Goal: Task Accomplishment & Management: Manage account settings

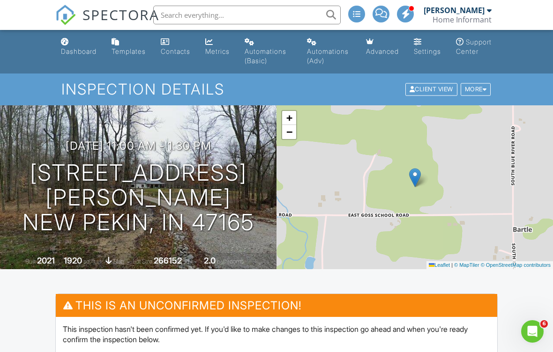
click at [133, 47] on div "Templates" at bounding box center [128, 51] width 34 height 8
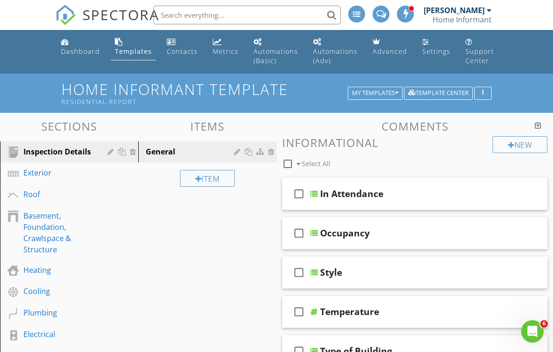
click at [185, 152] on div "General" at bounding box center [191, 151] width 91 height 11
click at [83, 151] on div "Inspection Details" at bounding box center [58, 151] width 70 height 11
click at [67, 179] on link "Exterior" at bounding box center [70, 174] width 135 height 22
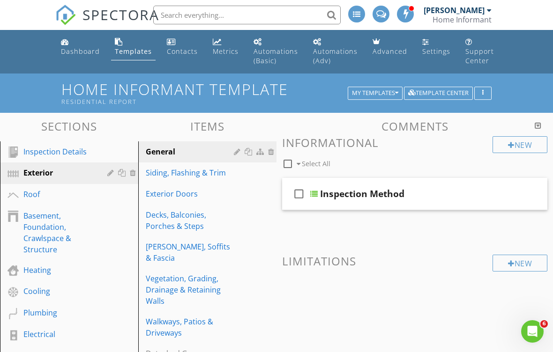
click at [69, 175] on div "Exterior" at bounding box center [58, 172] width 70 height 11
click at [64, 232] on div "Basement, Foundation, Crawlspace & Structure" at bounding box center [58, 232] width 70 height 45
click at [68, 238] on div "Basement, Foundation, Crawlspace & Structure" at bounding box center [58, 232] width 70 height 45
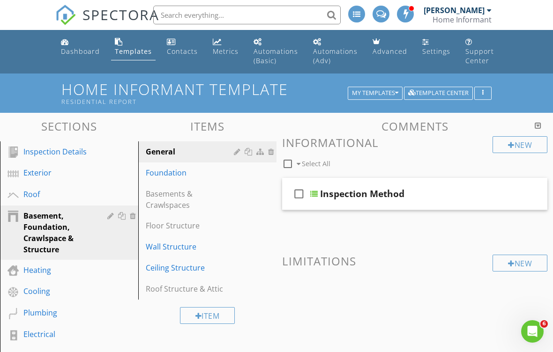
click at [194, 196] on div "Basements & Crawlspaces" at bounding box center [191, 199] width 91 height 22
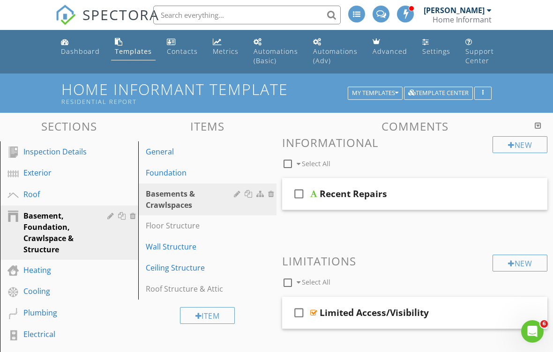
click at [204, 228] on div "Floor Structure" at bounding box center [191, 225] width 91 height 11
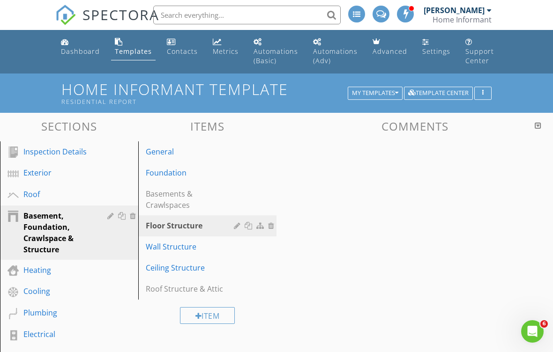
click at [204, 229] on div "Floor Structure" at bounding box center [191, 225] width 91 height 11
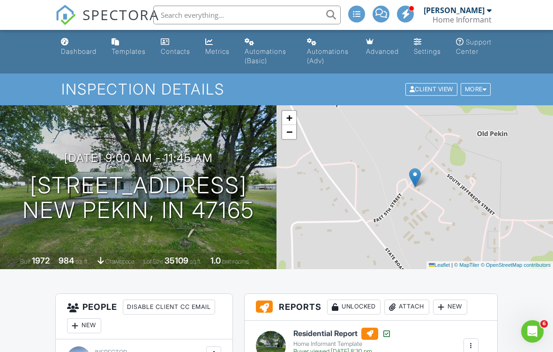
click at [139, 52] on div "Templates" at bounding box center [128, 51] width 34 height 8
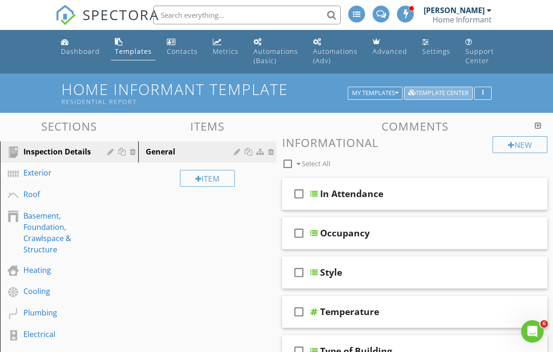
click at [450, 91] on div "Template Center" at bounding box center [438, 93] width 60 height 7
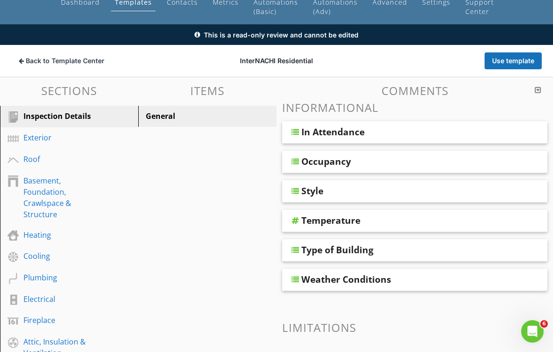
scroll to position [49, 0]
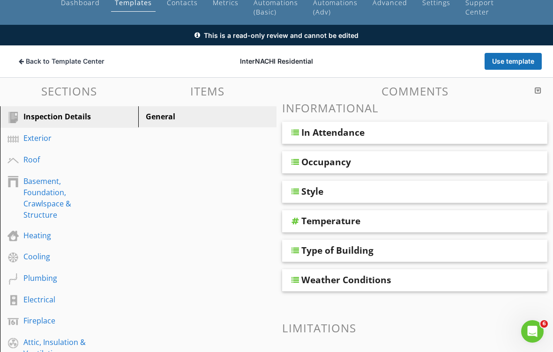
click at [63, 59] on span "Back to Template Center" at bounding box center [65, 61] width 79 height 9
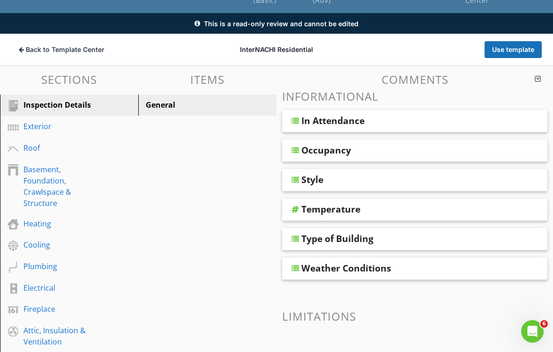
click at [93, 49] on span "Back to Template Center" at bounding box center [65, 49] width 79 height 9
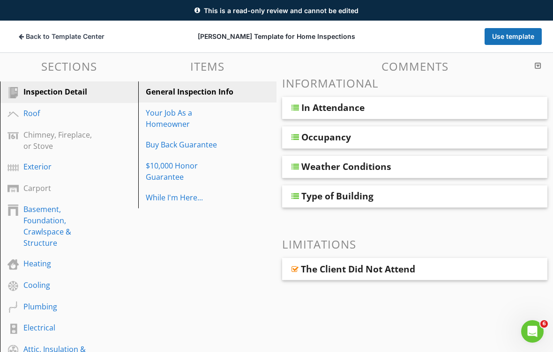
click at [201, 146] on div "Buy Back Guarantee" at bounding box center [191, 144] width 91 height 11
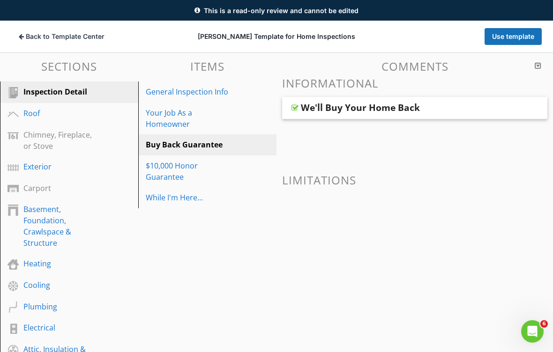
click at [227, 164] on div "$10,000 Honor Guarantee" at bounding box center [191, 171] width 91 height 22
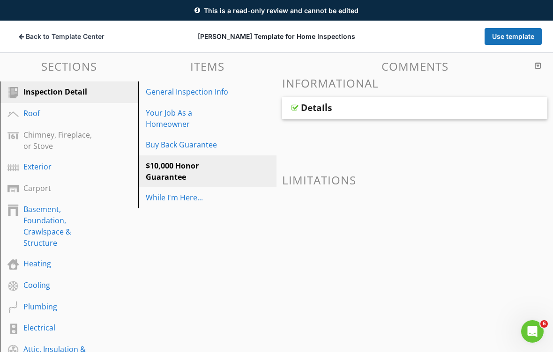
click at [488, 107] on div "Details" at bounding box center [414, 108] width 265 height 22
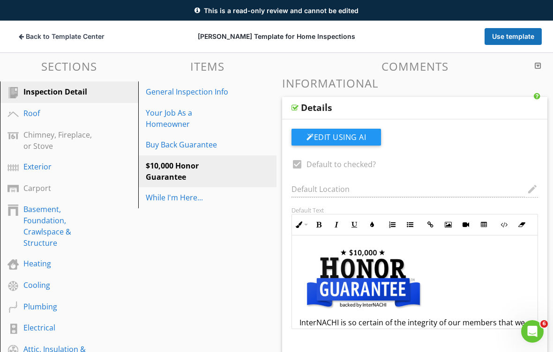
click at [483, 105] on div "Details" at bounding box center [393, 107] width 185 height 11
type textarea "<p><a draggable="false" fr-original-style="" href="http://www.nachi.org/honor" …"
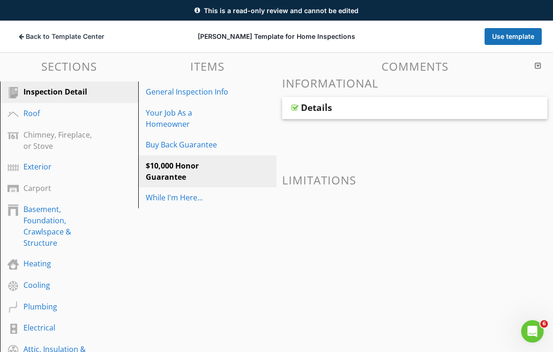
click at [481, 106] on div "Details" at bounding box center [393, 107] width 185 height 11
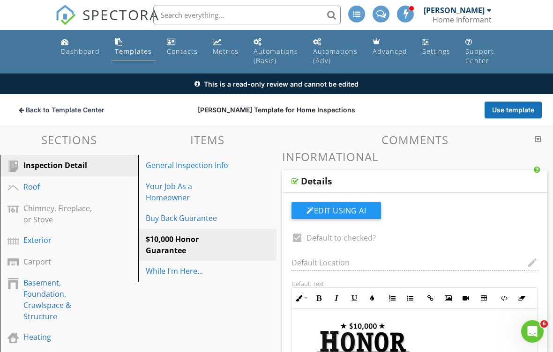
click at [217, 211] on link "Buy Back Guarantee" at bounding box center [208, 218] width 135 height 21
type textarea "<p><a fr-original-style="" href="http://www.nachi.org/honor" rel="noopener nore…"
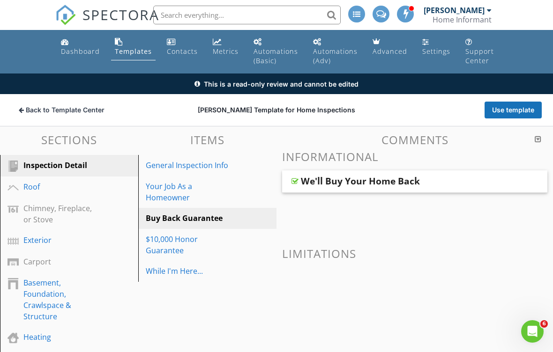
click at [436, 179] on div "We'll Buy Your Home Back" at bounding box center [393, 181] width 185 height 11
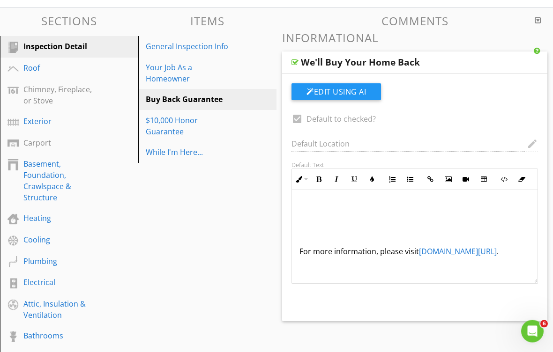
scroll to position [119, 0]
click at [196, 147] on div "While I'm Here..." at bounding box center [191, 152] width 91 height 11
type textarea "<p><a fr-original-style="" href="http://www.nachi.org/buy" rel="noopener norefe…"
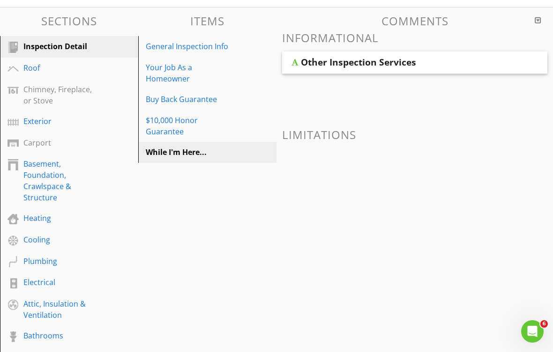
click at [431, 58] on div "Other Inspection Services" at bounding box center [393, 62] width 185 height 11
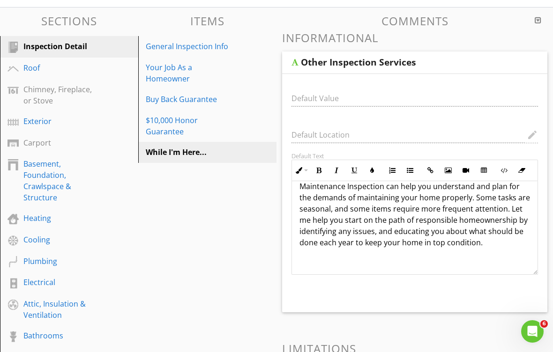
scroll to position [267, 0]
click at [98, 64] on div "Roof" at bounding box center [75, 68] width 105 height 12
type textarea "<p>I am trained and certified to perform all types of inspections, including ra…"
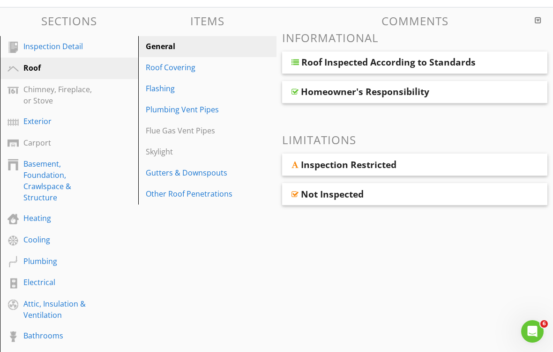
click at [452, 162] on div "Inspection Restricted" at bounding box center [393, 164] width 185 height 11
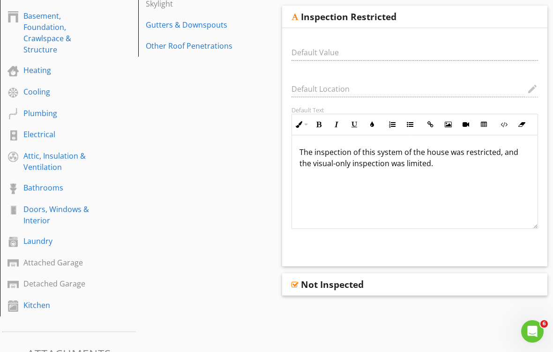
scroll to position [281, 0]
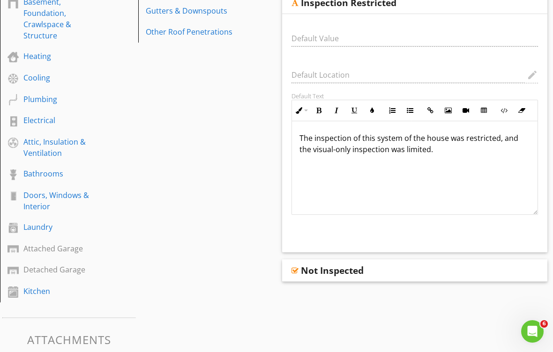
click at [447, 268] on div "Not Inspected" at bounding box center [393, 270] width 185 height 11
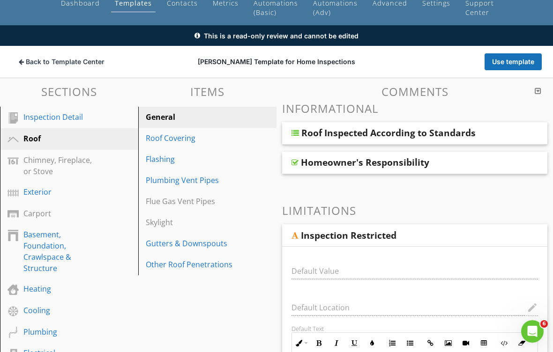
scroll to position [47, 0]
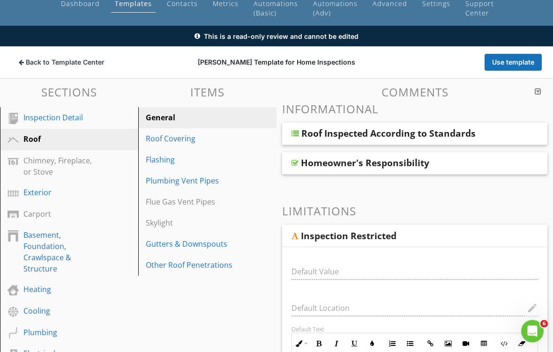
click at [483, 133] on div "Roof Inspected According to Standards" at bounding box center [393, 133] width 185 height 11
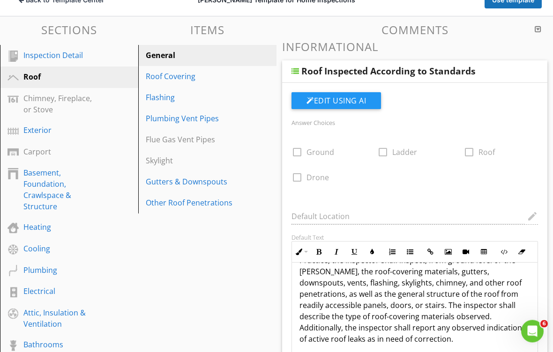
scroll to position [110, 0]
click at [215, 81] on div "Roof Covering" at bounding box center [191, 76] width 91 height 11
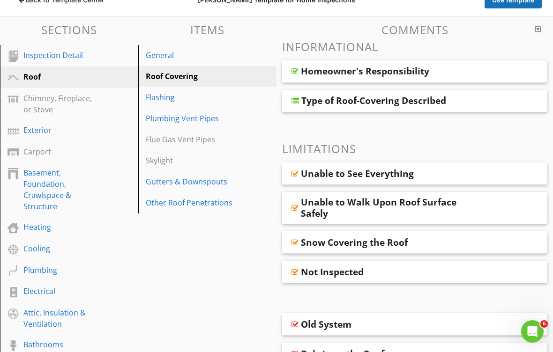
click at [482, 71] on div "Homeowner's Responsibility" at bounding box center [393, 71] width 185 height 11
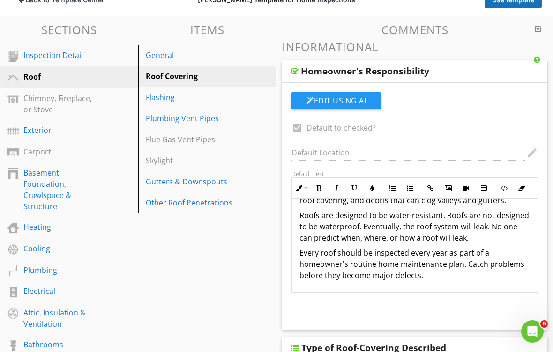
scroll to position [60, 0]
click at [473, 69] on div "Homeowner's Responsibility" at bounding box center [393, 71] width 185 height 11
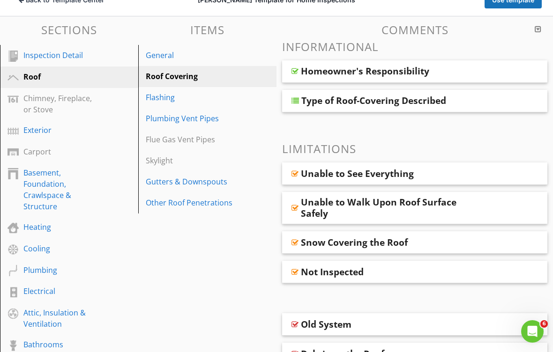
click at [454, 101] on div "Type of Roof-Covering Described" at bounding box center [393, 100] width 185 height 11
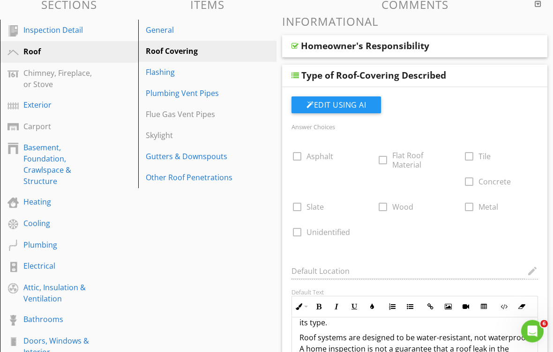
scroll to position [134, 0]
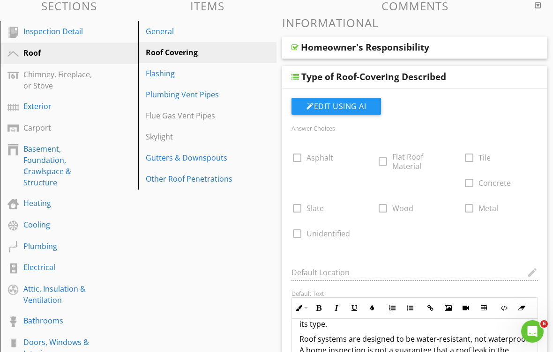
click at [298, 159] on div "check_box_outline_blank Asphalt" at bounding box center [328, 153] width 74 height 21
click at [299, 158] on div "check_box_outline_blank Asphalt" at bounding box center [328, 153] width 74 height 21
click at [233, 73] on div "Flashing" at bounding box center [191, 73] width 91 height 11
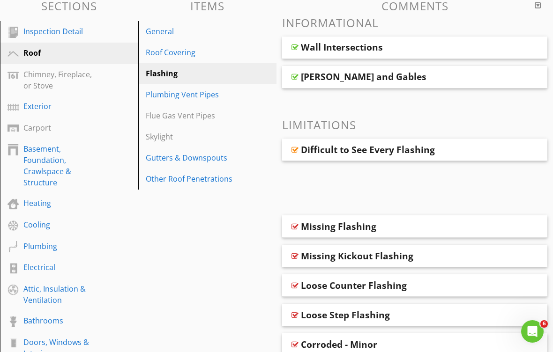
click at [459, 49] on div "Wall Intersections" at bounding box center [393, 47] width 185 height 11
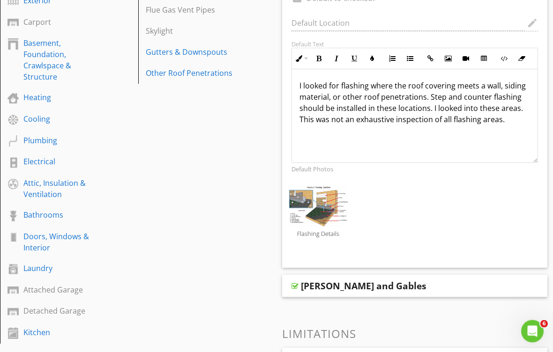
scroll to position [241, 0]
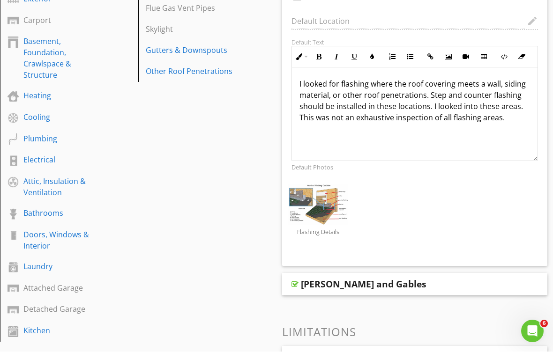
click at [335, 207] on img at bounding box center [318, 205] width 60 height 41
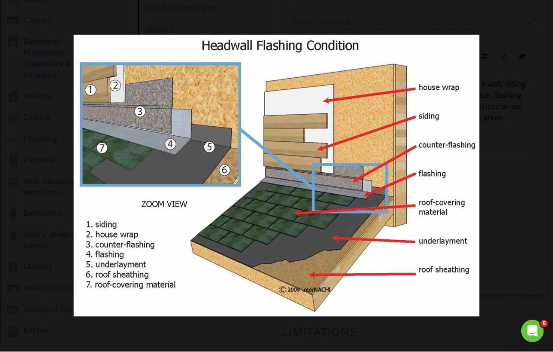
scroll to position [242, 0]
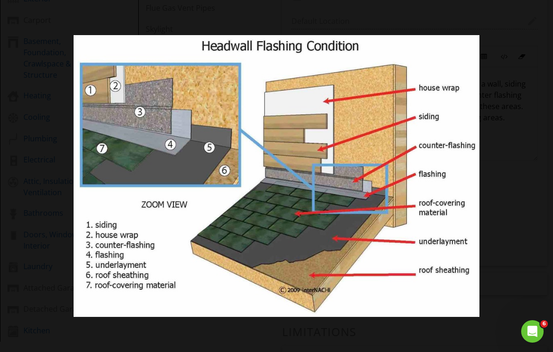
click at [525, 143] on div at bounding box center [276, 176] width 553 height 352
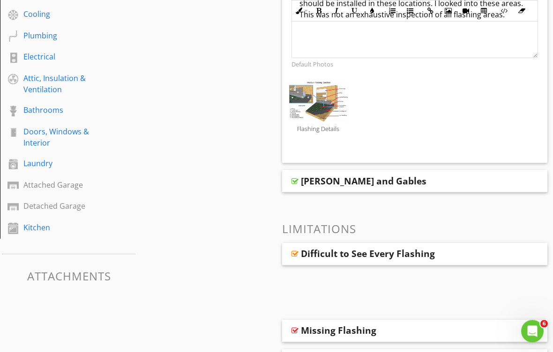
scroll to position [345, 0]
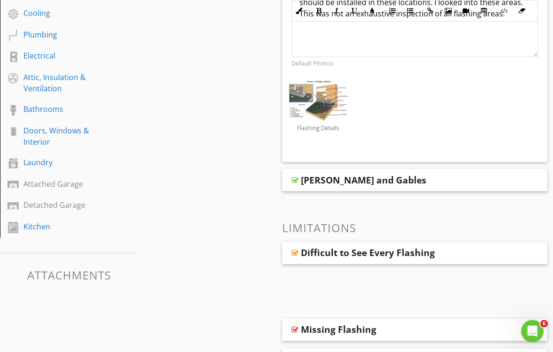
click at [416, 178] on div "Eaves and Gables" at bounding box center [393, 180] width 185 height 11
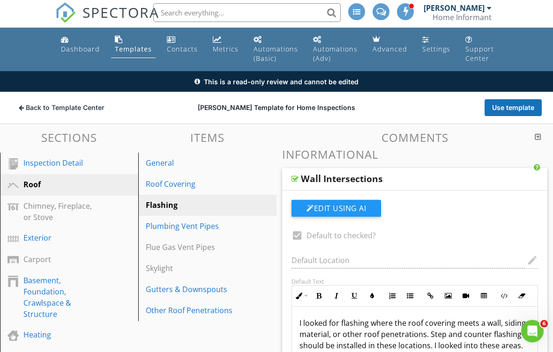
scroll to position [0, 0]
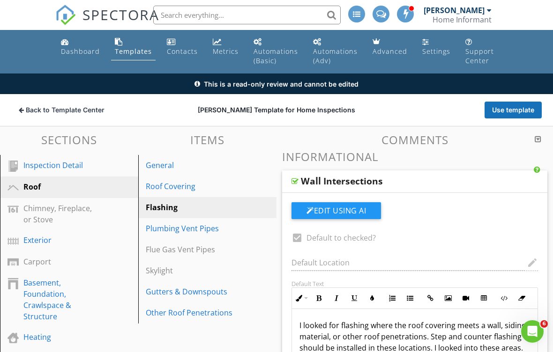
click at [222, 226] on div "Plumbing Vent Pipes" at bounding box center [191, 228] width 91 height 11
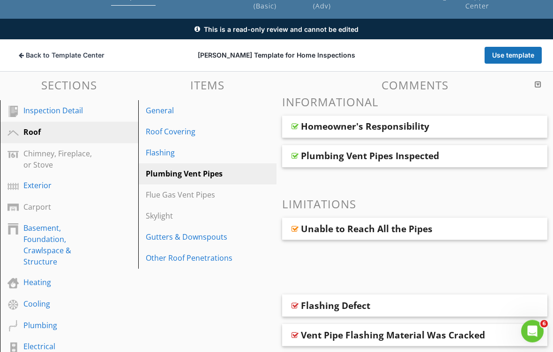
scroll to position [55, 0]
click at [432, 154] on div "Plumbing Vent Pipes Inspected" at bounding box center [370, 155] width 138 height 11
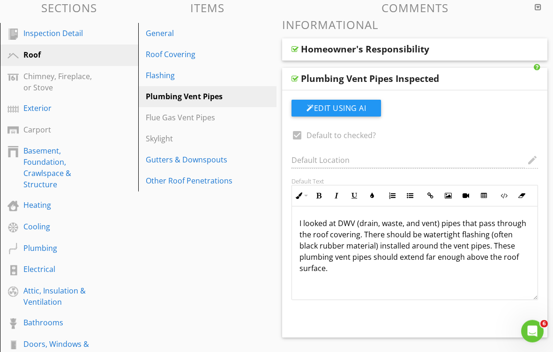
scroll to position [133, 0]
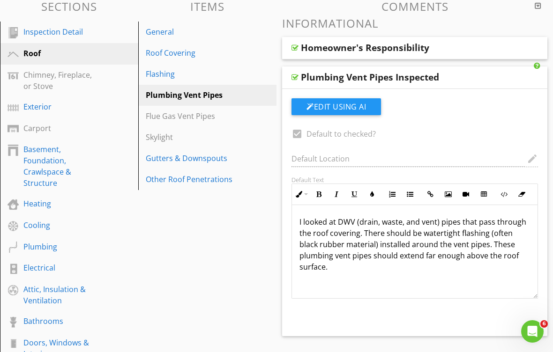
click at [466, 74] on div "Plumbing Vent Pipes Inspected" at bounding box center [393, 77] width 185 height 11
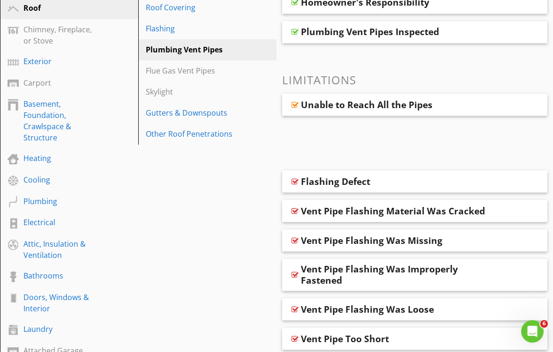
scroll to position [179, 0]
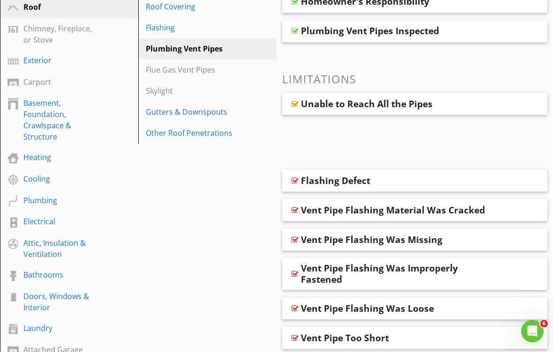
click at [458, 106] on div "Unable to Reach All the Pipes" at bounding box center [393, 104] width 185 height 11
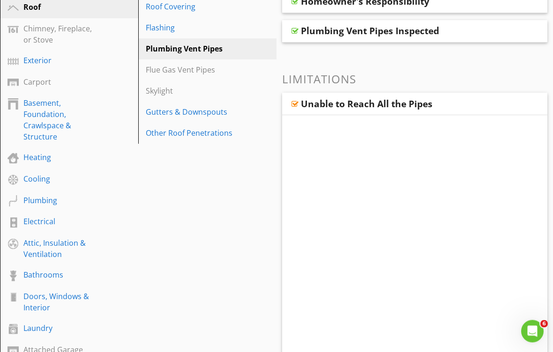
scroll to position [180, 0]
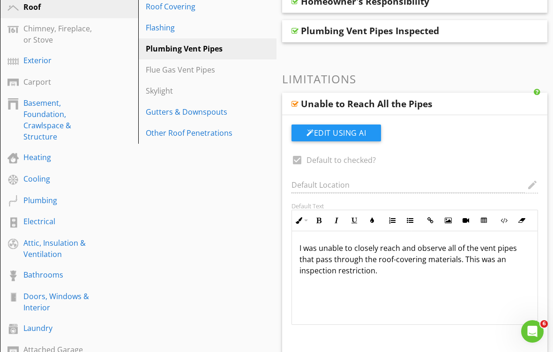
click at [450, 103] on div "Unable to Reach All the Pipes" at bounding box center [393, 103] width 185 height 11
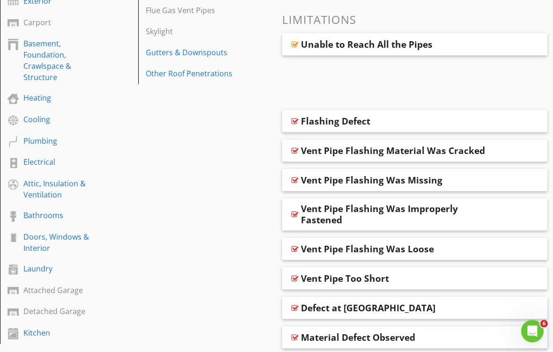
scroll to position [239, 0]
click at [458, 50] on div "Unable to Reach All the Pipes" at bounding box center [414, 44] width 265 height 22
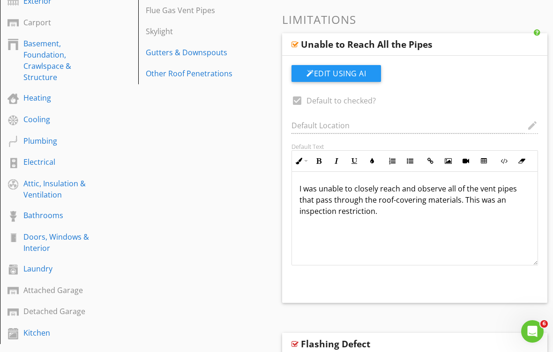
click at [476, 41] on div "Unable to Reach All the Pipes" at bounding box center [393, 44] width 185 height 11
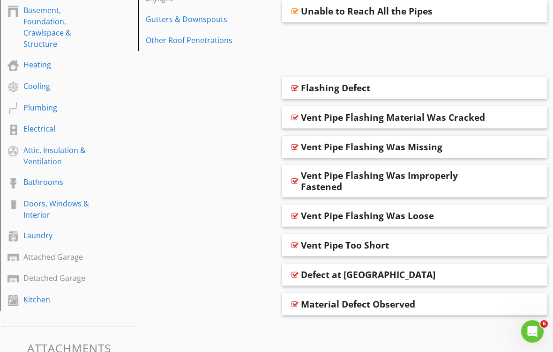
scroll to position [274, 0]
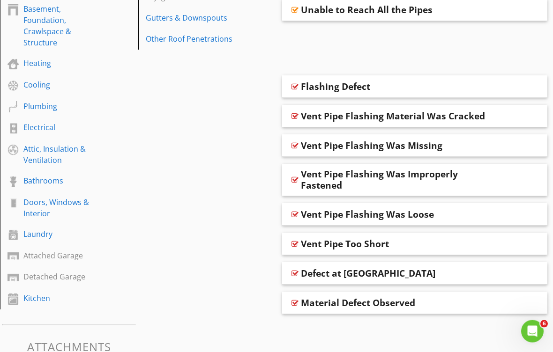
click at [461, 81] on div "Flashing Defect" at bounding box center [393, 86] width 185 height 11
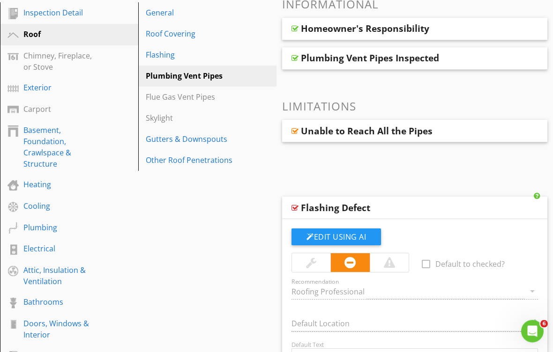
scroll to position [153, 0]
click at [232, 30] on div "Roof Covering" at bounding box center [191, 33] width 91 height 11
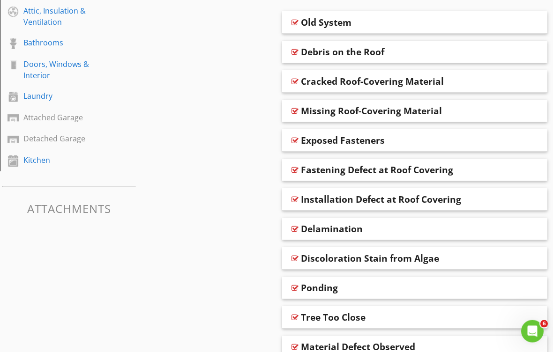
scroll to position [414, 0]
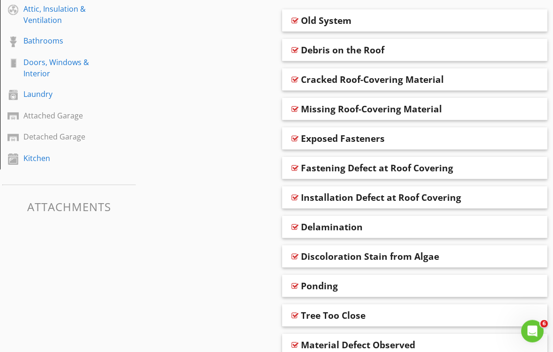
click at [470, 193] on div "Installation Defect at Roof Covering" at bounding box center [393, 198] width 185 height 11
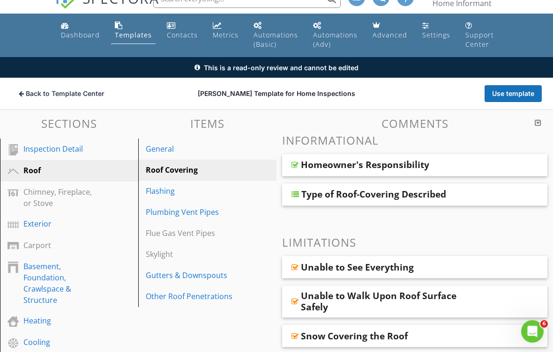
scroll to position [17, 0]
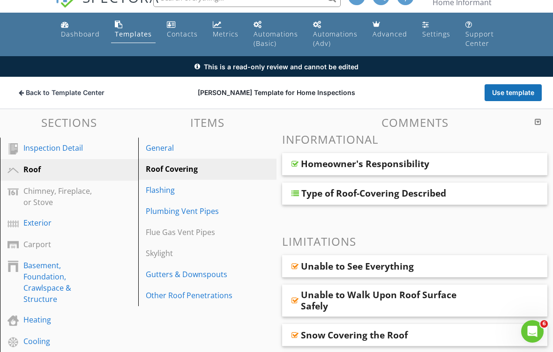
click at [105, 195] on div "Chimney, Fireplace, or Stove" at bounding box center [75, 196] width 105 height 22
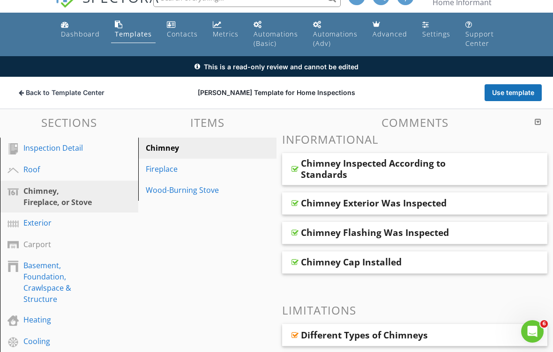
click at [87, 215] on link "Exterior" at bounding box center [70, 224] width 135 height 22
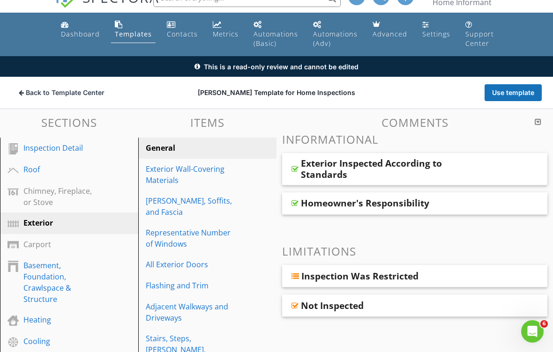
click at [105, 190] on div "Chimney, Fireplace, or Stove" at bounding box center [75, 196] width 105 height 22
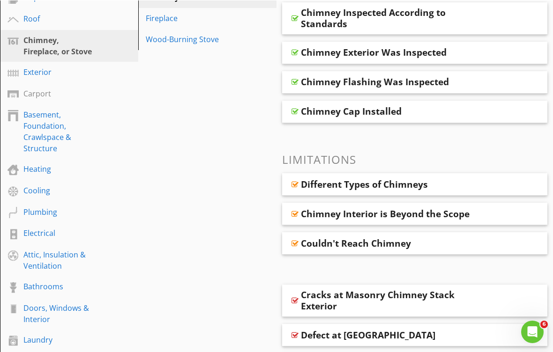
scroll to position [168, 0]
click at [82, 259] on div "Attic, Insulation & Ventilation" at bounding box center [58, 260] width 70 height 22
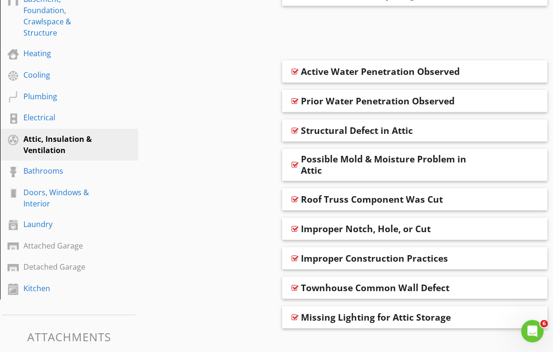
scroll to position [288, 0]
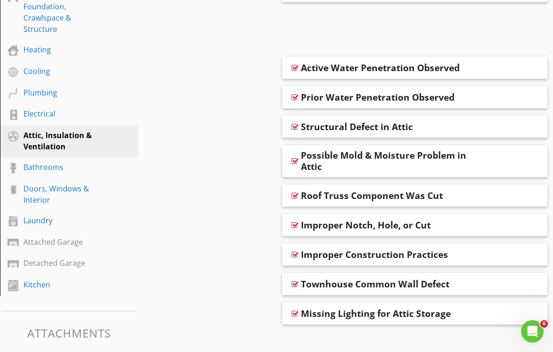
click at [53, 282] on div "Kitchen" at bounding box center [58, 284] width 70 height 11
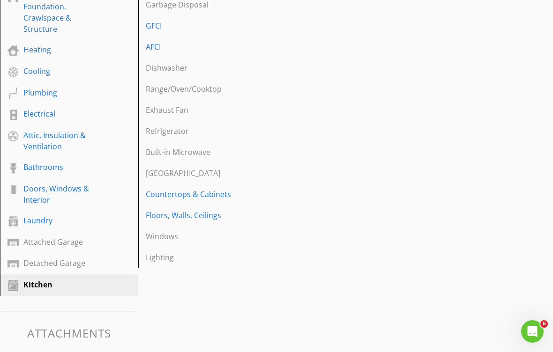
scroll to position [281, 0]
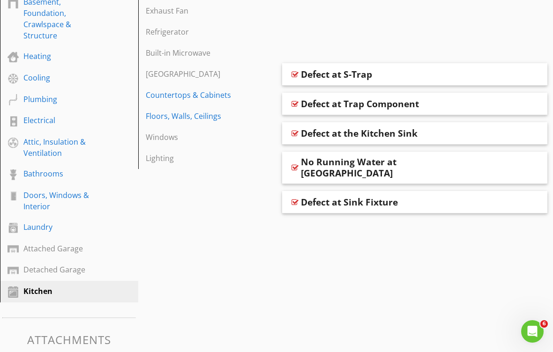
click at [84, 198] on div "Doors, Windows & Interior" at bounding box center [58, 201] width 70 height 22
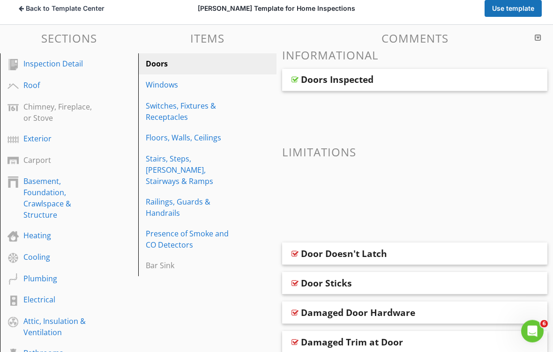
scroll to position [102, 0]
click at [55, 301] on div "Electrical" at bounding box center [58, 299] width 70 height 11
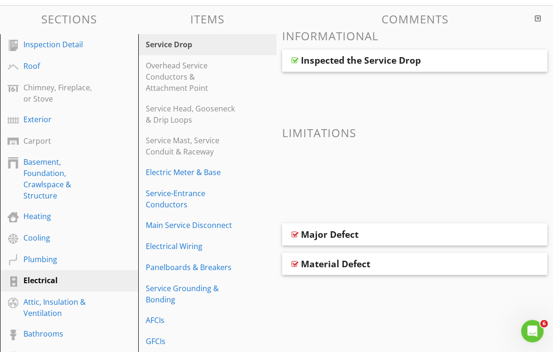
scroll to position [121, 0]
click at [196, 177] on div "Electric Meter & Base" at bounding box center [191, 172] width 91 height 11
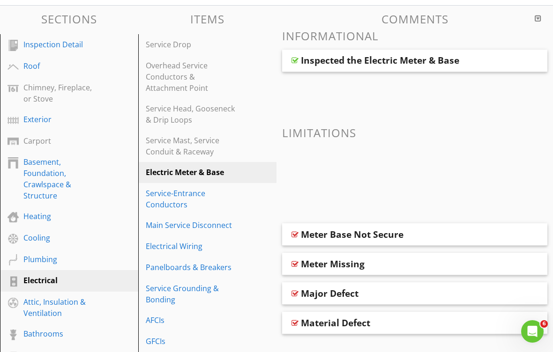
click at [489, 59] on div "Inspected the Electric Meter & Base" at bounding box center [414, 61] width 265 height 22
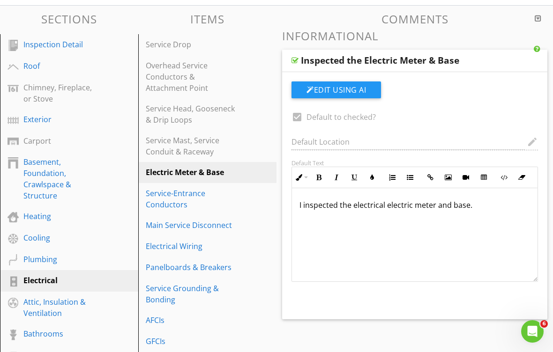
click at [490, 58] on div "Inspected the Electric Meter & Base" at bounding box center [414, 61] width 265 height 22
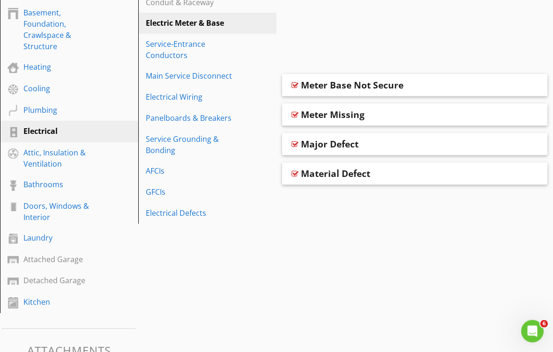
scroll to position [271, 0]
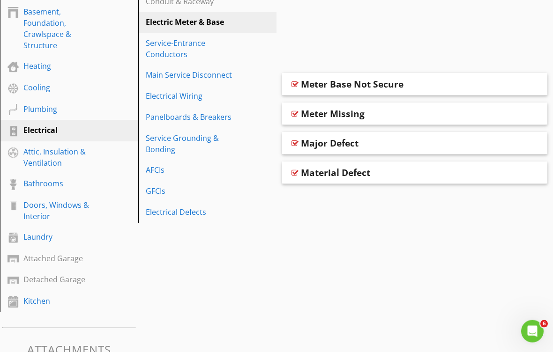
click at [430, 173] on div "Material Defect" at bounding box center [393, 173] width 185 height 11
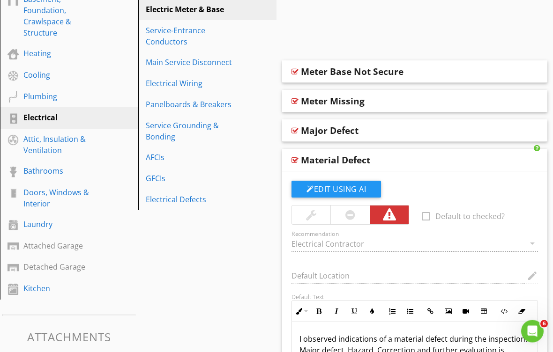
scroll to position [283, 0]
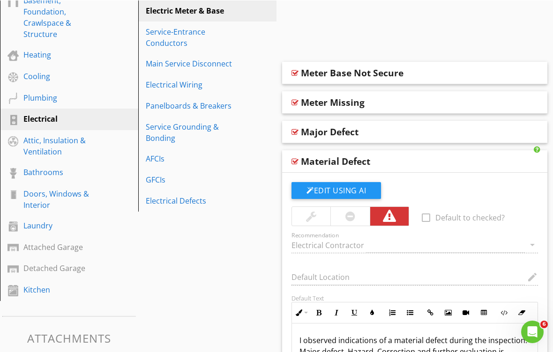
click at [482, 128] on div "Major Defect" at bounding box center [393, 131] width 185 height 11
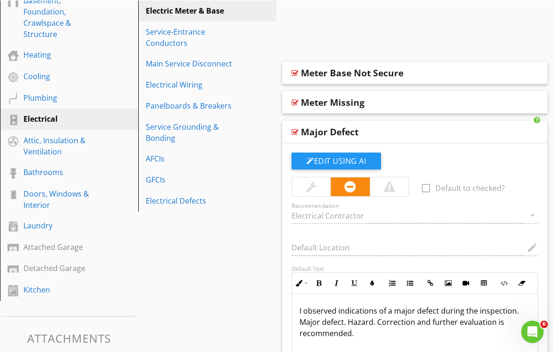
scroll to position [282, 0]
click at [479, 99] on div "Meter Missing" at bounding box center [393, 102] width 185 height 11
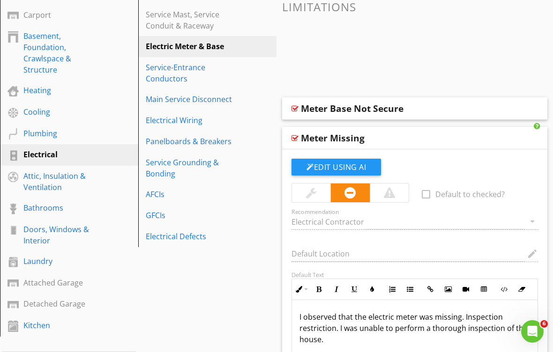
scroll to position [244, 0]
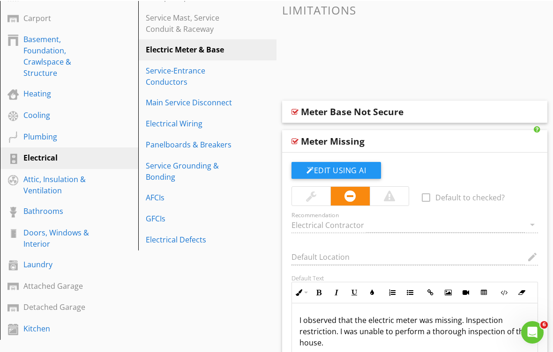
click at [485, 110] on div "Meter Base Not Secure" at bounding box center [393, 110] width 185 height 11
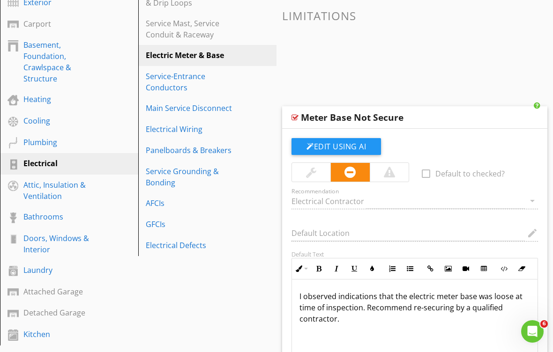
scroll to position [234, 0]
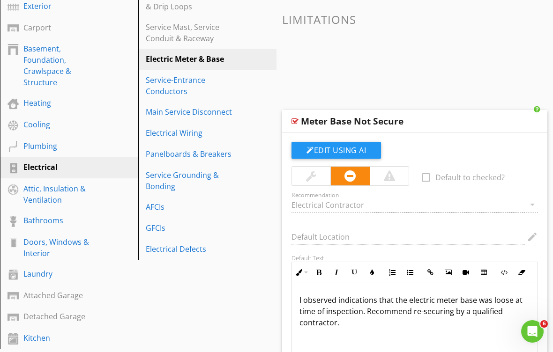
click at [178, 86] on div "Service-Entrance Conductors" at bounding box center [191, 85] width 91 height 22
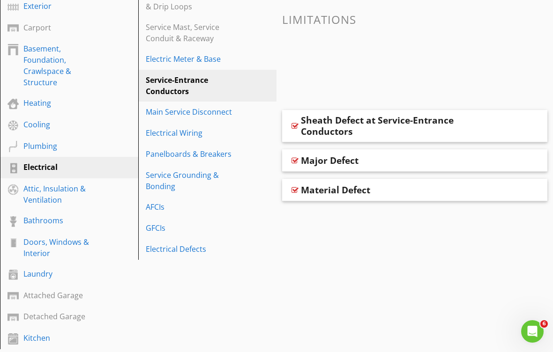
click at [479, 123] on div "Sheath Defect at Service-Entrance Conductors" at bounding box center [393, 126] width 185 height 22
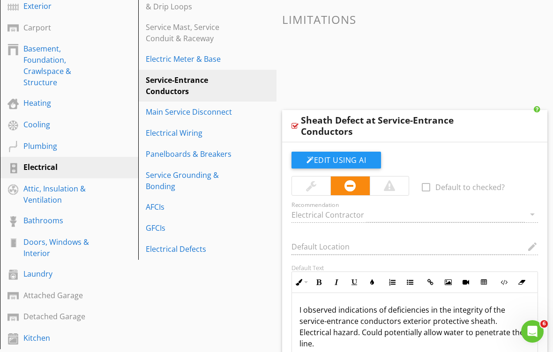
click at [200, 135] on div "Electrical Wiring" at bounding box center [191, 132] width 91 height 11
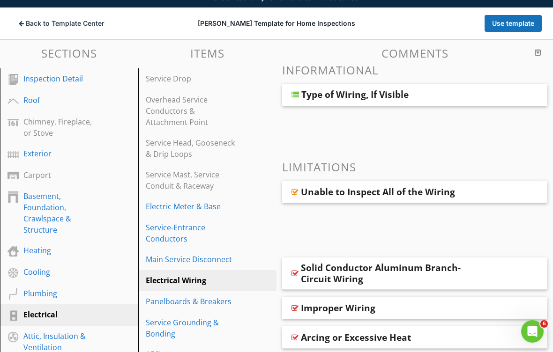
scroll to position [86, 0]
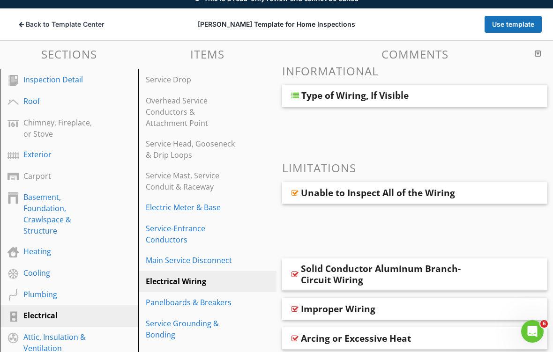
click at [492, 94] on div "Type of Wiring, If Visible" at bounding box center [414, 96] width 265 height 22
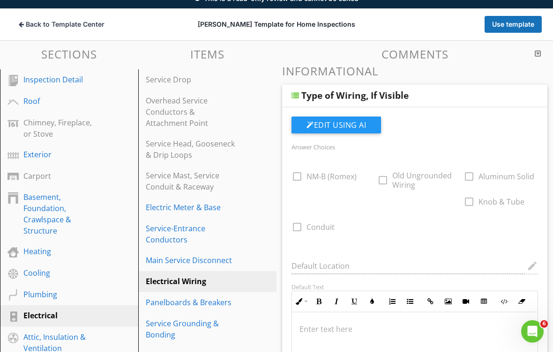
click at [500, 95] on div "Type of Wiring, If Visible" at bounding box center [414, 96] width 265 height 22
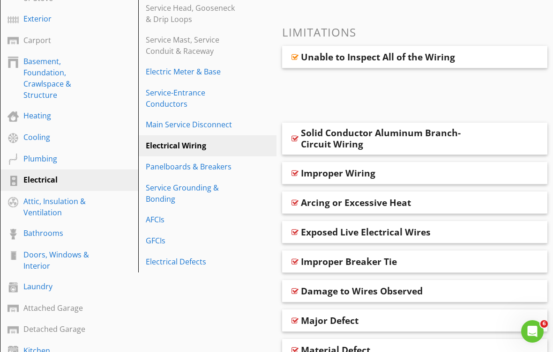
scroll to position [223, 0]
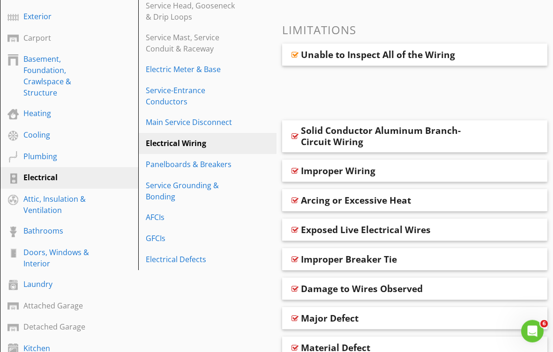
click at [484, 133] on div "Solid Conductor Aluminum Branch-Circuit Wiring" at bounding box center [393, 137] width 185 height 22
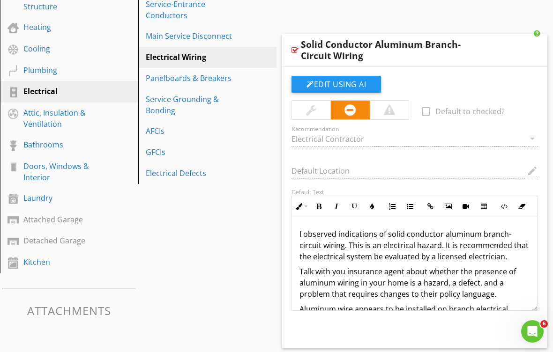
scroll to position [0, 0]
click at [220, 80] on div "Panelboards & Breakers" at bounding box center [191, 78] width 91 height 11
type textarea "<p>I observed indications of solid conductor aluminum branch-circuit wiring. Th…"
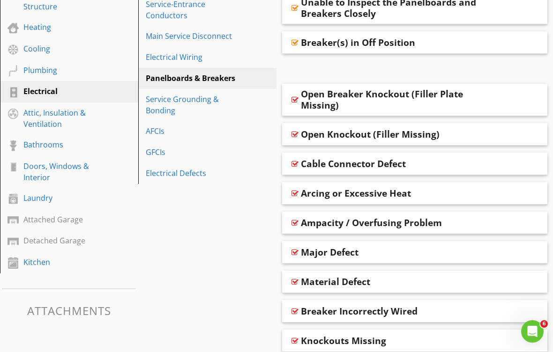
click at [198, 60] on div "Electrical Wiring" at bounding box center [191, 57] width 91 height 11
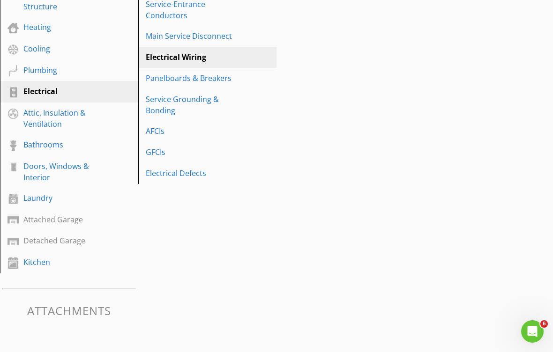
scroll to position [281, 0]
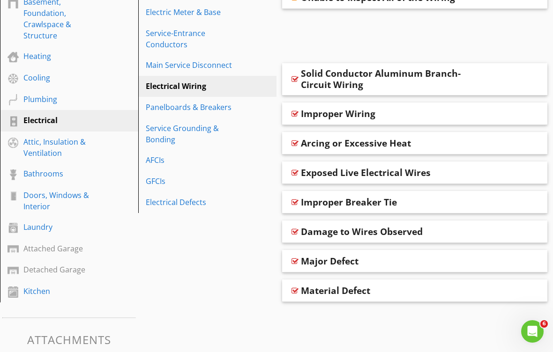
click at [466, 141] on div "Arcing or Excessive Heat" at bounding box center [393, 143] width 185 height 11
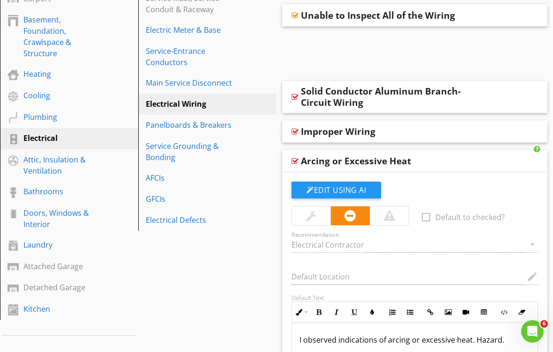
scroll to position [260, 0]
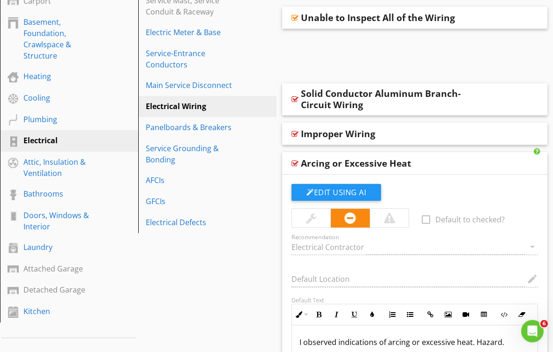
click at [481, 133] on div "Improper Wiring" at bounding box center [393, 134] width 185 height 11
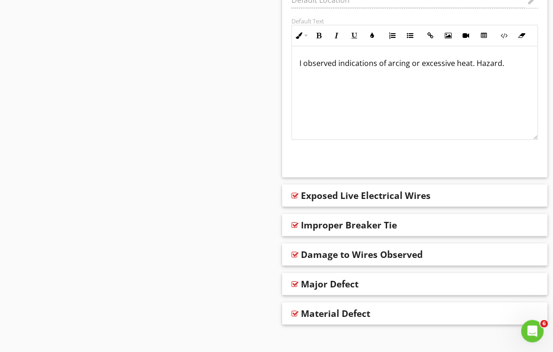
scroll to position [822, 0]
click at [460, 192] on div "Exposed Live Electrical Wires" at bounding box center [393, 195] width 185 height 11
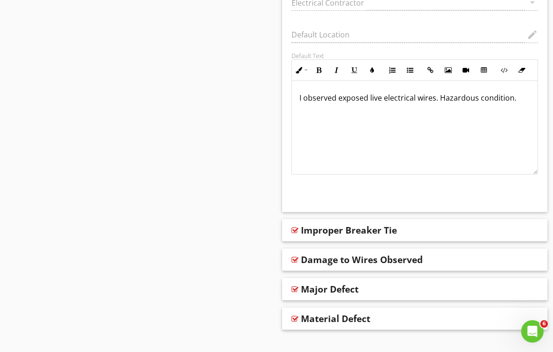
scroll to position [1104, 0]
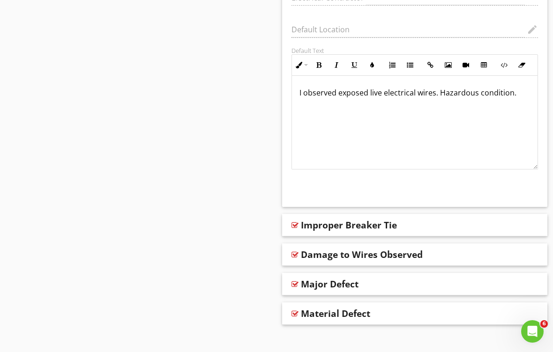
click at [460, 224] on div "Improper Breaker Tie" at bounding box center [393, 225] width 185 height 11
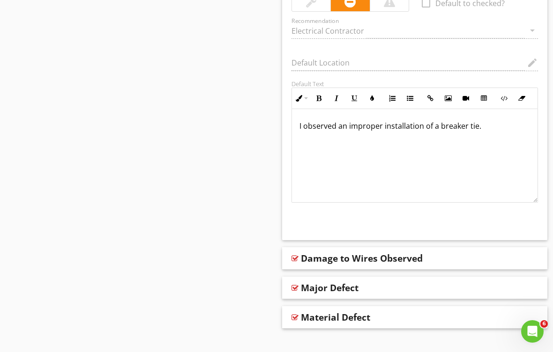
scroll to position [1386, 0]
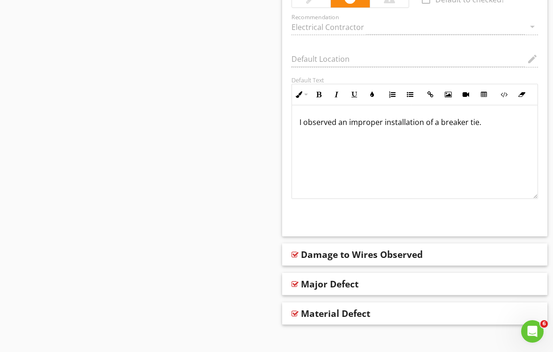
click at [435, 281] on div "Major Defect" at bounding box center [393, 284] width 185 height 11
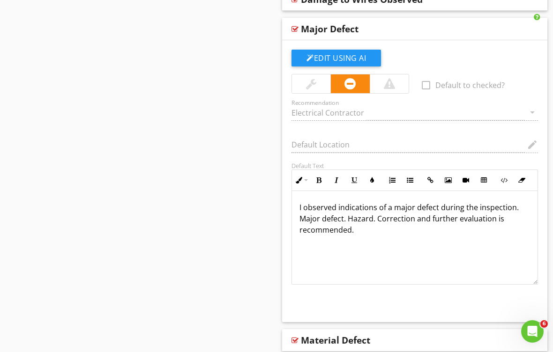
scroll to position [0, 0]
click at [400, 336] on div "Material Defect" at bounding box center [393, 340] width 185 height 11
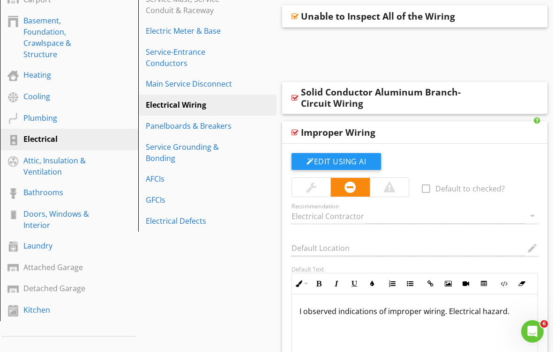
scroll to position [261, 0]
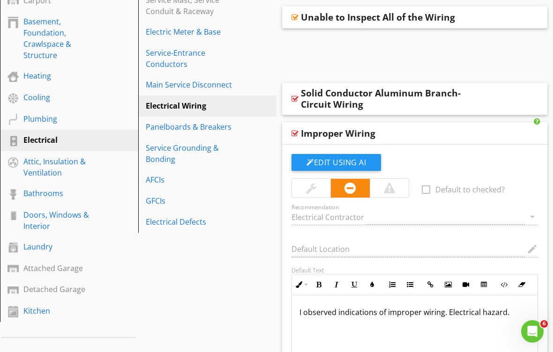
click at [226, 130] on div "Panelboards & Breakers" at bounding box center [191, 126] width 91 height 11
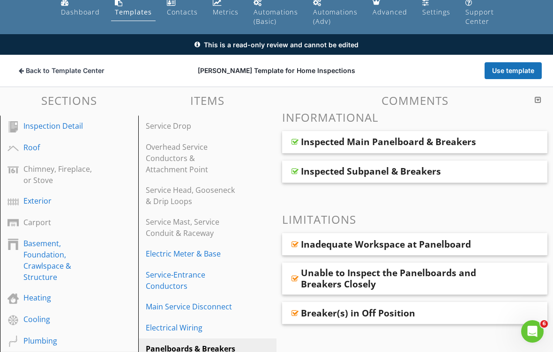
scroll to position [0, 0]
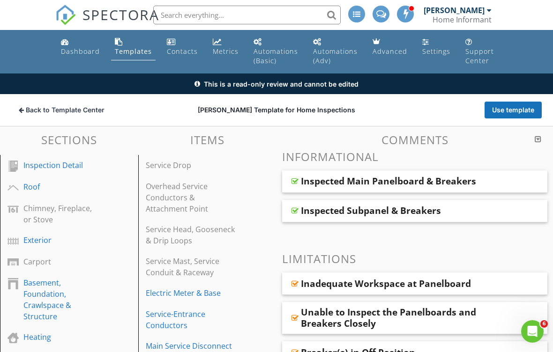
click at [496, 178] on div "Inspected Main Panelboard & Breakers" at bounding box center [414, 181] width 265 height 22
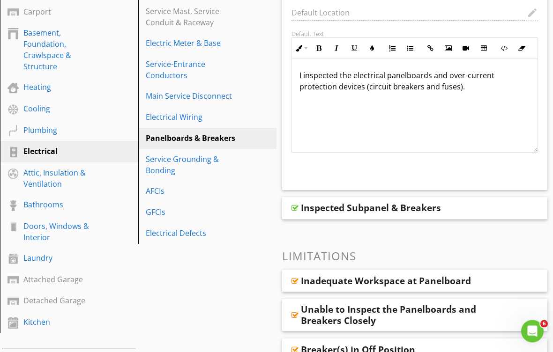
scroll to position [251, 0]
click at [489, 203] on div "Inspected Subpanel & Breakers" at bounding box center [414, 208] width 265 height 22
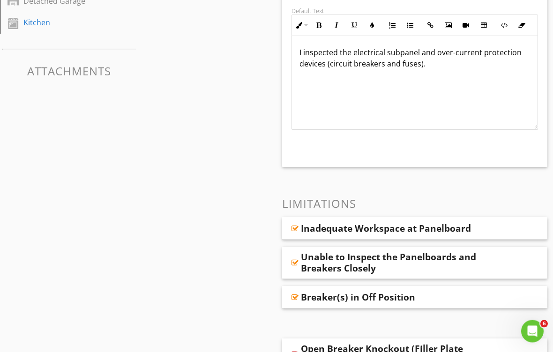
scroll to position [550, 0]
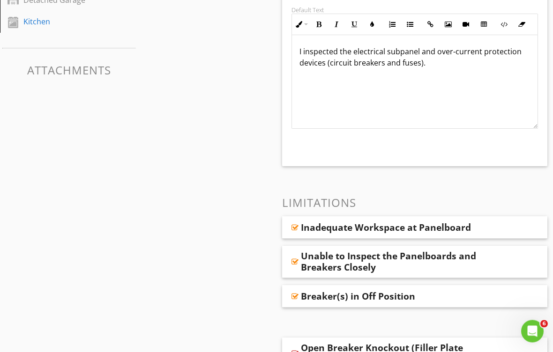
click at [461, 226] on div "Inadequate Workspace at Panelboard" at bounding box center [386, 227] width 170 height 11
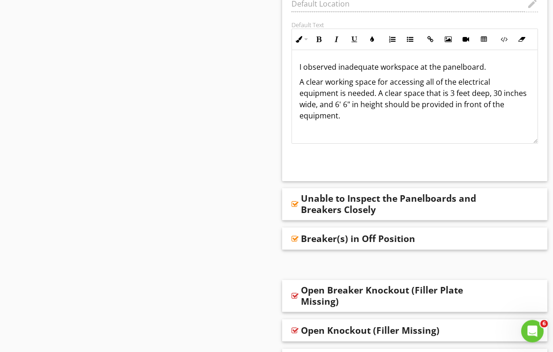
scroll to position [857, 0]
click at [481, 200] on div "Unable to Inspect the Panelboards and Breakers Closely" at bounding box center [393, 203] width 185 height 22
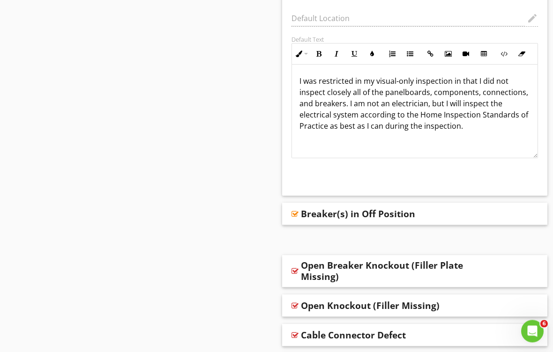
scroll to position [1135, 0]
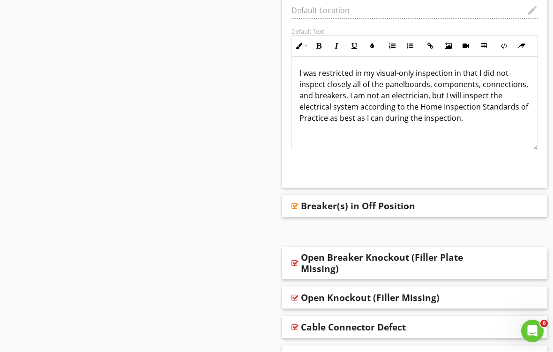
click at [483, 205] on div "Breaker(s) in Off Position" at bounding box center [393, 206] width 185 height 11
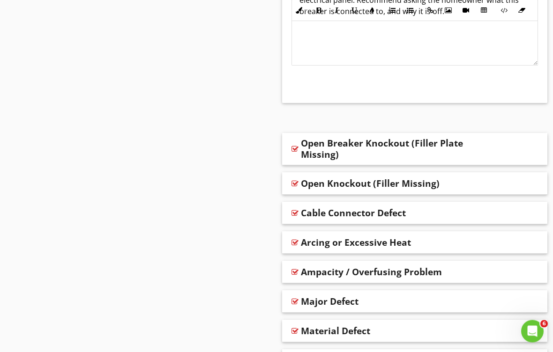
scroll to position [1497, 0]
click at [489, 182] on div "Open Knockout (Filler Missing)" at bounding box center [414, 183] width 265 height 22
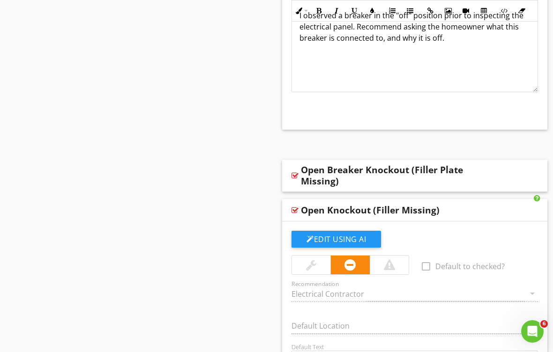
scroll to position [1476, 0]
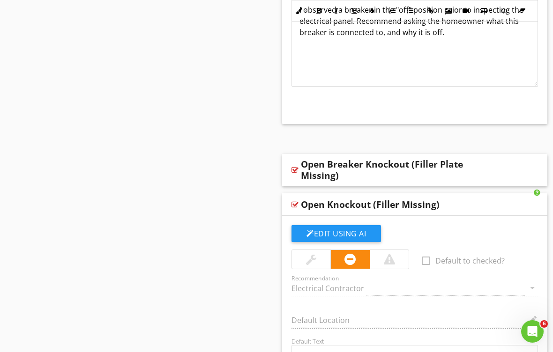
click at [485, 165] on div "Open Breaker Knockout (Filler Plate Missing)" at bounding box center [393, 170] width 185 height 22
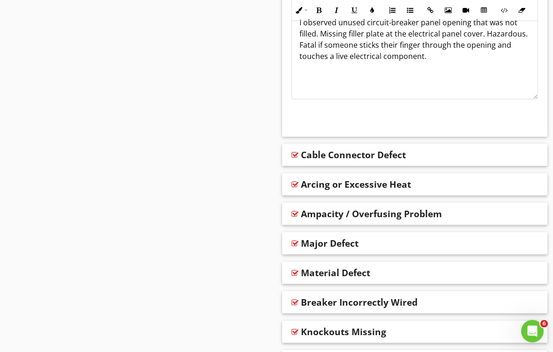
scroll to position [2114, 0]
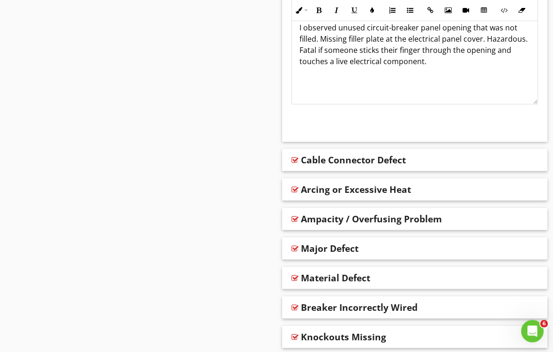
click at [512, 161] on div "Cable Connector Defect" at bounding box center [414, 160] width 265 height 22
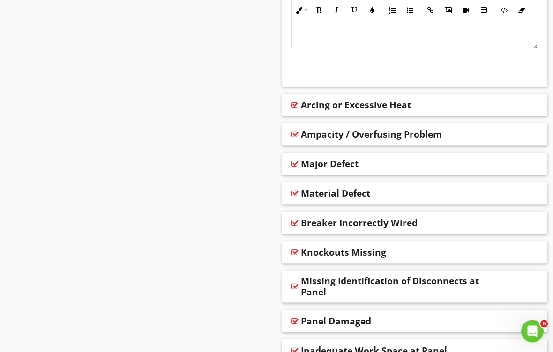
scroll to position [2481, 0]
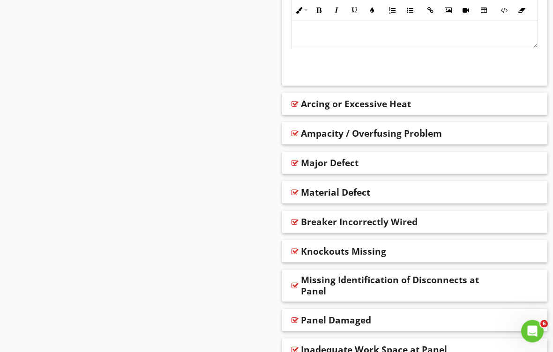
click at [502, 134] on div "Ampacity / Overfusing Problem" at bounding box center [414, 134] width 265 height 22
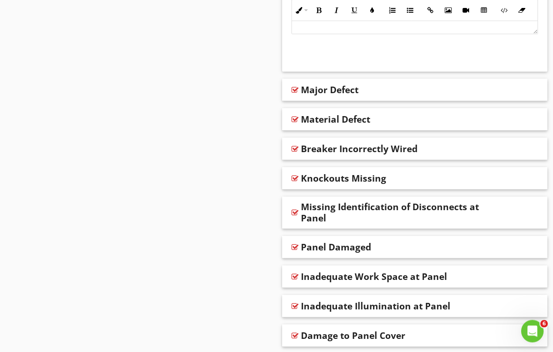
scroll to position [2837, 0]
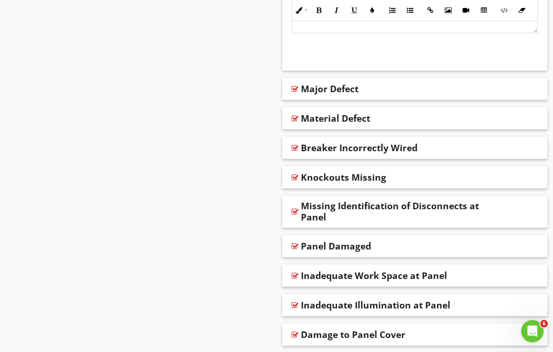
click at [494, 92] on div "Major Defect" at bounding box center [414, 89] width 265 height 22
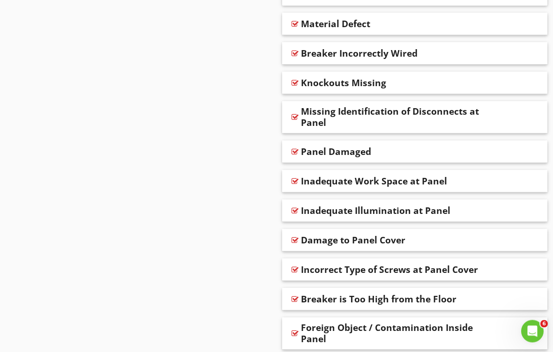
scroll to position [3216, 0]
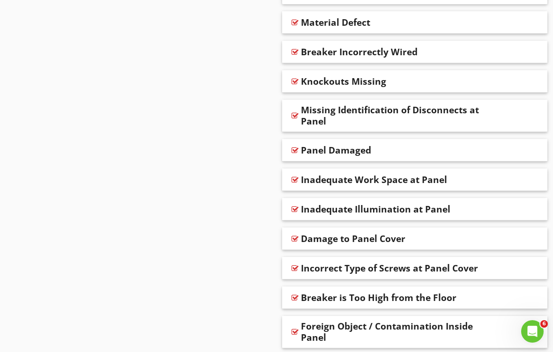
click at [496, 178] on div "Inadequate Work Space at Panel" at bounding box center [414, 180] width 265 height 22
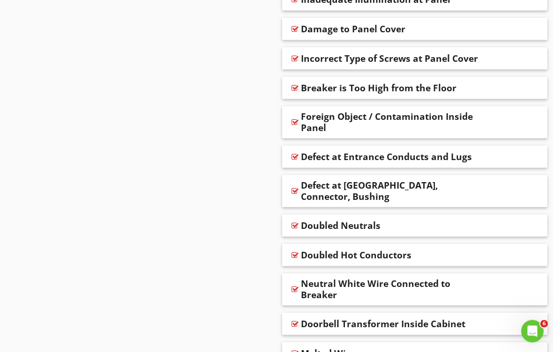
scroll to position [3710, 0]
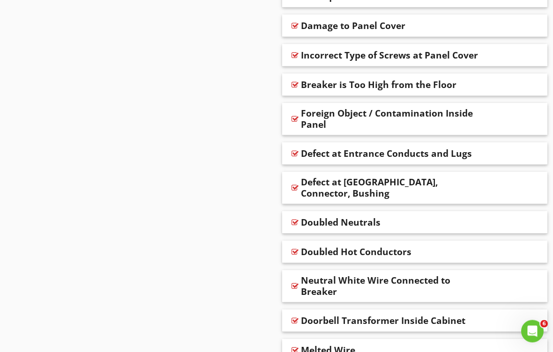
click at [488, 212] on div "Doubled Neutrals" at bounding box center [414, 223] width 265 height 22
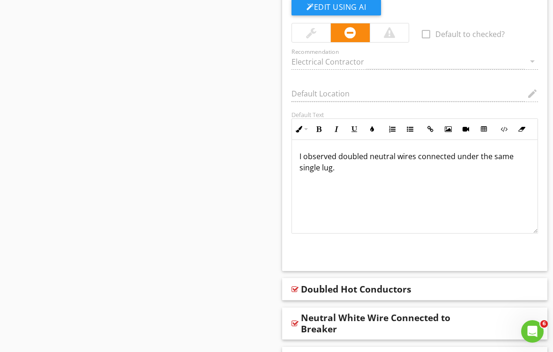
scroll to position [3964, 0]
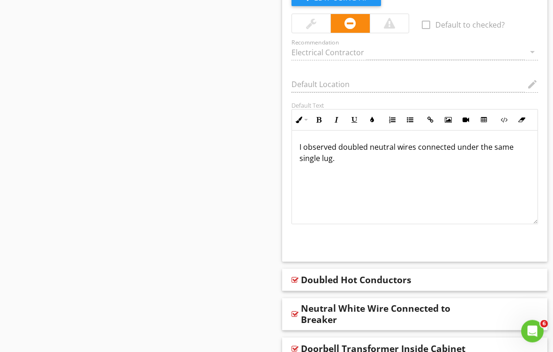
click at [467, 275] on div "Doubled Hot Conductors" at bounding box center [393, 280] width 185 height 11
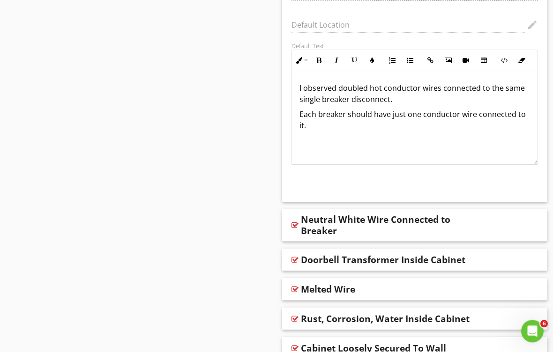
scroll to position [4345, 0]
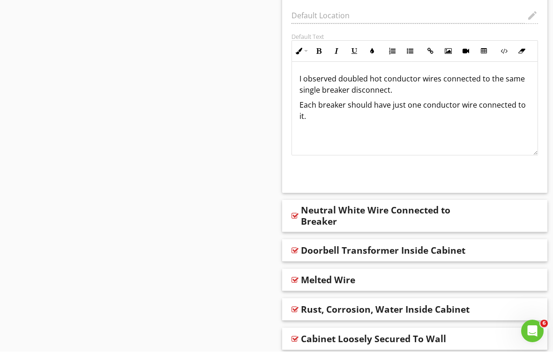
click at [478, 245] on div "Doorbell Transformer Inside Cabinet" at bounding box center [393, 250] width 185 height 11
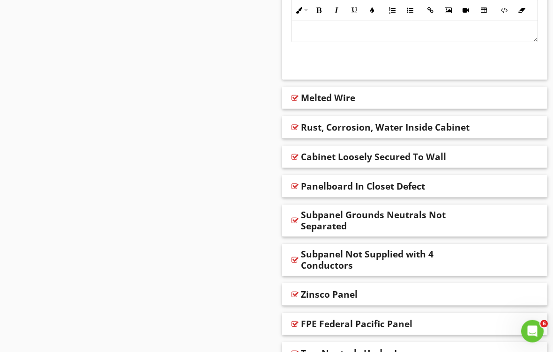
scroll to position [4809, 0]
click at [475, 249] on div "Subpanel Not Supplied with 4 Conductors" at bounding box center [393, 260] width 185 height 22
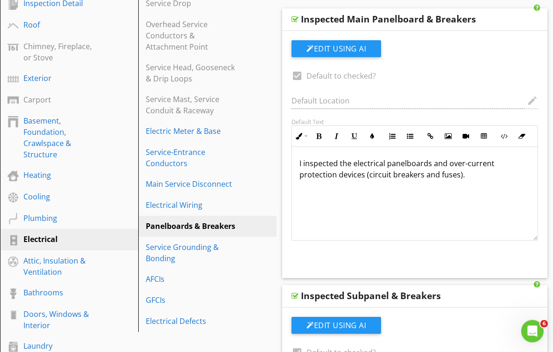
scroll to position [169, 0]
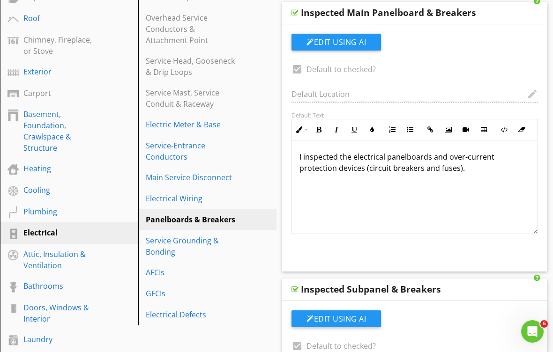
click at [198, 316] on div "Electrical Defects" at bounding box center [191, 314] width 91 height 11
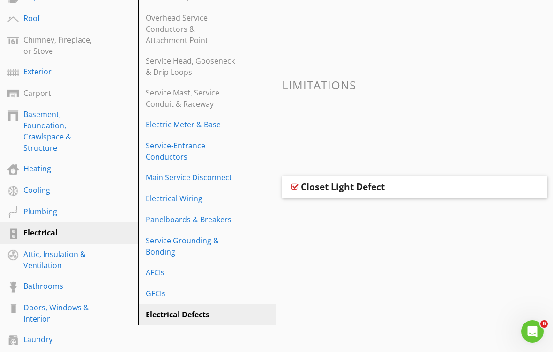
click at [198, 291] on div "GFCIs" at bounding box center [191, 293] width 91 height 11
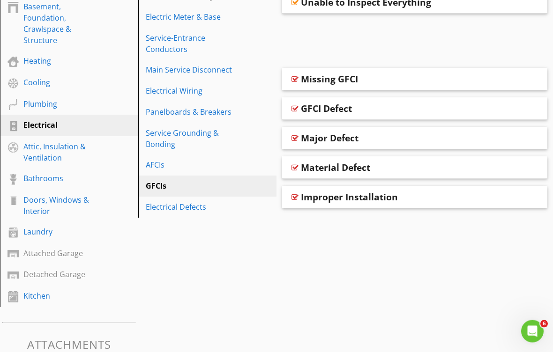
scroll to position [281, 0]
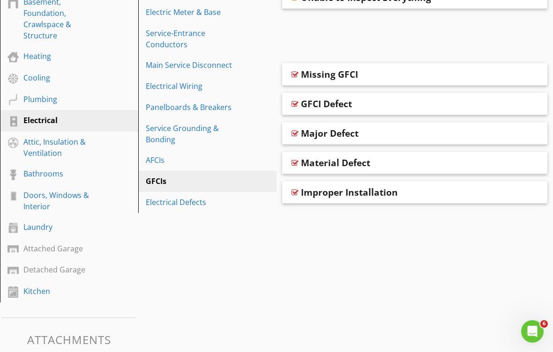
click at [35, 248] on div "Attached Garage" at bounding box center [58, 248] width 70 height 11
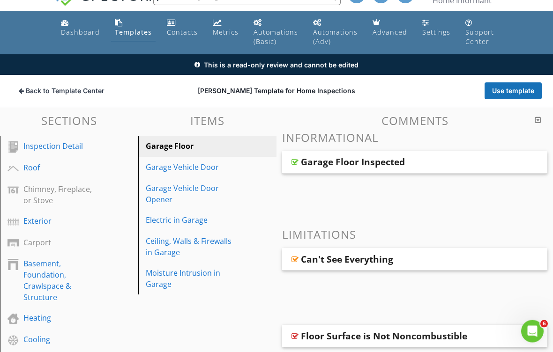
scroll to position [19, 0]
click at [92, 243] on div "Carport" at bounding box center [58, 242] width 70 height 11
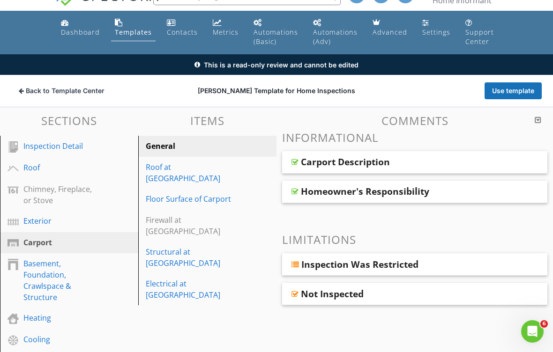
click at [480, 163] on div "Carport Description" at bounding box center [393, 161] width 185 height 11
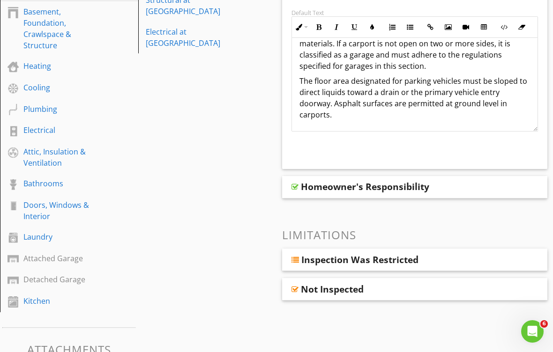
scroll to position [281, 0]
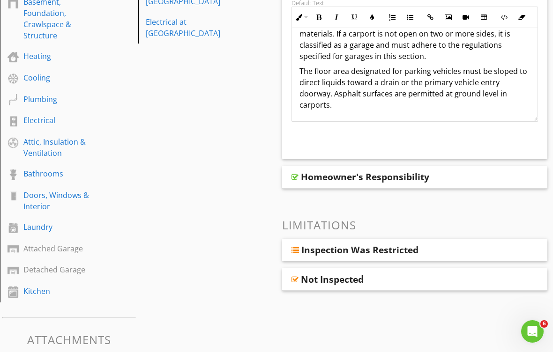
click at [445, 249] on div "Inspection Was Restricted" at bounding box center [393, 249] width 185 height 11
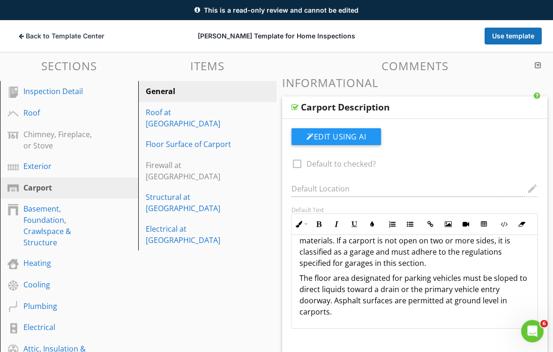
scroll to position [74, 0]
click at [71, 230] on div "Basement, Foundation, Crawlspace & Structure" at bounding box center [58, 225] width 70 height 45
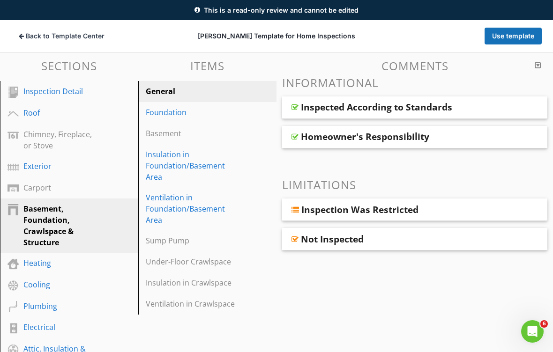
click at [63, 189] on div "Carport" at bounding box center [58, 187] width 70 height 11
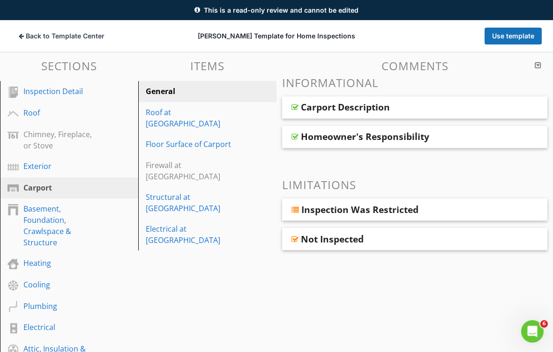
click at [536, 66] on div at bounding box center [537, 64] width 7 height 7
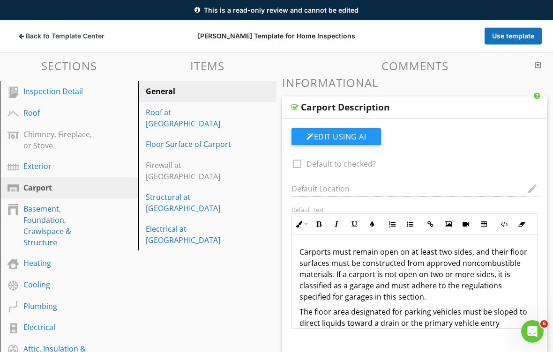
click at [538, 63] on div at bounding box center [537, 64] width 7 height 7
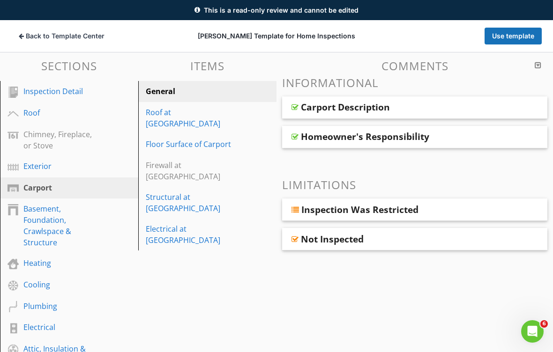
click at [49, 225] on div "Basement, Foundation, Crawlspace & Structure" at bounding box center [58, 225] width 70 height 45
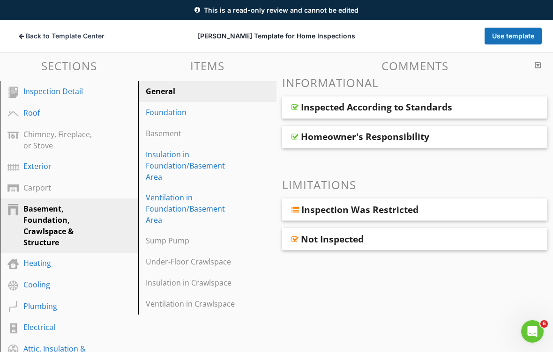
click at [180, 126] on link "Basement" at bounding box center [208, 133] width 135 height 21
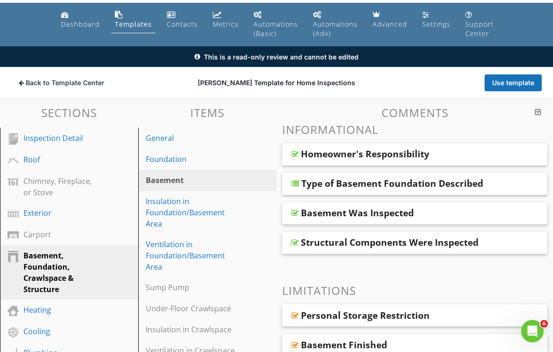
scroll to position [0, 0]
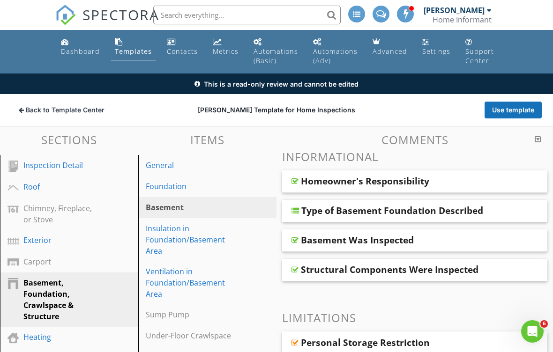
click at [193, 186] on div "Foundation" at bounding box center [191, 186] width 91 height 11
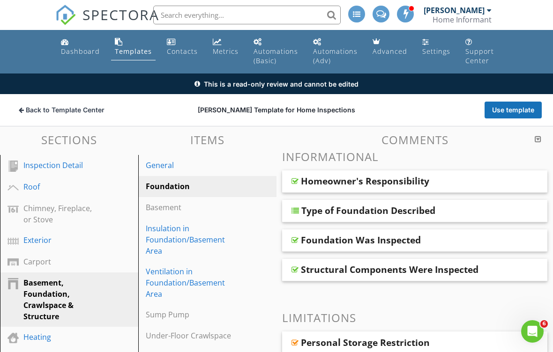
click at [468, 210] on div "Type of Foundation Described" at bounding box center [393, 210] width 185 height 11
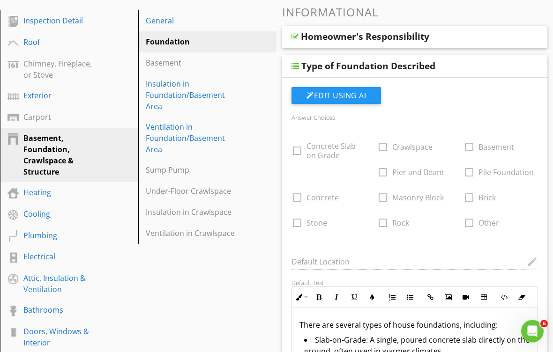
scroll to position [145, 0]
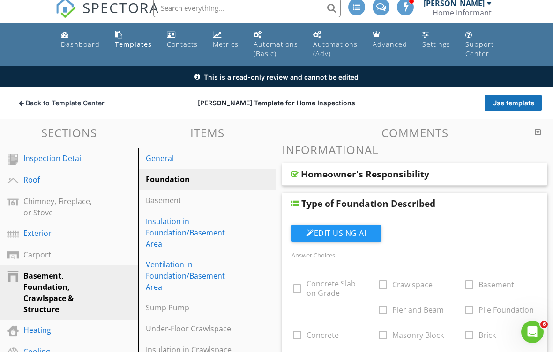
click at [498, 185] on div "Homeowner's Responsibility" at bounding box center [414, 174] width 265 height 22
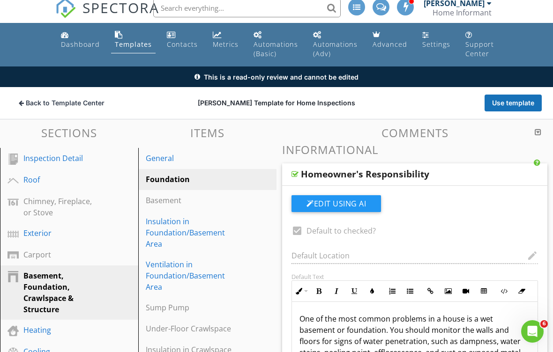
click at [493, 178] on div "Homeowner's Responsibility" at bounding box center [414, 174] width 265 height 22
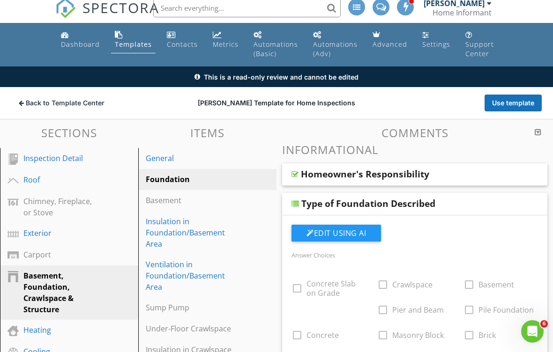
click at [484, 205] on div "Type of Foundation Described" at bounding box center [393, 203] width 185 height 11
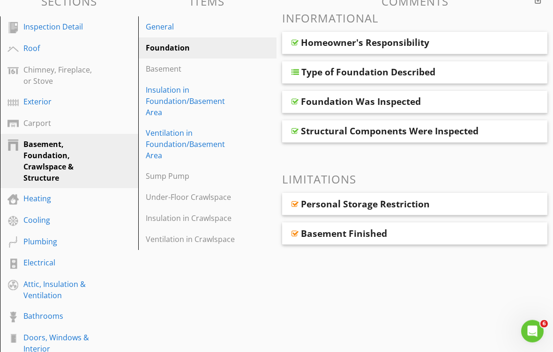
scroll to position [139, 0]
click at [176, 27] on div "General" at bounding box center [191, 26] width 91 height 11
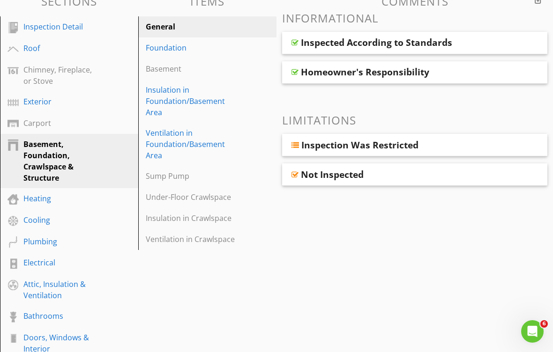
click at [201, 98] on div "Insulation in Foundation/Basement Area" at bounding box center [191, 101] width 91 height 34
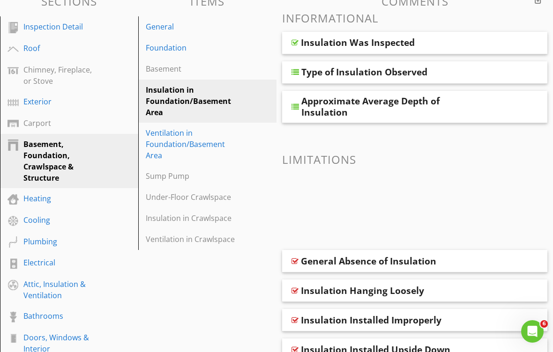
click at [485, 75] on div "Type of Insulation Observed" at bounding box center [393, 72] width 185 height 11
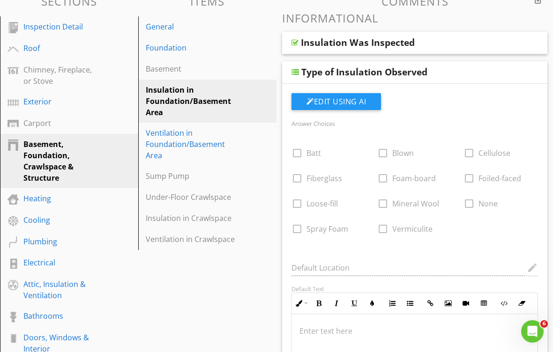
click at [503, 48] on div "Insulation Was Inspected" at bounding box center [414, 43] width 265 height 22
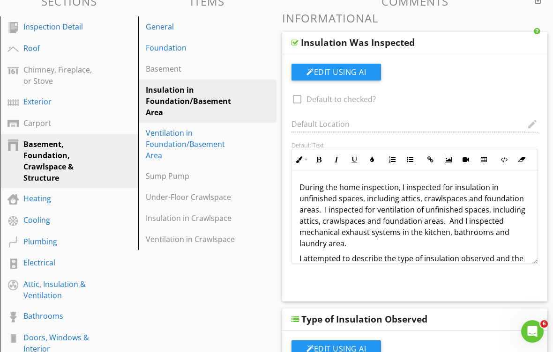
scroll to position [0, 0]
click at [223, 197] on div "Under-Floor Crawlspace" at bounding box center [191, 197] width 91 height 11
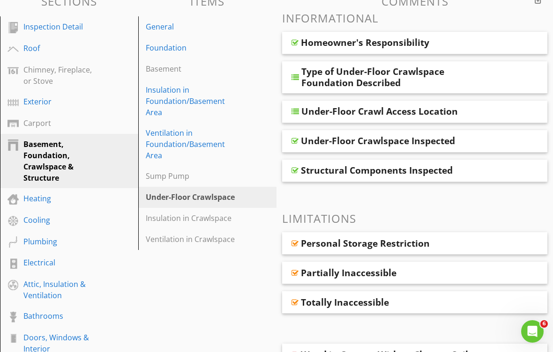
click at [502, 70] on div "Type of Under-Floor Crawlspace Foundation Described" at bounding box center [414, 77] width 265 height 32
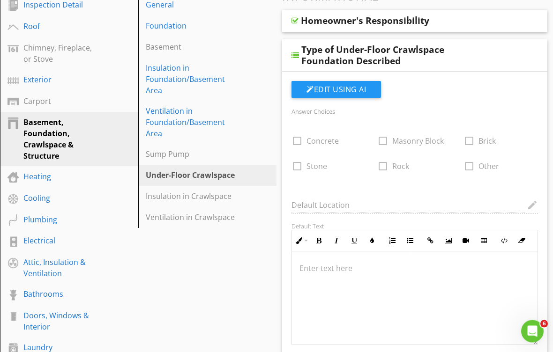
scroll to position [162, 0]
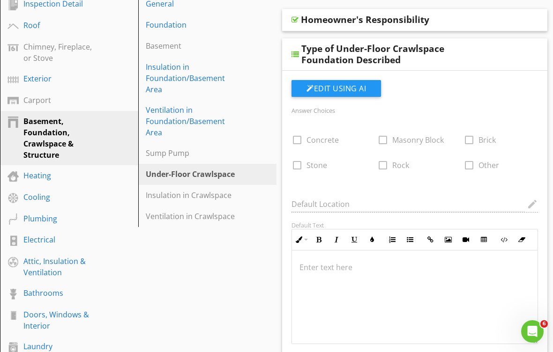
click at [494, 55] on div "Type of Under-Floor Crawlspace Foundation Described" at bounding box center [414, 54] width 265 height 32
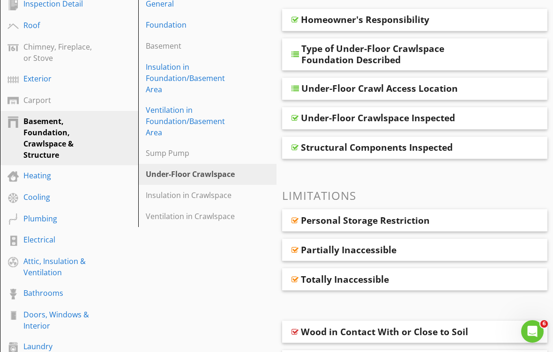
click at [475, 86] on div "Under-Floor Crawl Access Location" at bounding box center [393, 88] width 185 height 11
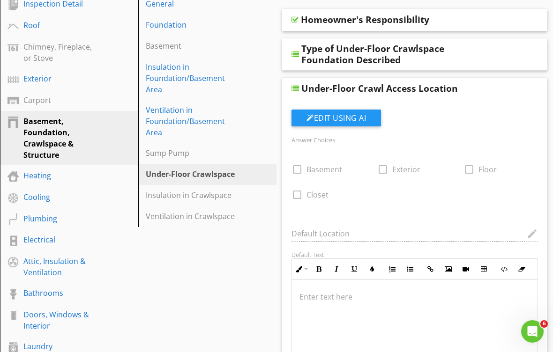
click at [502, 88] on div "Under-Floor Crawl Access Location" at bounding box center [414, 89] width 265 height 22
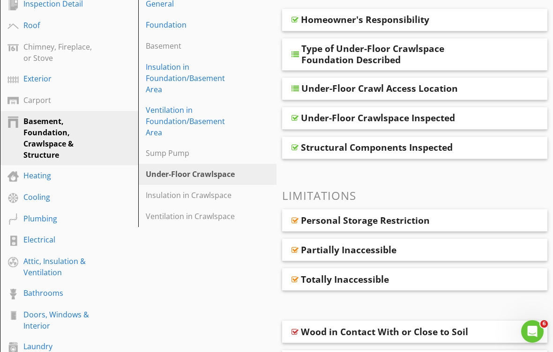
click at [461, 116] on div "Under-Floor Crawlspace Inspected" at bounding box center [393, 117] width 185 height 11
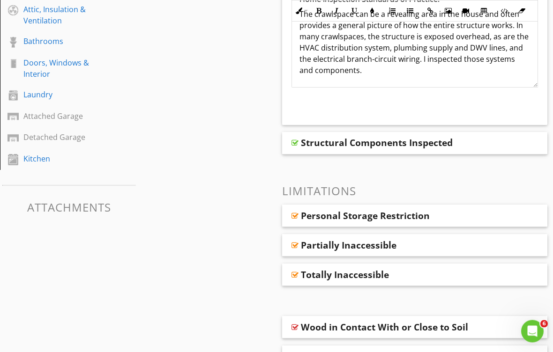
scroll to position [426, 0]
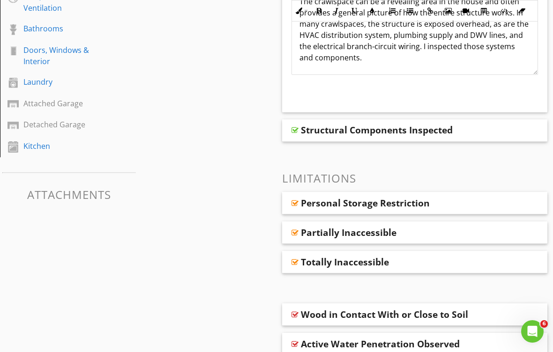
click at [491, 126] on div "Structural Components Inspected" at bounding box center [414, 130] width 265 height 22
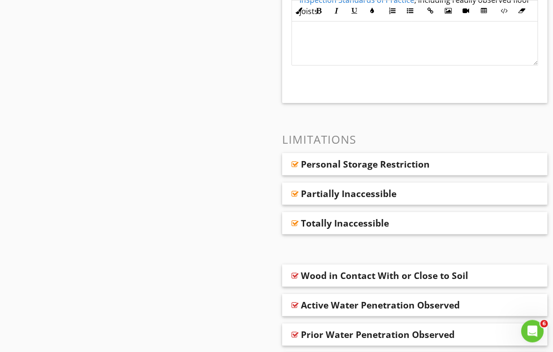
scroll to position [713, 0]
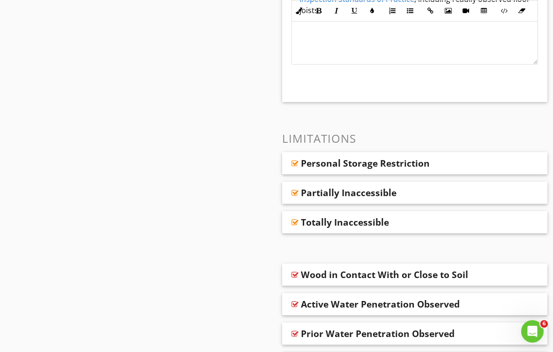
click at [454, 189] on div "Partially Inaccessible" at bounding box center [393, 192] width 185 height 11
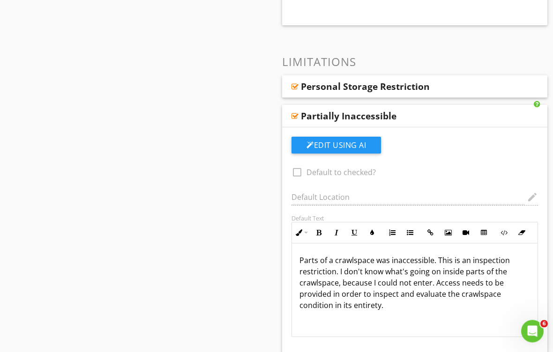
scroll to position [791, 0]
click at [471, 114] on div "Partially Inaccessible" at bounding box center [393, 115] width 185 height 11
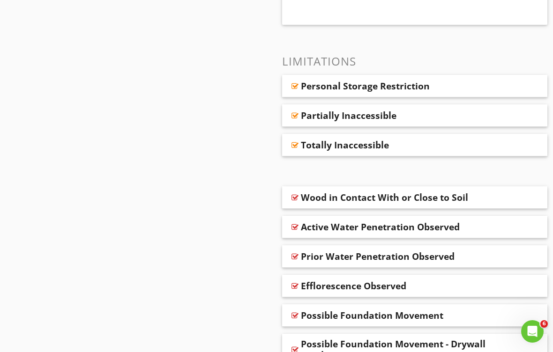
click at [456, 144] on div "Totally Inaccessible" at bounding box center [393, 145] width 185 height 11
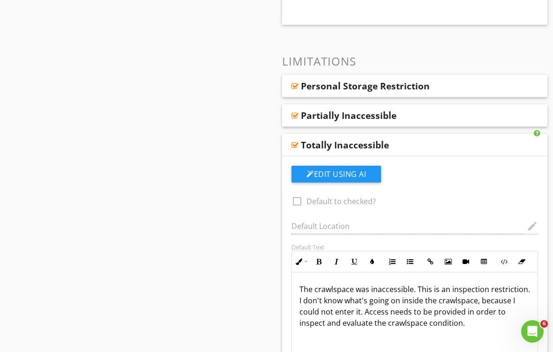
click at [483, 118] on div "Partially Inaccessible" at bounding box center [393, 115] width 185 height 11
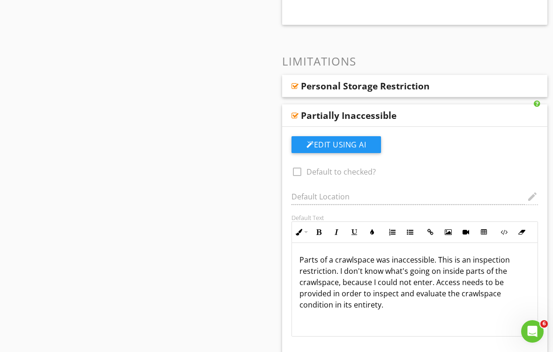
click at [495, 109] on div "Partially Inaccessible" at bounding box center [414, 115] width 265 height 22
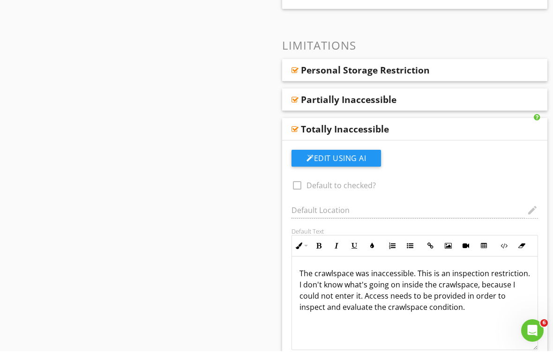
click at [488, 129] on div "Totally Inaccessible" at bounding box center [414, 130] width 265 height 22
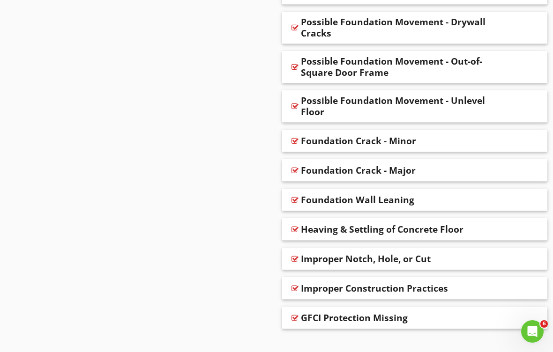
scroll to position [1117, 0]
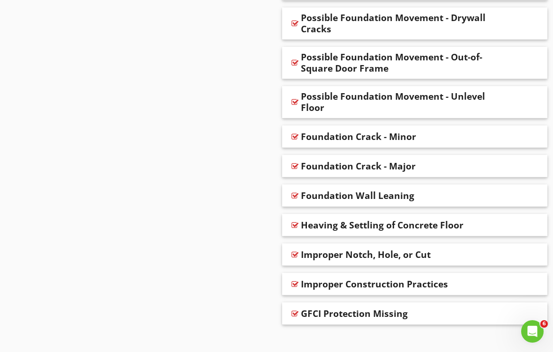
click at [475, 254] on div "Improper Notch, Hole, or Cut" at bounding box center [393, 254] width 185 height 11
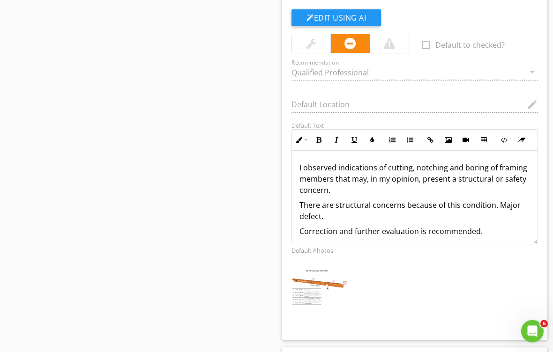
scroll to position [1384, 0]
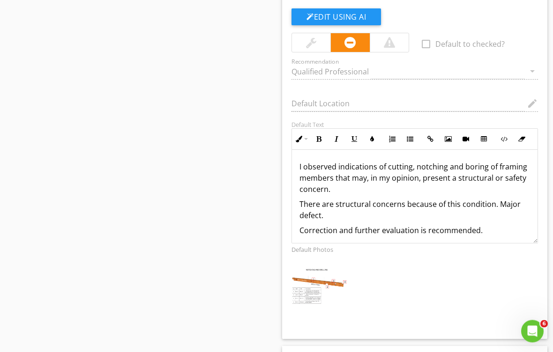
click at [319, 285] on img at bounding box center [318, 286] width 60 height 39
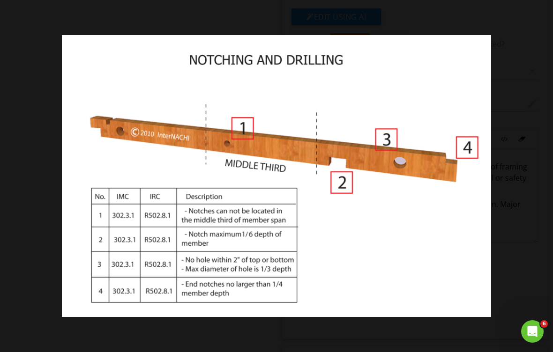
click at [526, 112] on div at bounding box center [276, 176] width 553 height 352
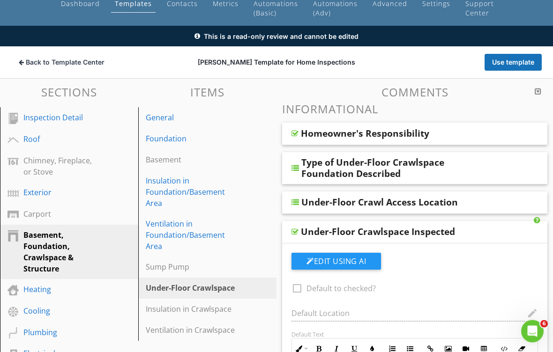
scroll to position [48, 0]
click at [229, 307] on div "Insulation in Crawlspace" at bounding box center [191, 309] width 91 height 11
type textarea "<p>Structural components were inspected according to the <a fr-original-style="…"
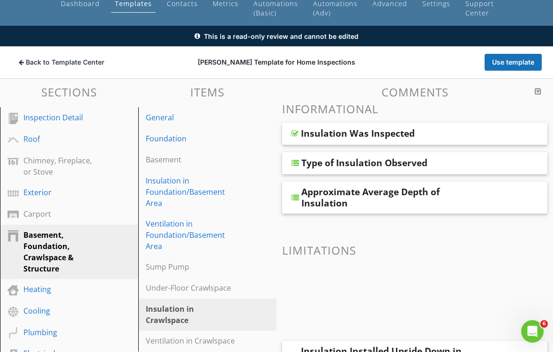
click at [497, 128] on div "Insulation Was Inspected" at bounding box center [414, 134] width 265 height 22
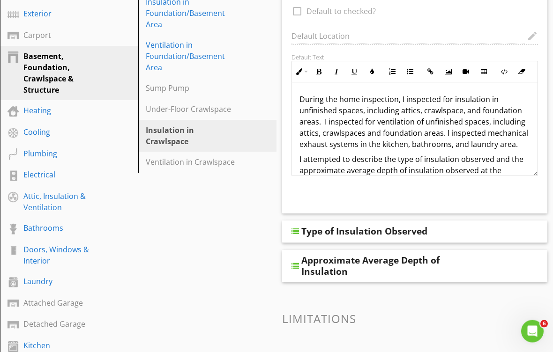
scroll to position [227, 0]
click at [496, 225] on div "Type of Insulation Observed" at bounding box center [414, 231] width 265 height 22
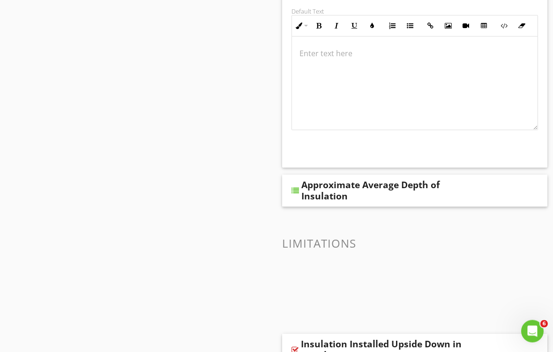
scroll to position [666, 0]
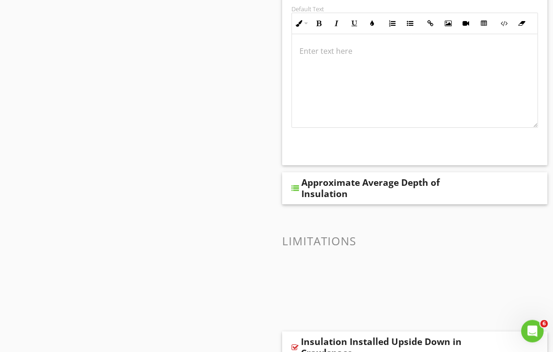
click at [482, 187] on div "Approximate Average Depth of Insulation" at bounding box center [393, 189] width 185 height 22
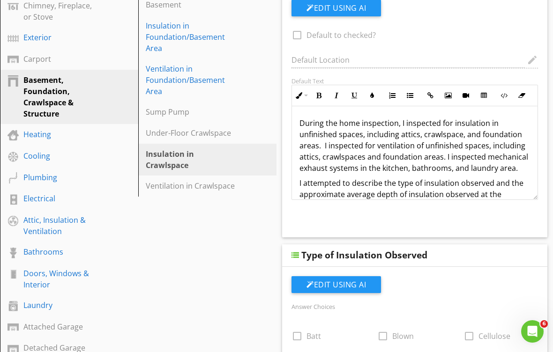
scroll to position [201, 0]
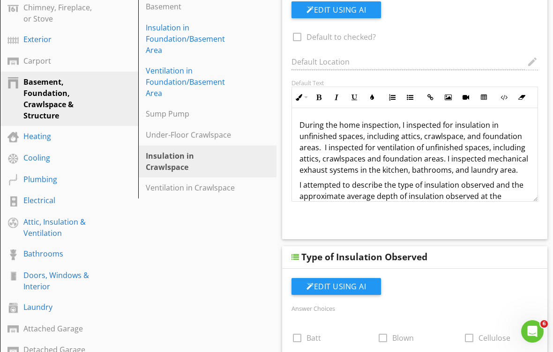
click at [233, 186] on div "Ventilation in Crawlspace" at bounding box center [191, 187] width 91 height 11
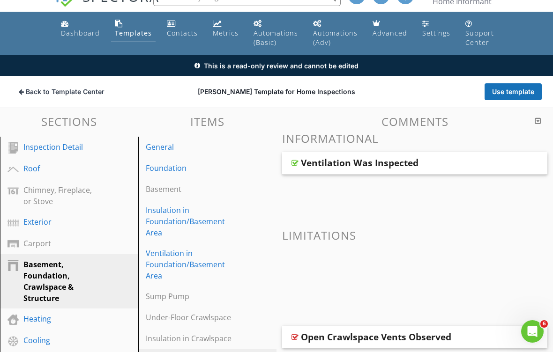
scroll to position [0, 0]
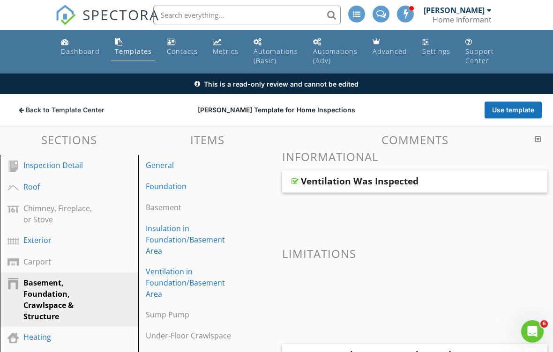
click at [429, 182] on div "Ventilation Was Inspected" at bounding box center [393, 181] width 185 height 11
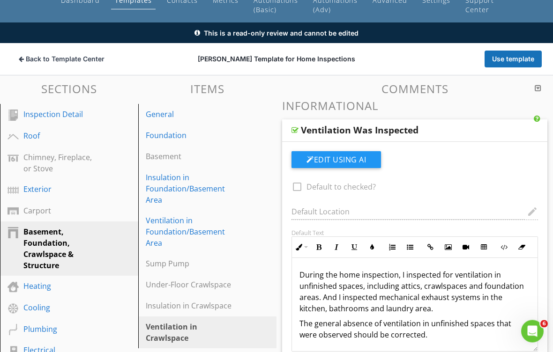
scroll to position [52, 0]
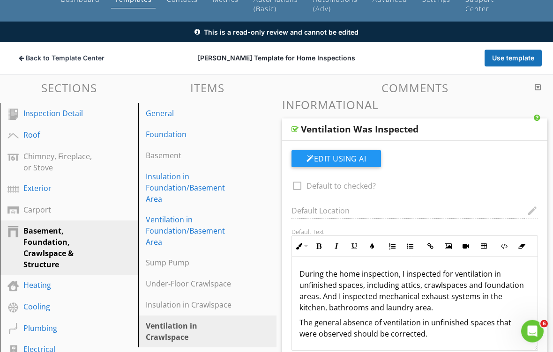
click at [500, 103] on h3 "Informational" at bounding box center [414, 105] width 265 height 13
click at [193, 140] on link "Foundation" at bounding box center [208, 134] width 135 height 21
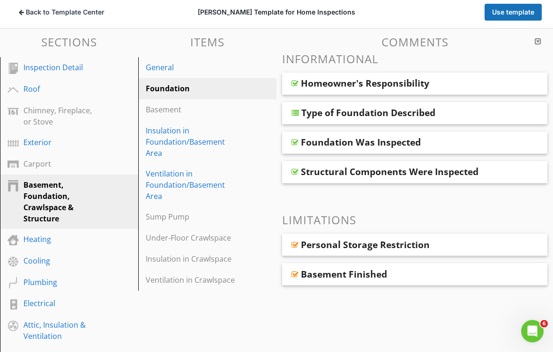
scroll to position [99, 0]
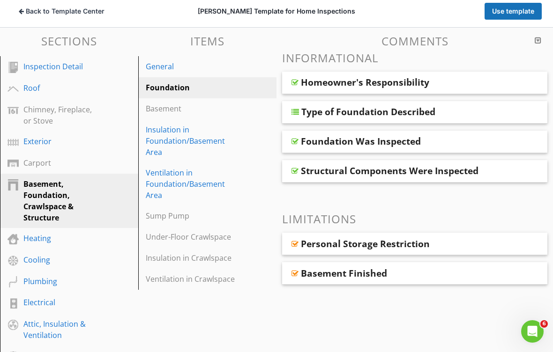
click at [96, 250] on link "Cooling" at bounding box center [70, 261] width 135 height 22
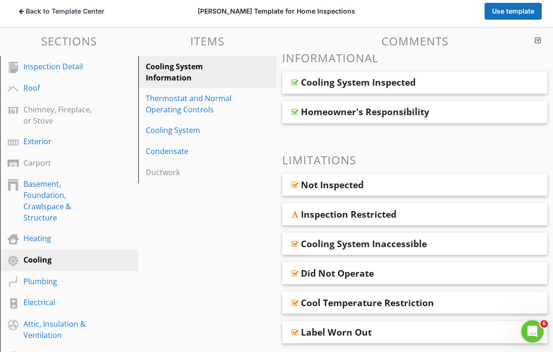
click at [95, 242] on div "Heating" at bounding box center [75, 239] width 105 height 12
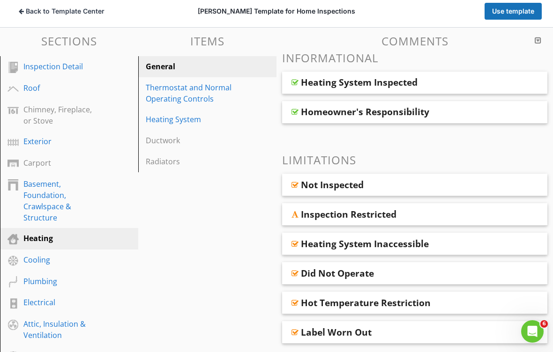
click at [508, 79] on div "Heating System Inspected" at bounding box center [414, 83] width 265 height 22
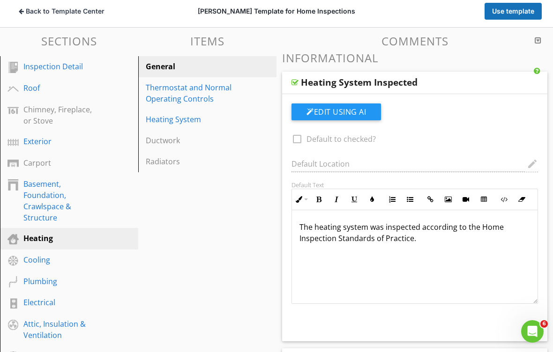
click at [501, 79] on div "Heating System Inspected" at bounding box center [414, 83] width 265 height 22
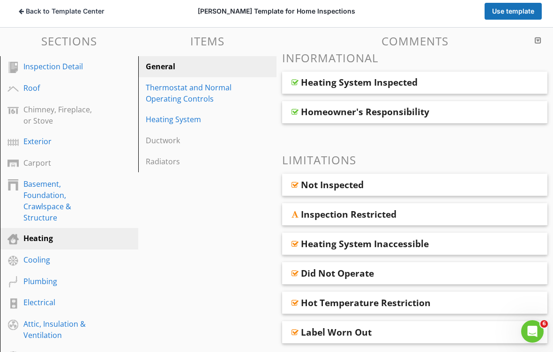
click at [494, 80] on div "Heating System Inspected" at bounding box center [414, 83] width 265 height 22
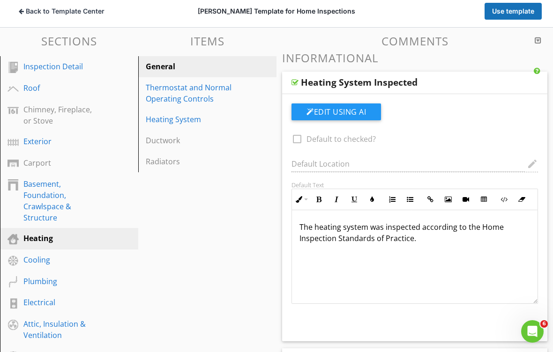
click at [484, 80] on div "Heating System Inspected" at bounding box center [393, 82] width 185 height 11
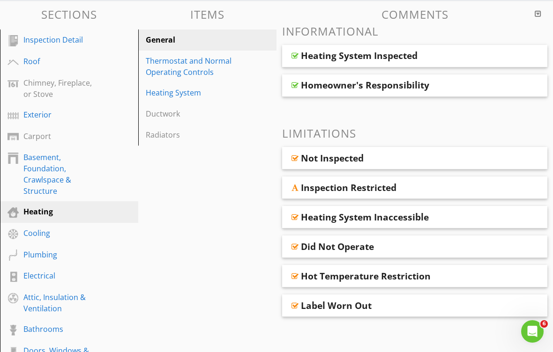
scroll to position [125, 0]
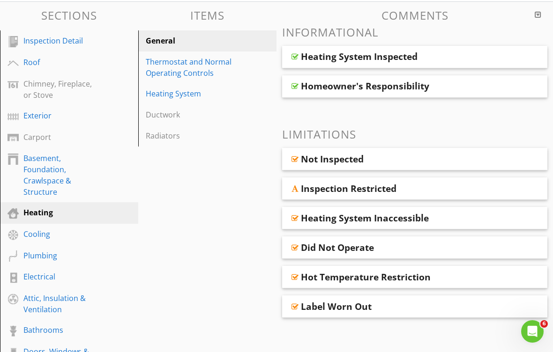
click at [229, 67] on div "Thermostat and Normal Operating Controls" at bounding box center [191, 67] width 91 height 22
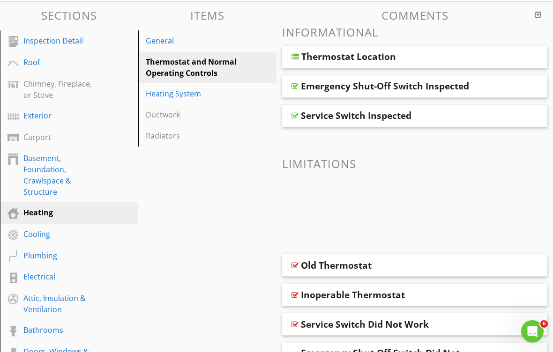
click at [468, 83] on div "Emergency Shut-Off Switch Inspected" at bounding box center [385, 86] width 168 height 11
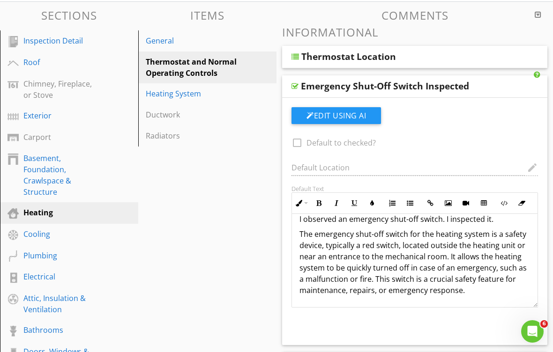
scroll to position [12, 0]
click at [467, 82] on div "Emergency Shut-Off Switch Inspected" at bounding box center [385, 86] width 168 height 11
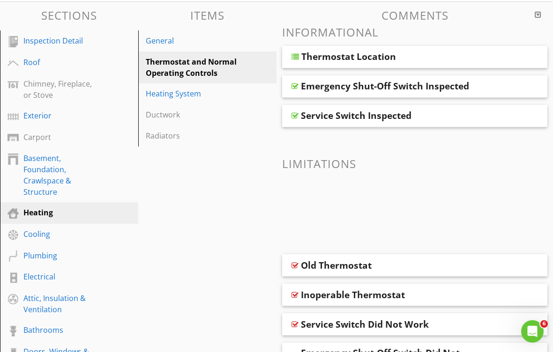
click at [445, 115] on div "Service Switch Inspected" at bounding box center [393, 115] width 185 height 11
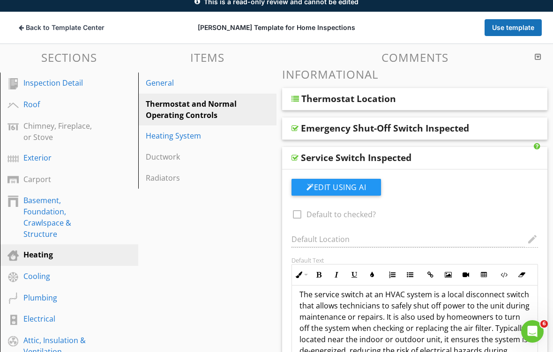
scroll to position [81, 0]
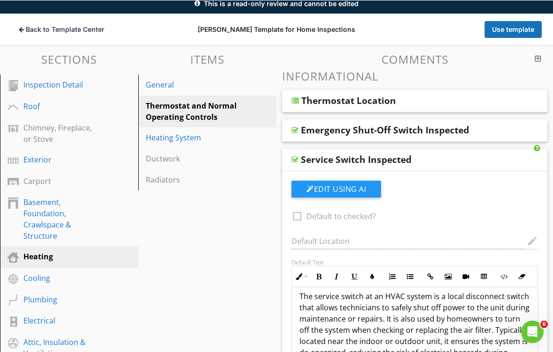
click at [477, 131] on div "Emergency Shut-Off Switch Inspected" at bounding box center [393, 129] width 185 height 11
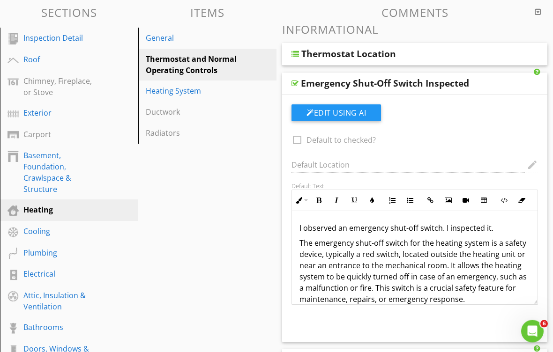
scroll to position [127, 0]
click at [193, 112] on div "Ductwork" at bounding box center [191, 111] width 91 height 11
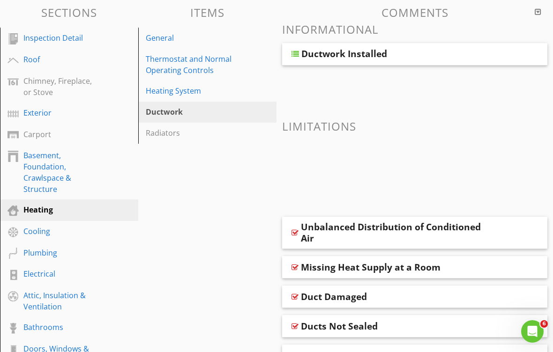
click at [197, 89] on div "Heating System" at bounding box center [191, 90] width 91 height 11
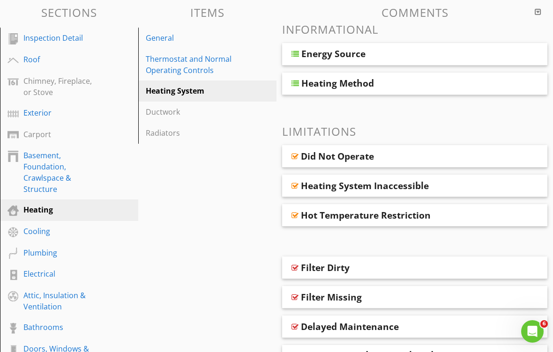
click at [509, 54] on div "Energy Source" at bounding box center [414, 54] width 265 height 22
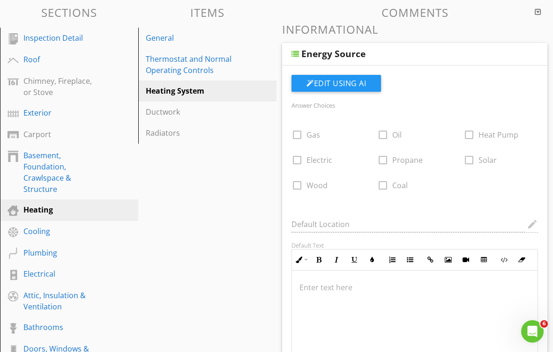
click at [504, 50] on div "Energy Source" at bounding box center [414, 54] width 265 height 22
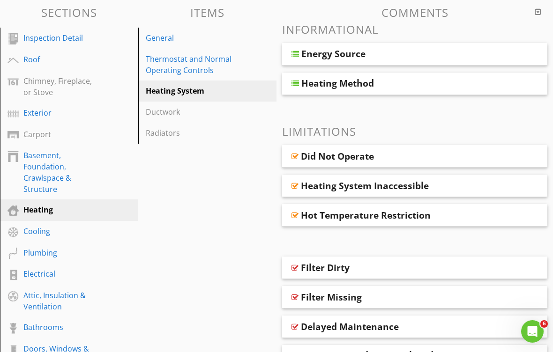
click at [487, 83] on div "Heating Method" at bounding box center [414, 84] width 265 height 22
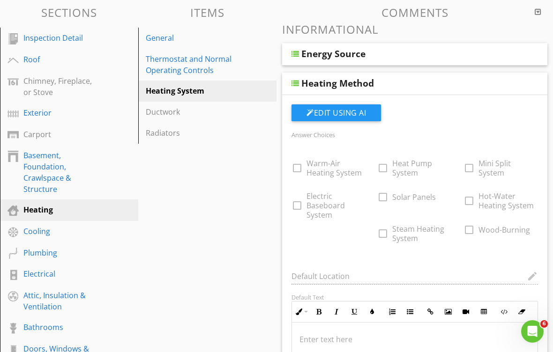
click at [507, 52] on div "Energy Source" at bounding box center [414, 54] width 265 height 22
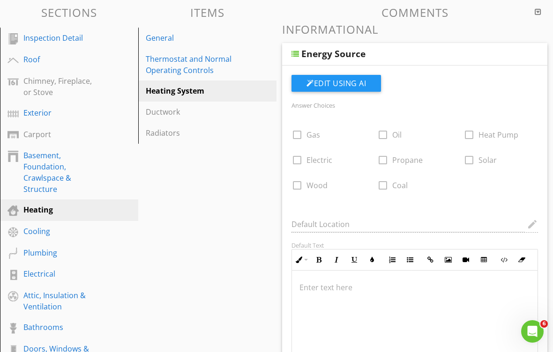
click at [489, 51] on div "Energy Source" at bounding box center [414, 54] width 265 height 22
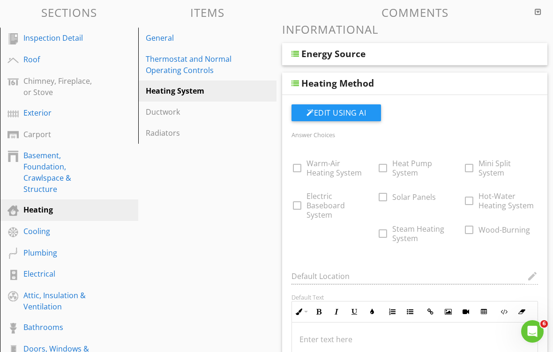
click at [479, 81] on div "Heating Method" at bounding box center [393, 83] width 185 height 11
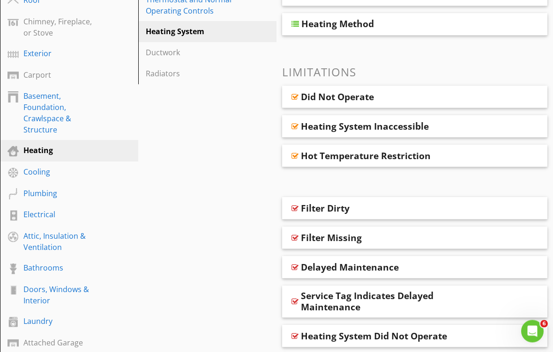
scroll to position [188, 0]
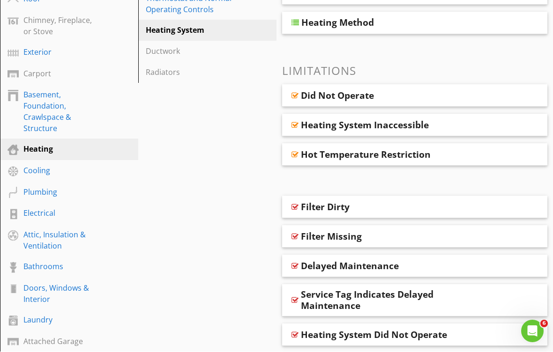
click at [477, 92] on div "Did Not Operate" at bounding box center [393, 95] width 185 height 11
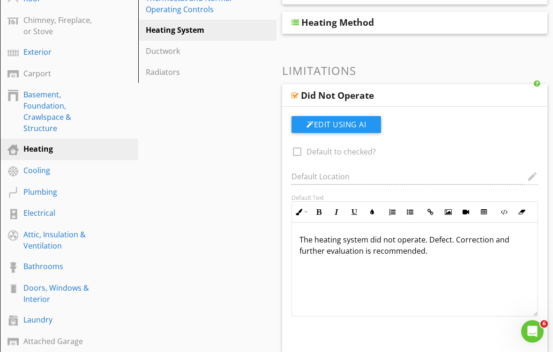
click at [446, 88] on div "Did Not Operate" at bounding box center [414, 95] width 265 height 22
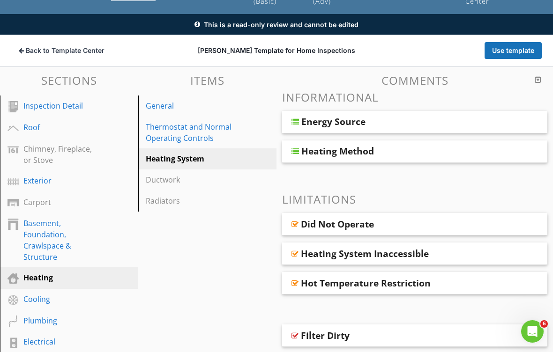
scroll to position [59, 0]
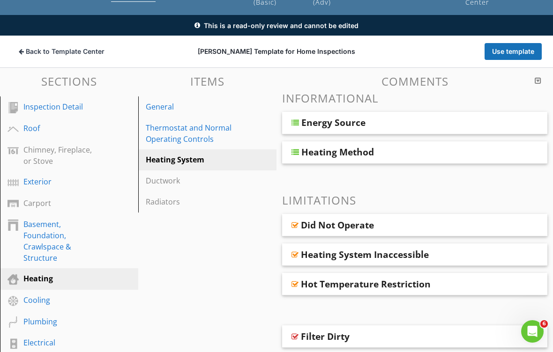
click at [225, 185] on div "Ductwork" at bounding box center [191, 180] width 91 height 11
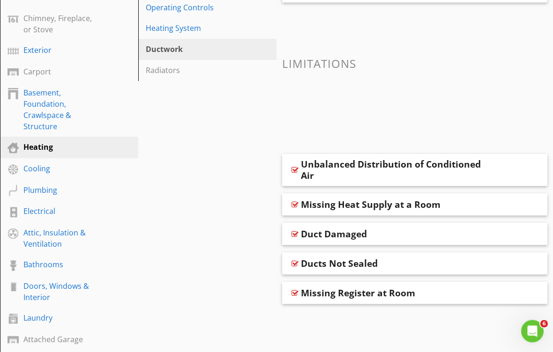
scroll to position [190, 0]
click at [53, 170] on div "Cooling" at bounding box center [58, 168] width 70 height 11
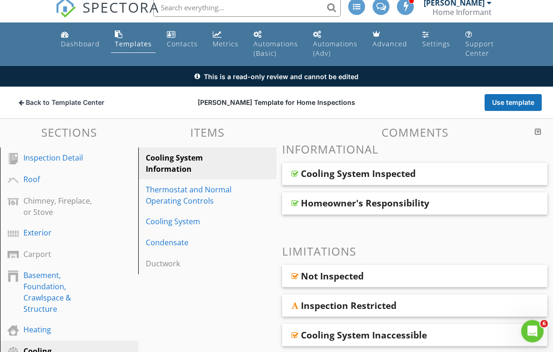
scroll to position [0, 0]
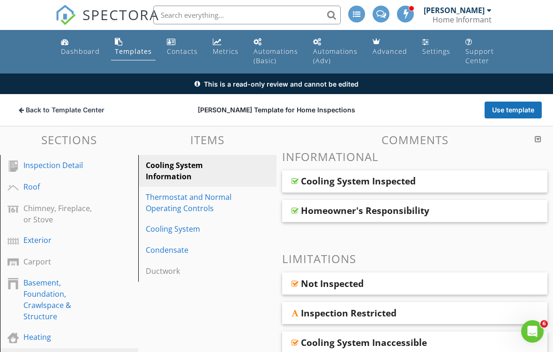
click at [229, 207] on div "Thermostat and Normal Operating Controls" at bounding box center [191, 203] width 91 height 22
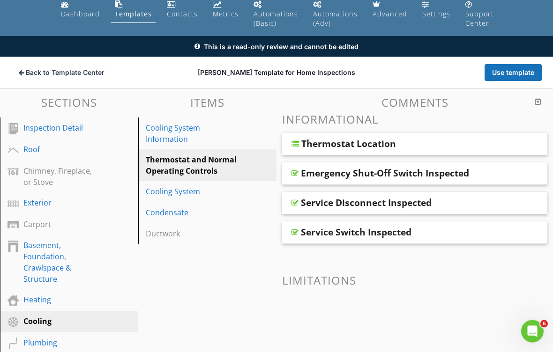
scroll to position [38, 0]
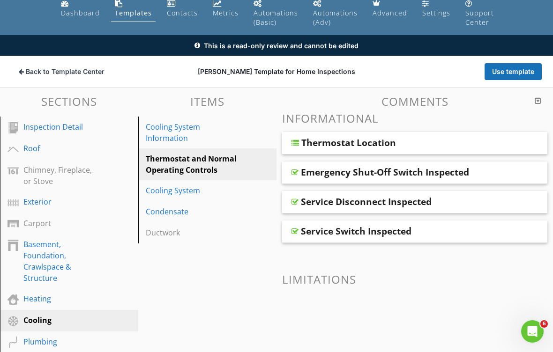
click at [227, 193] on div "Cooling System" at bounding box center [191, 190] width 91 height 11
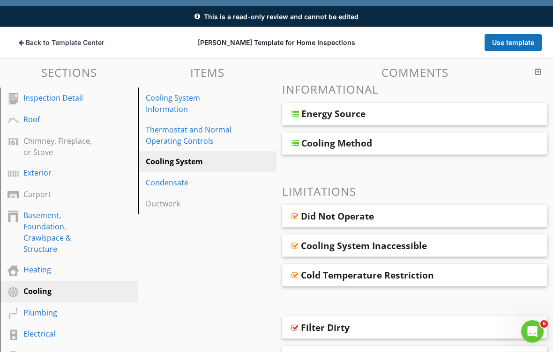
scroll to position [67, 0]
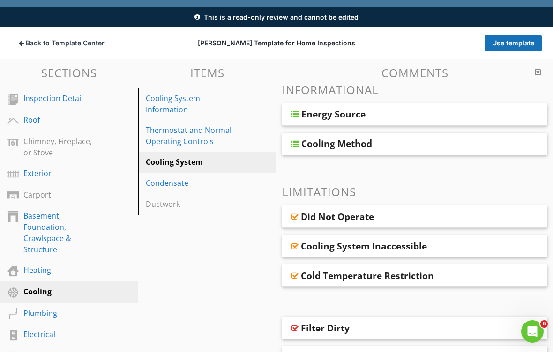
click at [199, 184] on div "Condensate" at bounding box center [191, 183] width 91 height 11
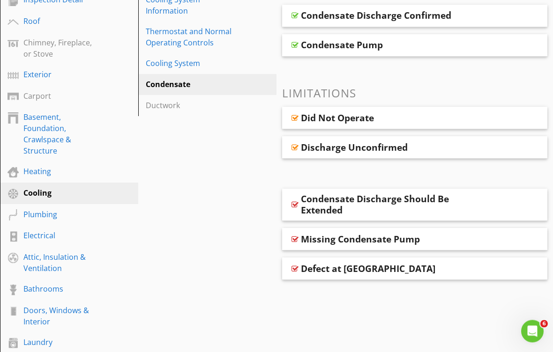
scroll to position [166, 0]
click at [85, 214] on div "Plumbing" at bounding box center [58, 213] width 70 height 11
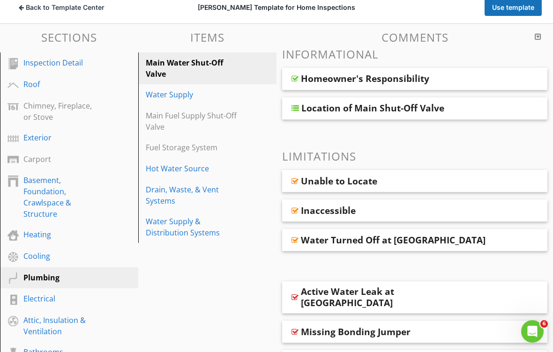
scroll to position [101, 0]
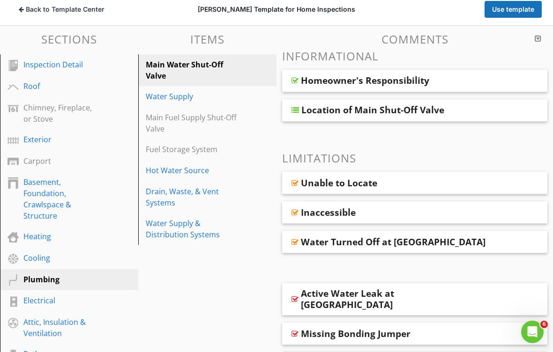
click at [517, 81] on div "Homeowner's Responsibility" at bounding box center [414, 80] width 265 height 22
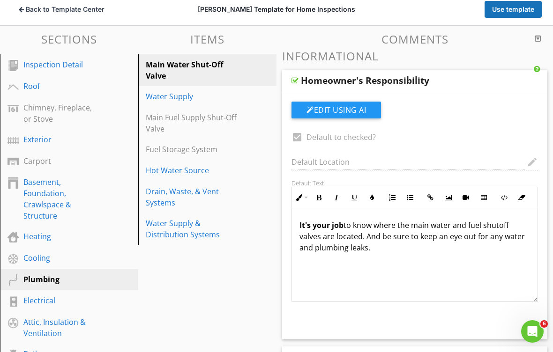
click at [495, 81] on div "Homeowner's Responsibility" at bounding box center [414, 81] width 265 height 22
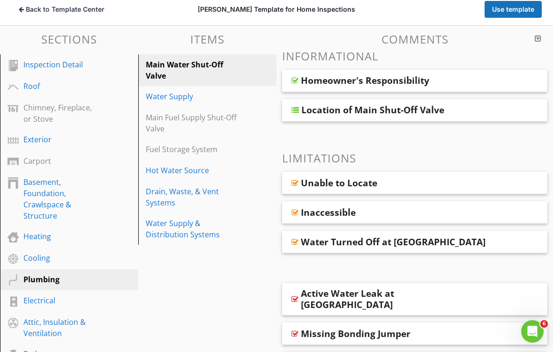
click at [477, 111] on div "Location of Main Shut-Off Valve" at bounding box center [393, 109] width 185 height 11
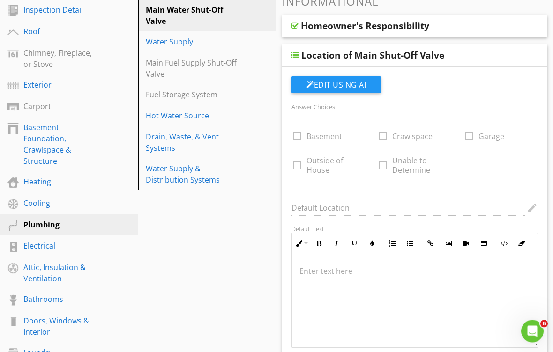
scroll to position [156, 0]
click at [542, 255] on div "Default Text Inline Style XLarge Large Normal Small Light Small/Light Bold Ital…" at bounding box center [415, 286] width 258 height 123
click at [458, 51] on div "Location of Main Shut-Off Valve" at bounding box center [393, 55] width 185 height 11
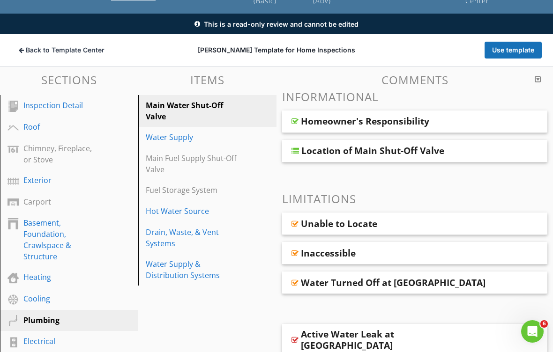
scroll to position [58, 0]
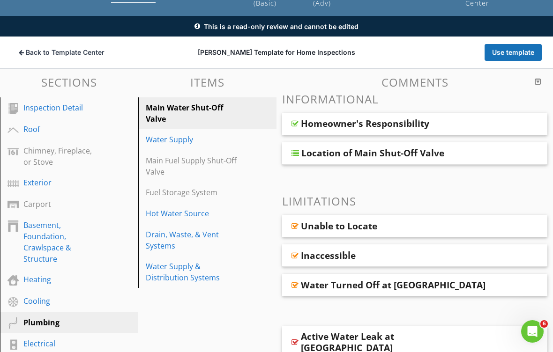
click at [229, 143] on div "Water Supply" at bounding box center [191, 139] width 91 height 11
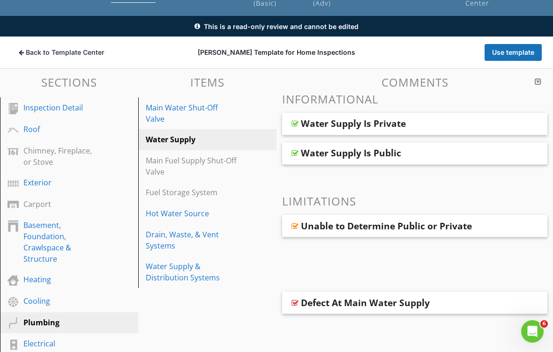
click at [464, 118] on div "Water Supply Is Private" at bounding box center [393, 123] width 185 height 11
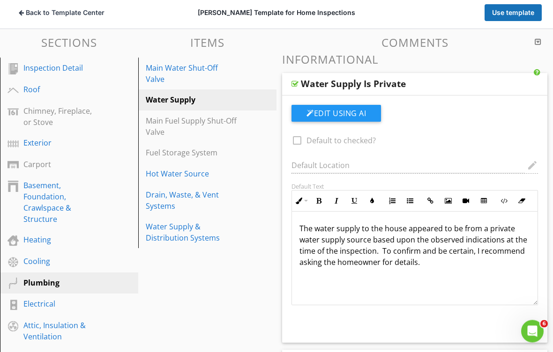
scroll to position [97, 0]
click at [477, 83] on div "Water Supply Is Private" at bounding box center [393, 83] width 185 height 11
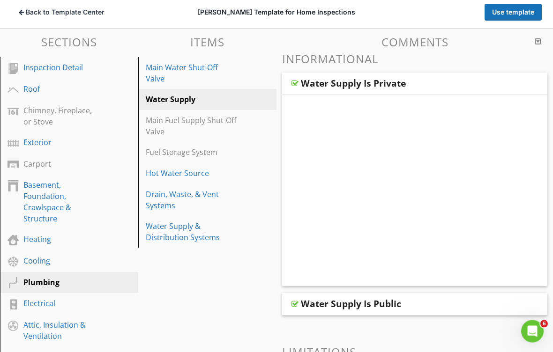
scroll to position [98, 0]
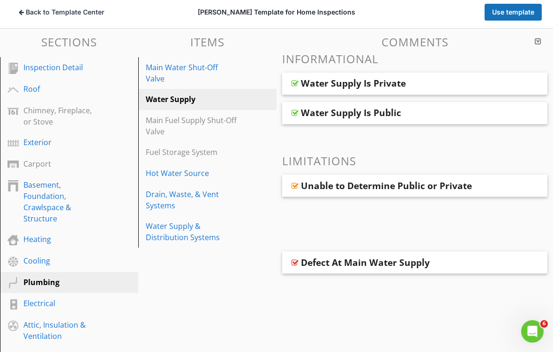
click at [468, 114] on div "Water Supply Is Public" at bounding box center [393, 112] width 185 height 11
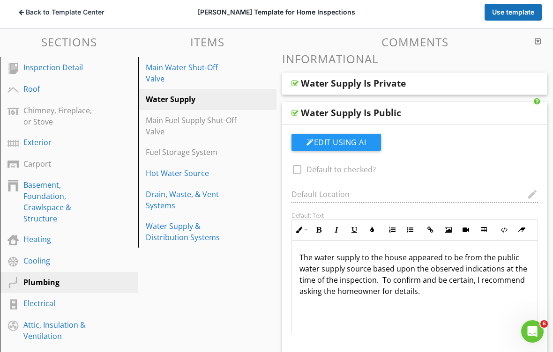
click at [466, 113] on div "Water Supply Is Public" at bounding box center [393, 112] width 185 height 11
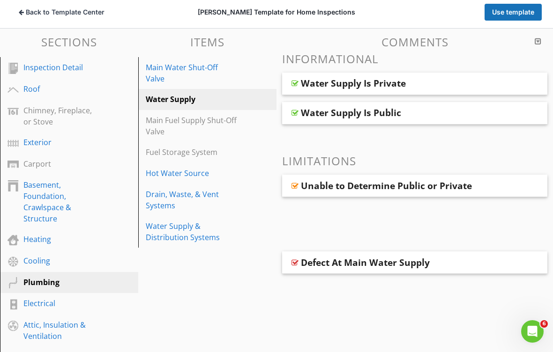
click at [237, 129] on div "Main Fuel Supply Shut-Off Valve" at bounding box center [209, 126] width 126 height 22
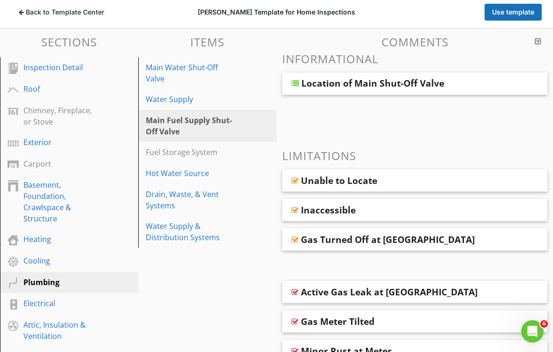
click at [465, 84] on div "Location of Main Shut-Off Valve" at bounding box center [393, 83] width 185 height 11
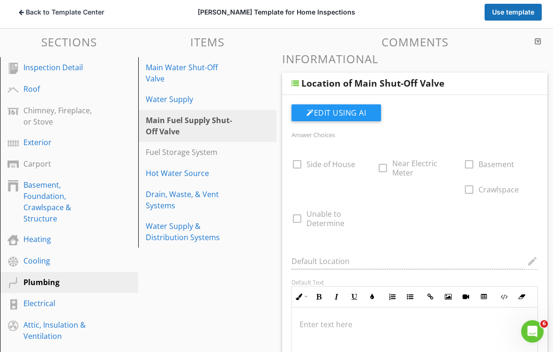
click at [459, 87] on div "Location of Main Shut-Off Valve" at bounding box center [393, 83] width 185 height 11
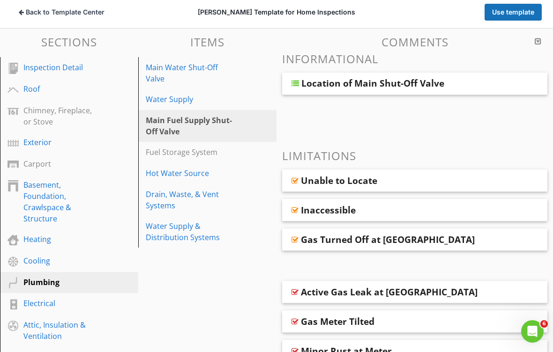
click at [231, 155] on div "Fuel Storage System" at bounding box center [191, 152] width 91 height 11
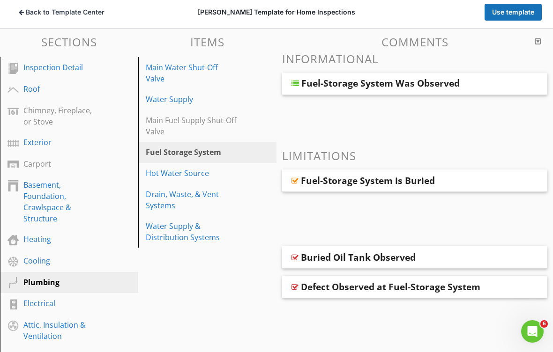
click at [217, 175] on div "Hot Water Source" at bounding box center [191, 173] width 91 height 11
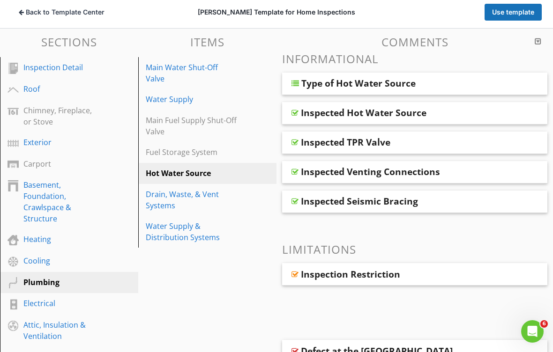
click at [454, 83] on div "Type of Hot Water Source" at bounding box center [393, 83] width 185 height 11
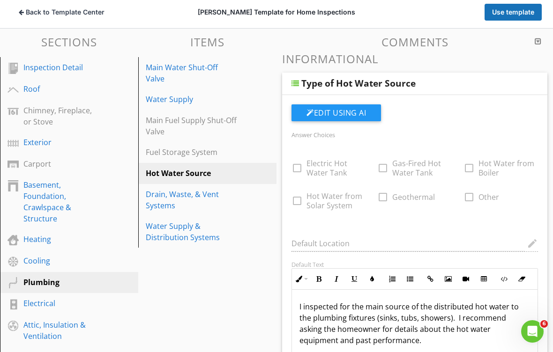
click at [451, 89] on div "Type of Hot Water Source" at bounding box center [414, 84] width 265 height 22
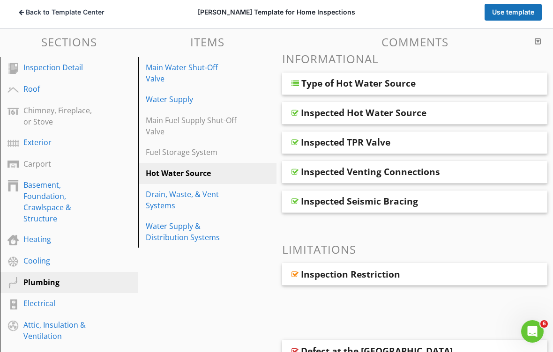
click at [463, 89] on div "Type of Hot Water Source" at bounding box center [393, 83] width 185 height 11
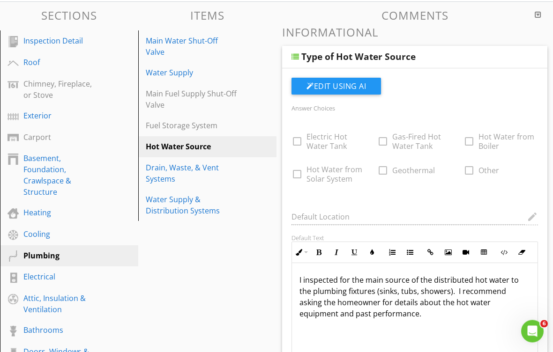
scroll to position [123, 0]
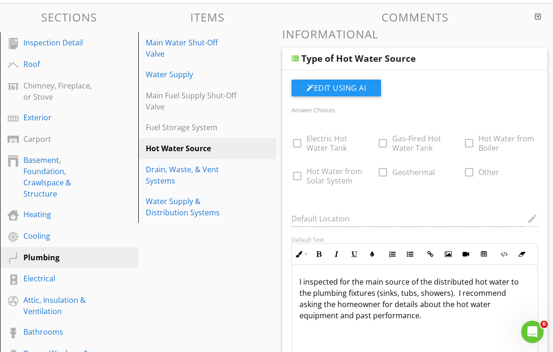
click at [476, 59] on div "Type of Hot Water Source" at bounding box center [393, 57] width 185 height 11
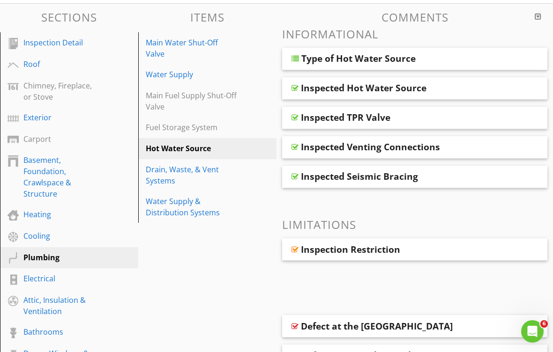
click at [456, 90] on div "Inspected Hot Water Source" at bounding box center [393, 87] width 185 height 11
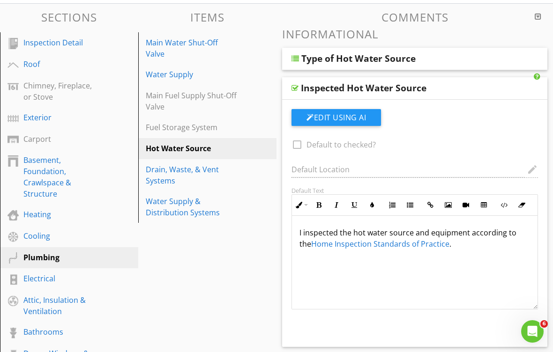
click at [468, 81] on div "Inspected Hot Water Source" at bounding box center [414, 88] width 265 height 22
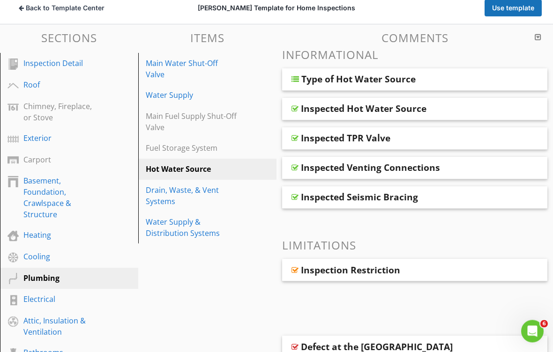
scroll to position [102, 0]
click at [218, 191] on div "Drain, Waste, & Vent Systems" at bounding box center [191, 196] width 91 height 22
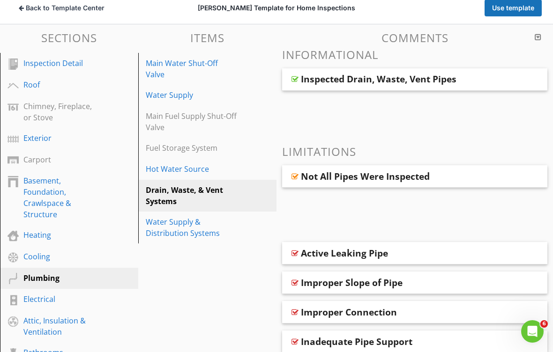
click at [463, 75] on div "Inspected Drain, Waste, Vent Pipes" at bounding box center [393, 79] width 185 height 11
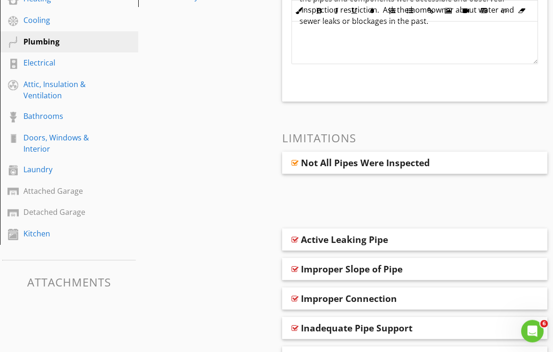
scroll to position [340, 0]
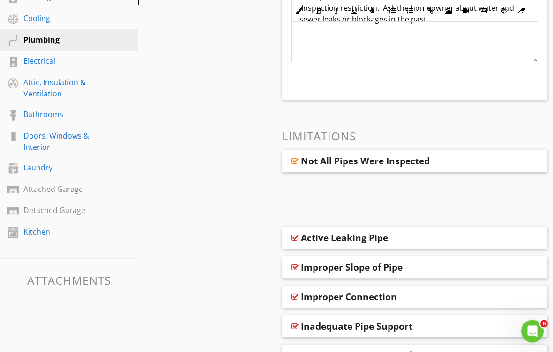
click at [453, 157] on div "Not All Pipes Were Inspected" at bounding box center [393, 161] width 185 height 11
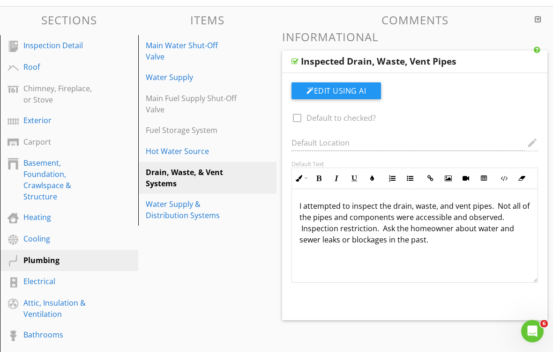
scroll to position [120, 0]
click at [226, 210] on div "Water Supply & Distribution Systems" at bounding box center [191, 210] width 91 height 22
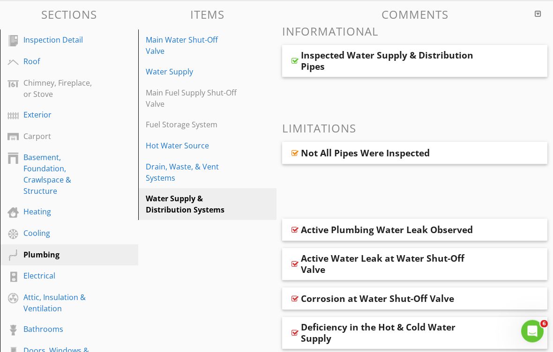
scroll to position [126, 0]
click at [462, 62] on div "Inspected Water Supply & Distribution Pipes" at bounding box center [393, 61] width 185 height 22
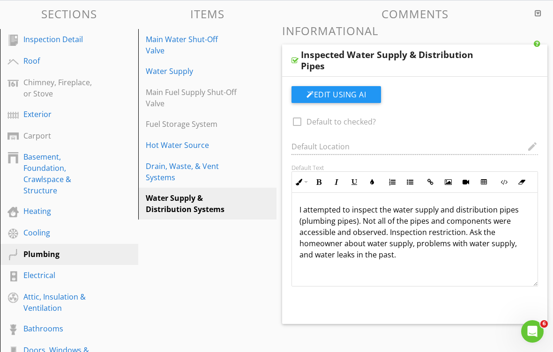
click at [455, 59] on div "Inspected Water Supply & Distribution Pipes" at bounding box center [393, 60] width 185 height 22
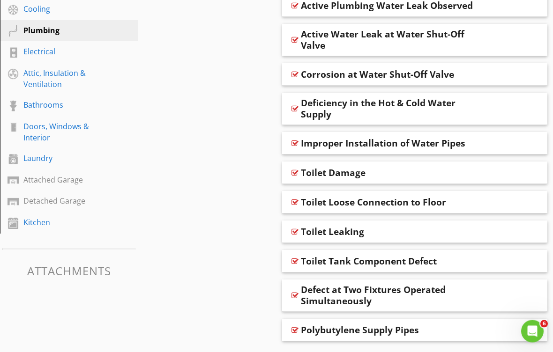
scroll to position [355, 0]
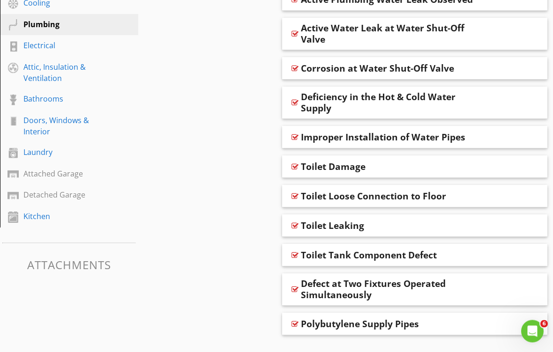
click at [448, 288] on div "Defect at Two Fixtures Operated Simultaneously" at bounding box center [393, 290] width 185 height 22
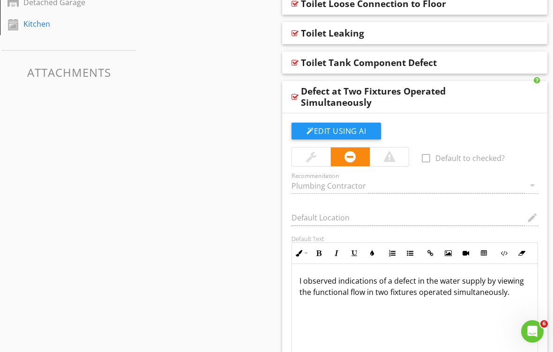
scroll to position [549, 0]
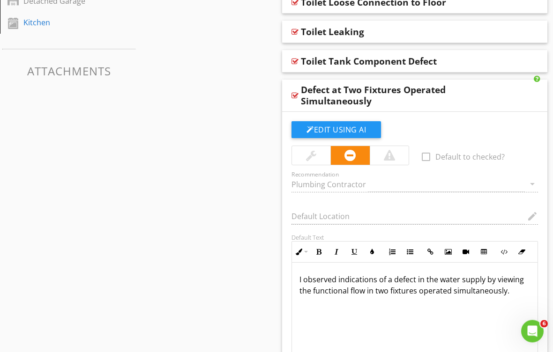
click at [474, 90] on div "Defect at Two Fixtures Operated Simultaneously" at bounding box center [393, 96] width 185 height 22
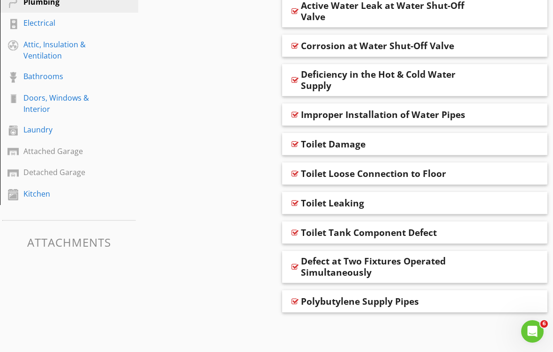
scroll to position [366, 0]
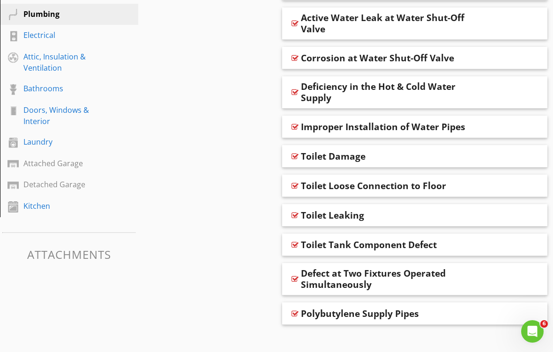
click at [453, 310] on div "Polybutylene Supply Pipes" at bounding box center [393, 313] width 185 height 11
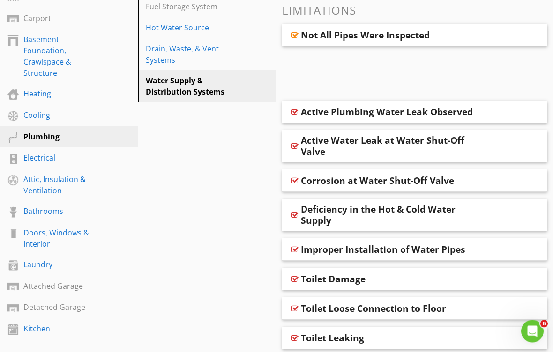
scroll to position [242, 0]
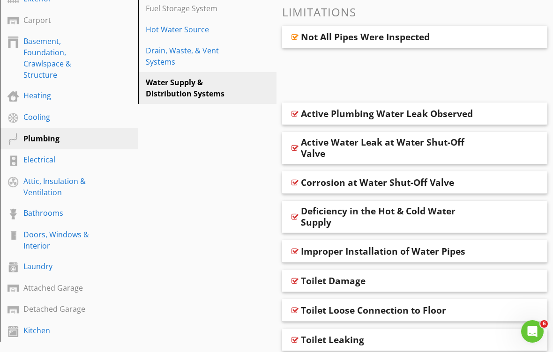
click at [58, 164] on div "Electrical" at bounding box center [58, 159] width 70 height 11
type textarea "<p>I observed indications that the water supply pipes were made from polybutyle…"
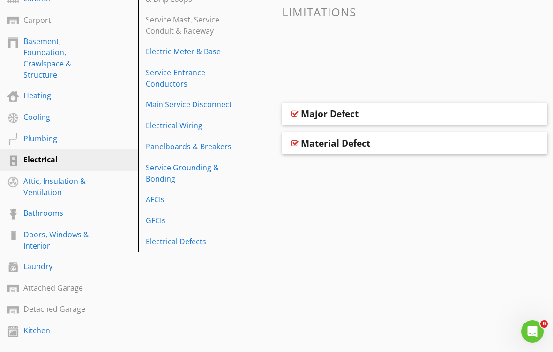
click at [160, 204] on div "AFCIs" at bounding box center [191, 199] width 91 height 11
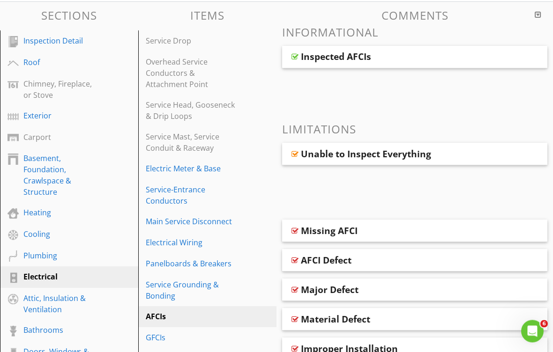
scroll to position [111, 0]
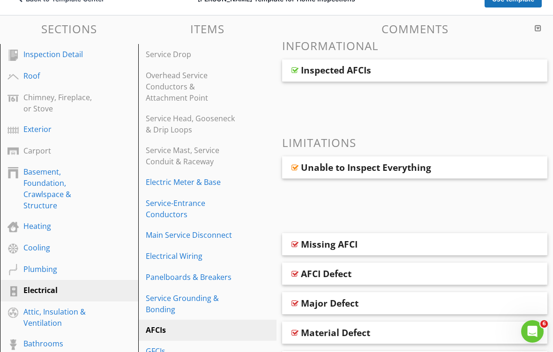
click at [446, 68] on div "Inspected AFCIs" at bounding box center [393, 70] width 185 height 11
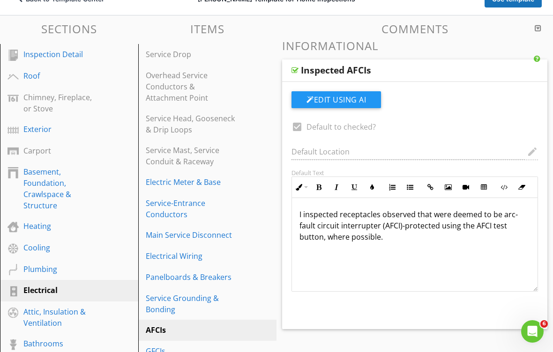
scroll to position [0, 0]
click at [444, 67] on div "Inspected AFCIs" at bounding box center [393, 70] width 185 height 11
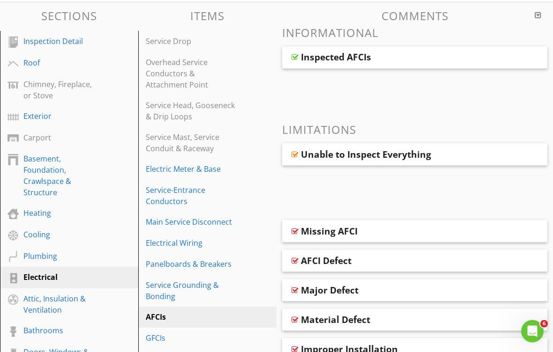
click at [429, 152] on div "Unable to Inspect Everything" at bounding box center [366, 154] width 130 height 11
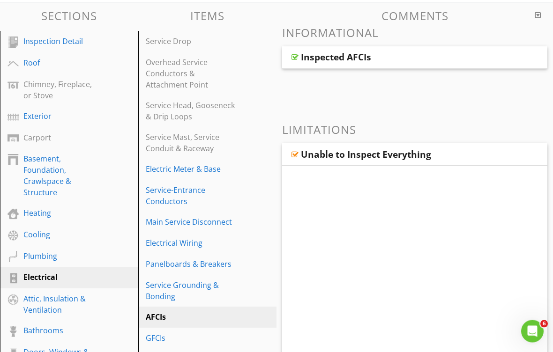
scroll to position [124, 0]
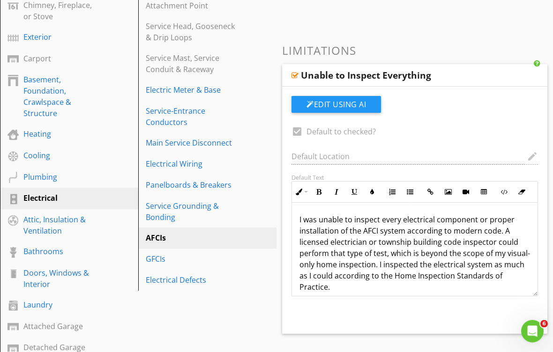
click at [460, 73] on div "Unable to Inspect Everything" at bounding box center [393, 75] width 185 height 11
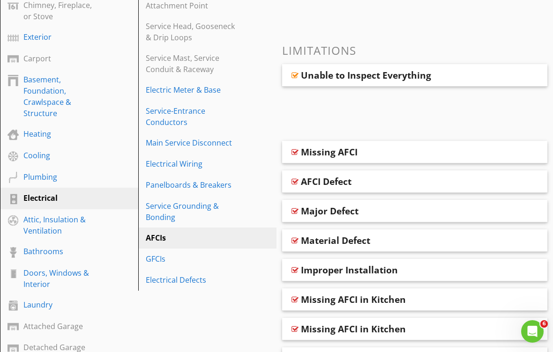
click at [79, 222] on div "Attic, Insulation & Ventilation" at bounding box center [58, 225] width 70 height 22
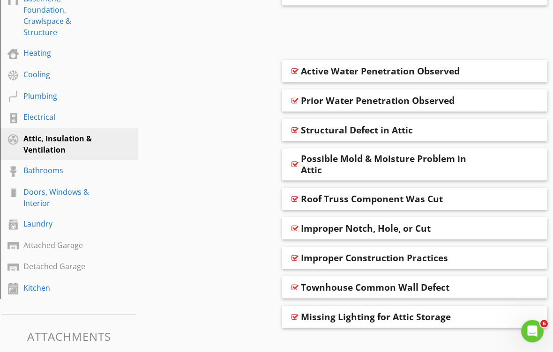
scroll to position [288, 0]
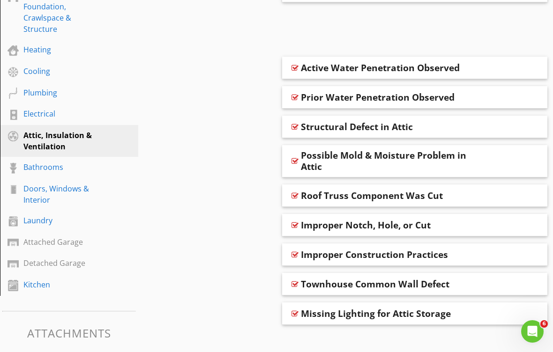
click at [365, 126] on div "Structural Defect in Attic" at bounding box center [357, 126] width 112 height 11
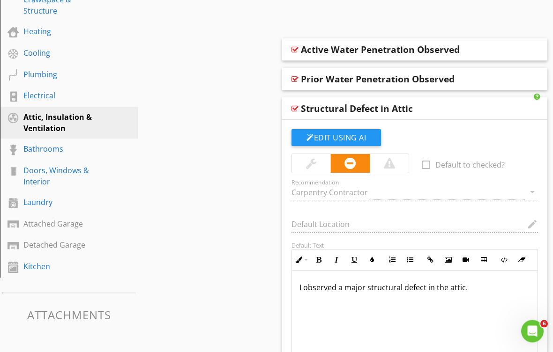
scroll to position [306, 0]
click at [60, 150] on div "Bathrooms" at bounding box center [58, 148] width 70 height 11
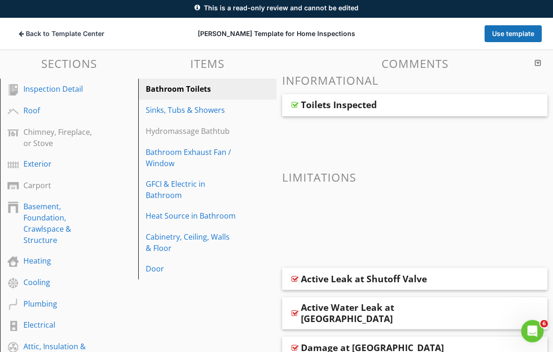
scroll to position [78, 0]
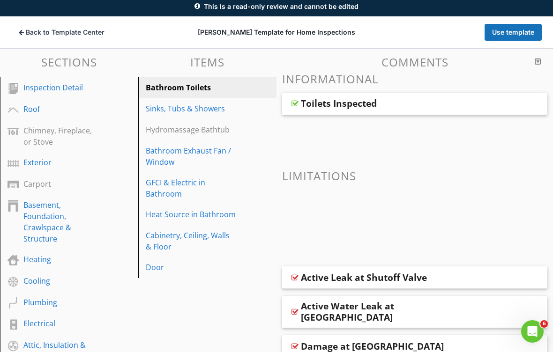
click at [228, 188] on div "GFCI & Electric in Bathroom" at bounding box center [191, 188] width 91 height 22
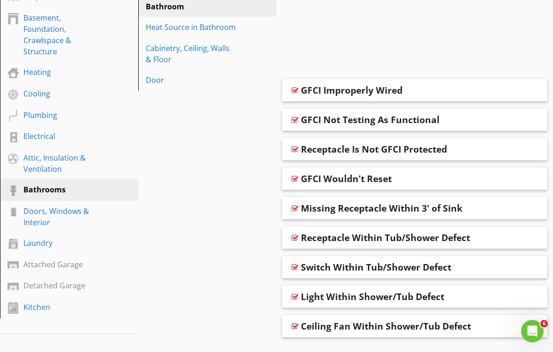
scroll to position [281, 0]
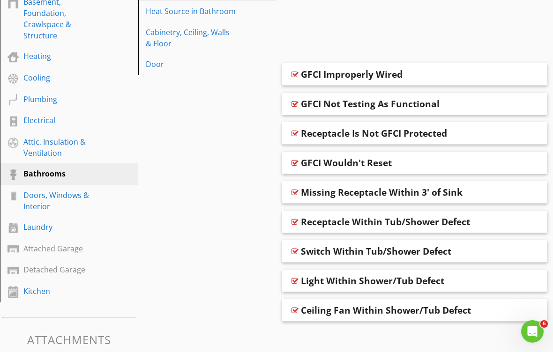
click at [448, 219] on div "Receptacle Within Tub/Shower Defect" at bounding box center [385, 221] width 169 height 11
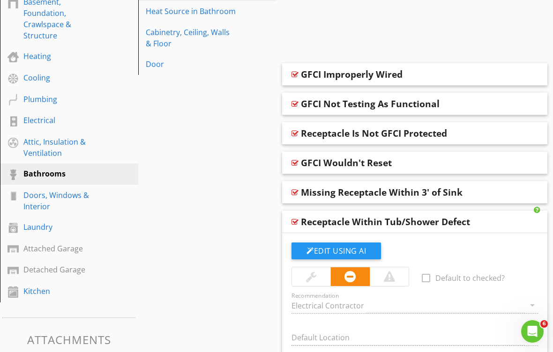
click at [470, 216] on div "Receptacle Within Tub/Shower Defect" at bounding box center [385, 221] width 169 height 11
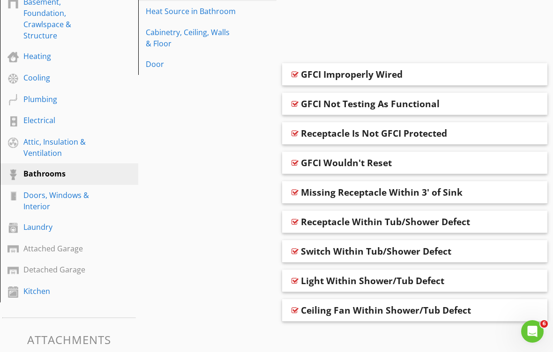
click at [478, 218] on div "Receptacle Within Tub/Shower Defect" at bounding box center [393, 221] width 185 height 11
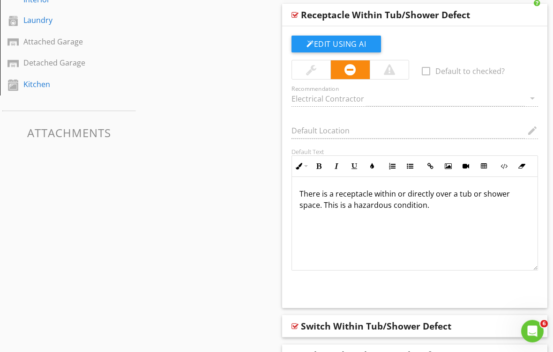
scroll to position [491, 0]
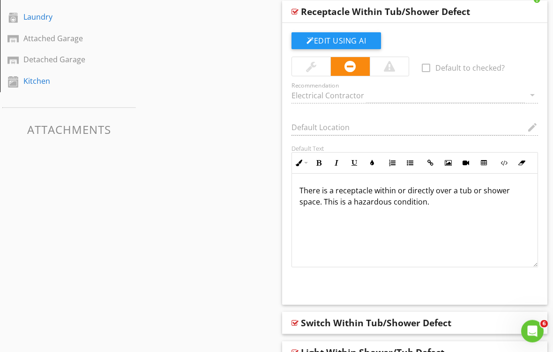
click at [470, 8] on div "Receptacle Within Tub/Shower Defect" at bounding box center [385, 12] width 169 height 11
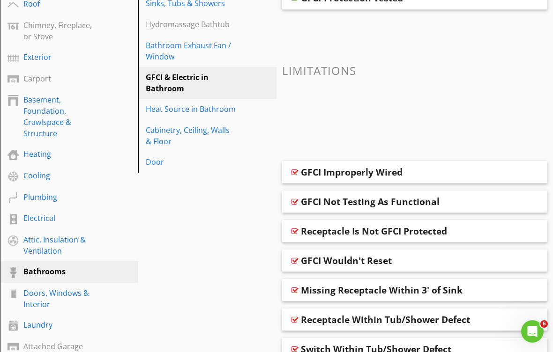
scroll to position [181, 0]
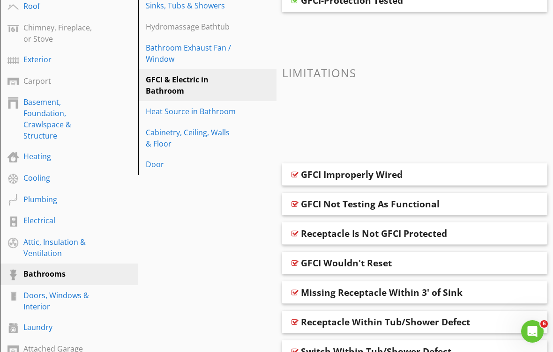
click at [232, 113] on div "Heat Source in Bathroom" at bounding box center [191, 111] width 91 height 11
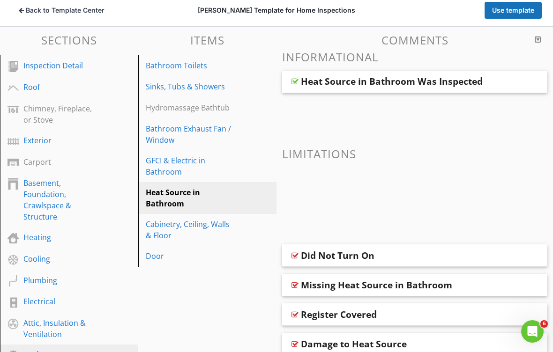
scroll to position [103, 0]
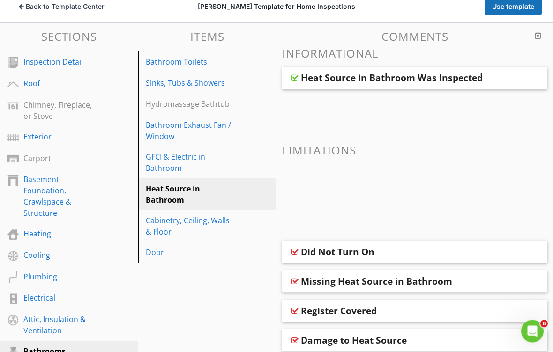
click at [477, 81] on div "Heat Source in Bathroom Was Inspected" at bounding box center [392, 78] width 182 height 11
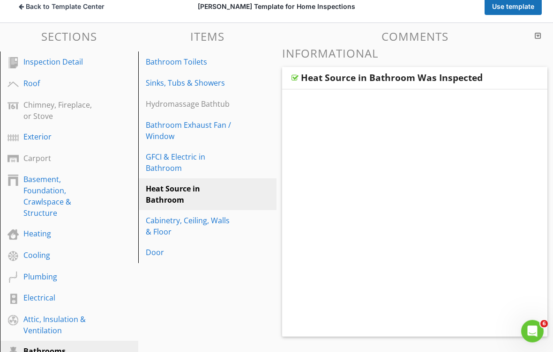
scroll to position [104, 0]
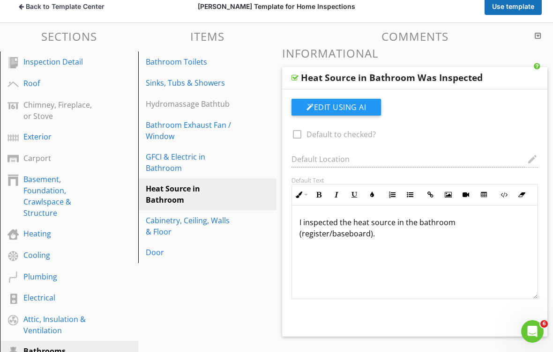
click at [478, 73] on div "Heat Source in Bathroom Was Inspected" at bounding box center [392, 77] width 182 height 11
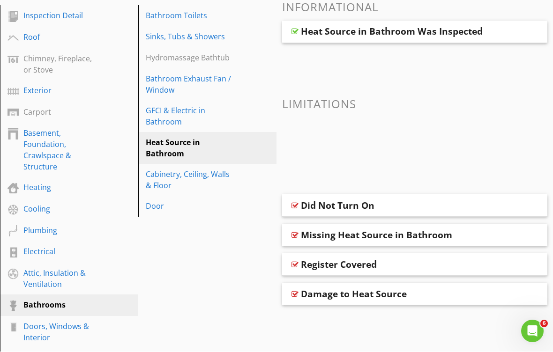
scroll to position [150, 0]
click at [222, 182] on div "Cabinetry, Ceiling, Walls & Floor" at bounding box center [191, 180] width 91 height 22
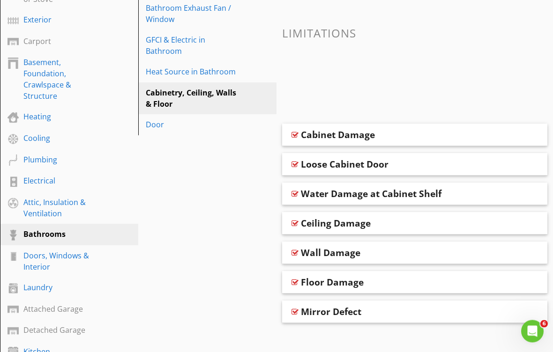
scroll to position [221, 0]
click at [200, 126] on div "Door" at bounding box center [191, 124] width 91 height 11
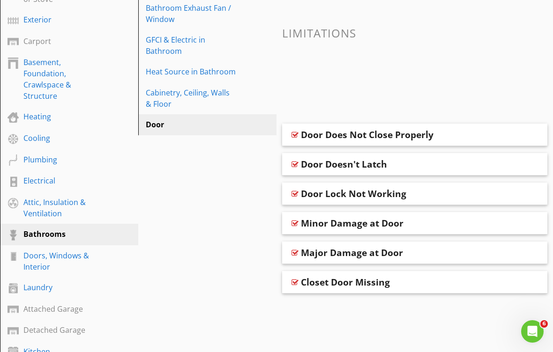
click at [448, 129] on div "Door Does Not Close Properly" at bounding box center [393, 134] width 185 height 11
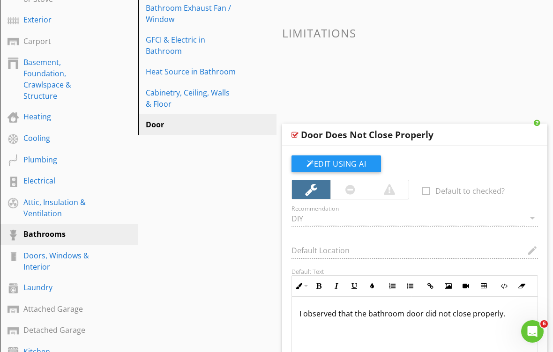
click at [441, 139] on div "Door Does Not Close Properly" at bounding box center [393, 134] width 185 height 11
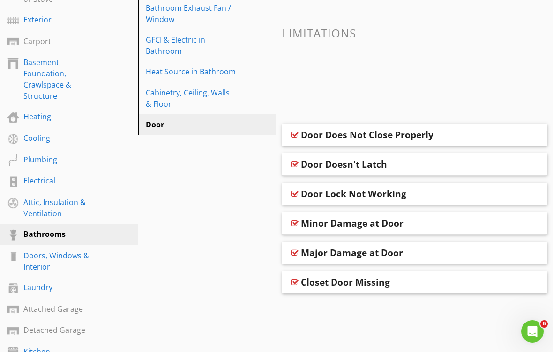
click at [96, 261] on div "Doors, Windows & Interior" at bounding box center [75, 261] width 105 height 22
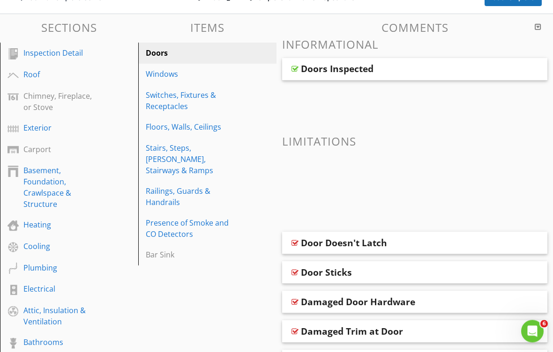
scroll to position [110, 0]
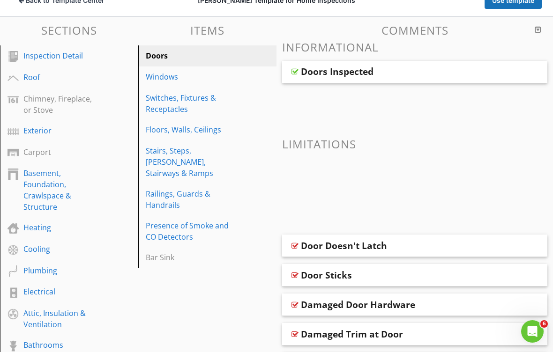
click at [220, 104] on div "Switches, Fixtures & Receptacles" at bounding box center [191, 103] width 91 height 22
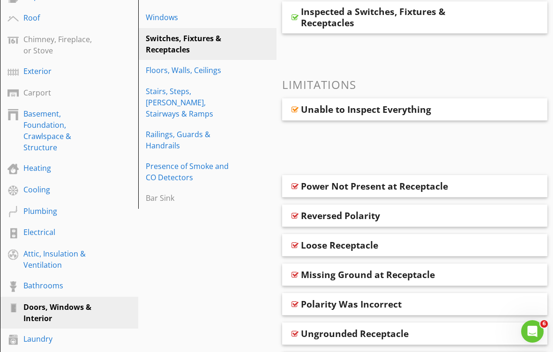
scroll to position [170, 0]
click at [234, 160] on div "Presence of Smoke and CO Detectors" at bounding box center [191, 171] width 91 height 22
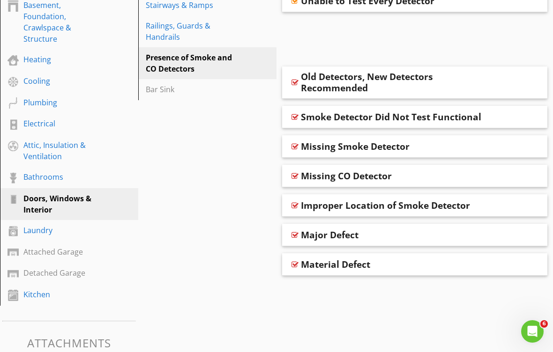
scroll to position [281, 0]
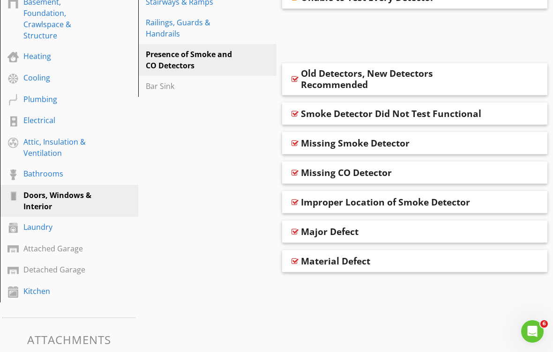
click at [68, 229] on div "Laundry" at bounding box center [58, 227] width 70 height 11
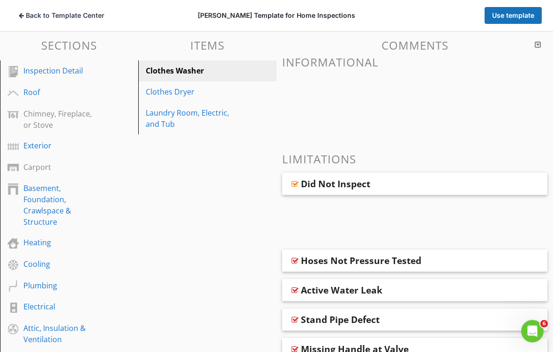
scroll to position [95, 0]
click at [245, 93] on div "Clothes Dryer" at bounding box center [209, 91] width 126 height 11
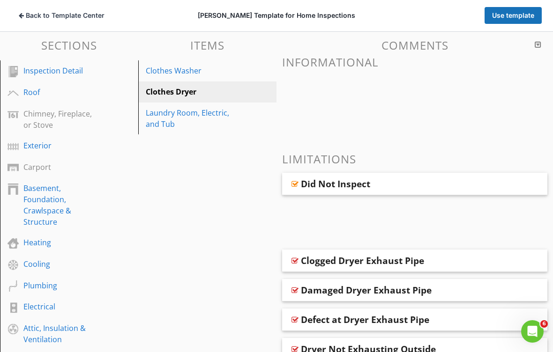
click at [396, 185] on div "Did Not Inspect" at bounding box center [393, 183] width 185 height 11
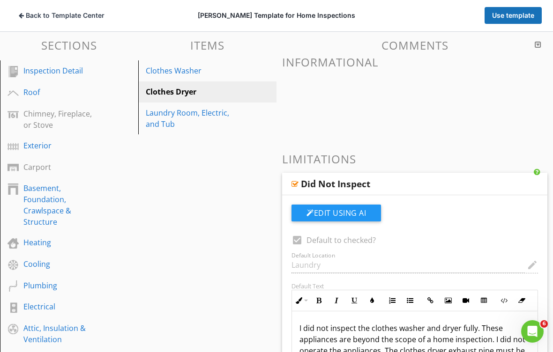
click at [402, 118] on span at bounding box center [414, 99] width 265 height 47
click at [222, 119] on div "Laundry Room, Electric, and Tub" at bounding box center [191, 118] width 91 height 22
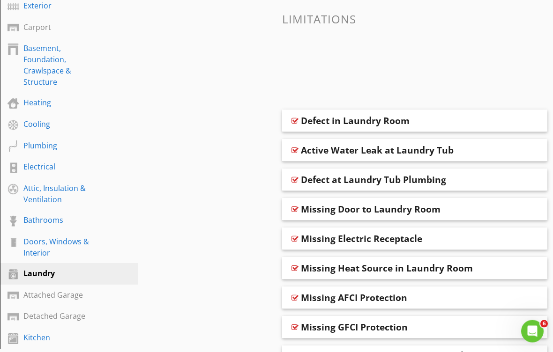
scroll to position [235, 0]
click at [83, 296] on div "Attached Garage" at bounding box center [58, 294] width 70 height 11
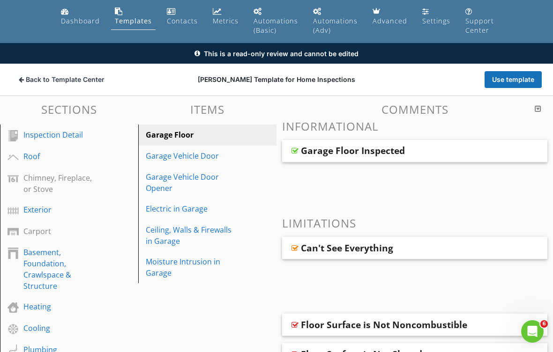
scroll to position [0, 0]
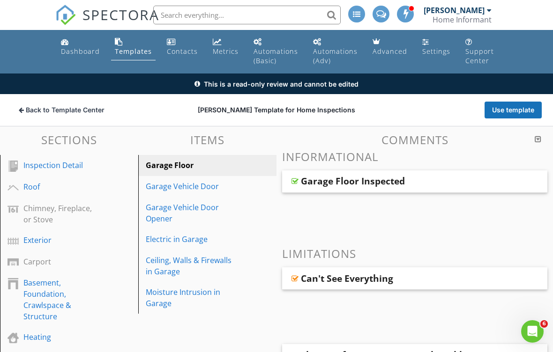
click at [428, 179] on div "Garage Floor Inspected" at bounding box center [393, 181] width 185 height 11
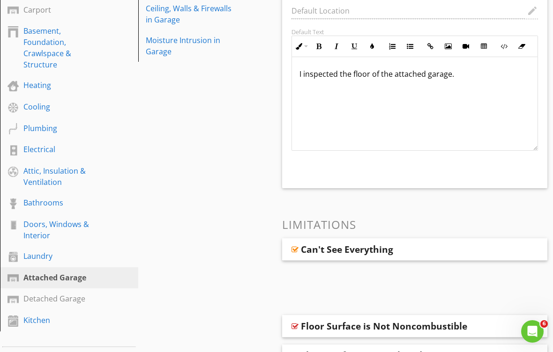
scroll to position [254, 0]
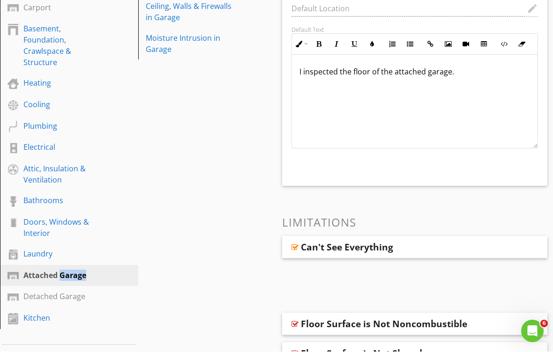
click at [181, 294] on div "Sections Inspection Detail Roof Chimney, Fireplace, or Stove Exterior Carport B…" at bounding box center [276, 193] width 553 height 641
click at [58, 272] on div "Attached Garage" at bounding box center [58, 275] width 70 height 11
click at [77, 272] on div "Attached Garage" at bounding box center [58, 275] width 70 height 11
click at [61, 256] on div "Laundry" at bounding box center [58, 253] width 70 height 11
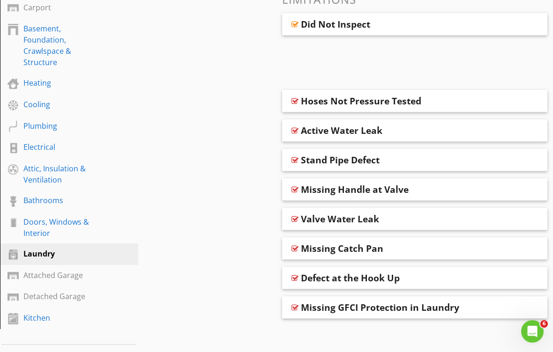
click at [82, 274] on div "Attached Garage" at bounding box center [58, 275] width 70 height 11
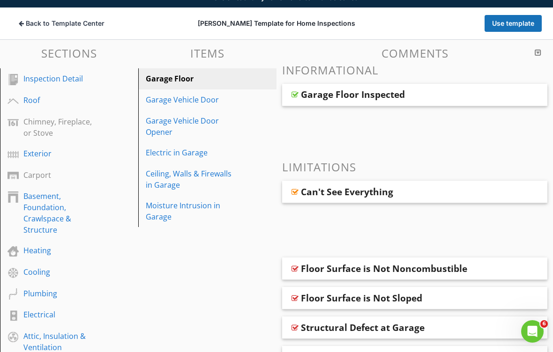
scroll to position [0, 0]
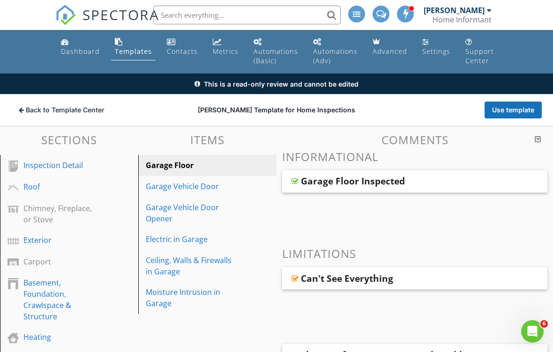
click at [105, 105] on button "Back to Template Center Back" at bounding box center [61, 110] width 101 height 17
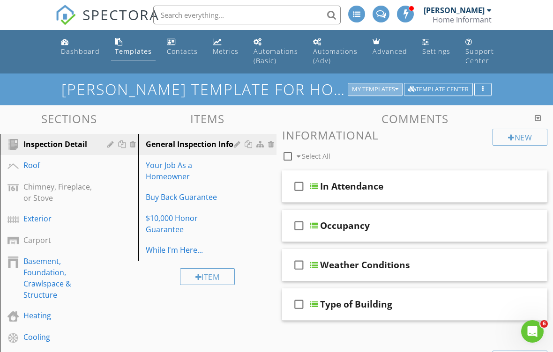
click at [390, 92] on div "My Templates" at bounding box center [375, 89] width 46 height 7
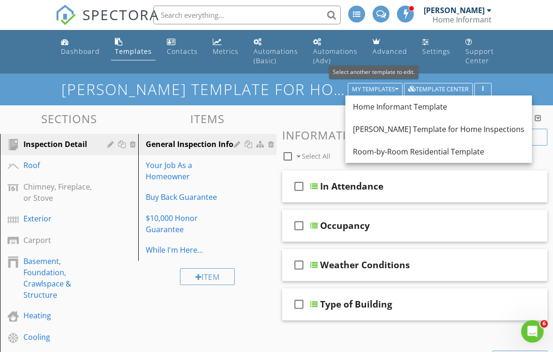
click at [263, 261] on div "Item" at bounding box center [207, 276] width 138 height 31
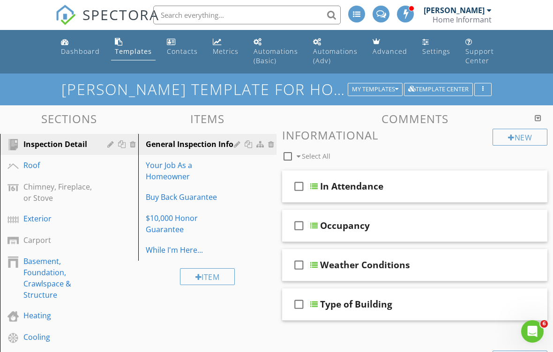
click at [0, 0] on div at bounding box center [0, 0] width 0 height 0
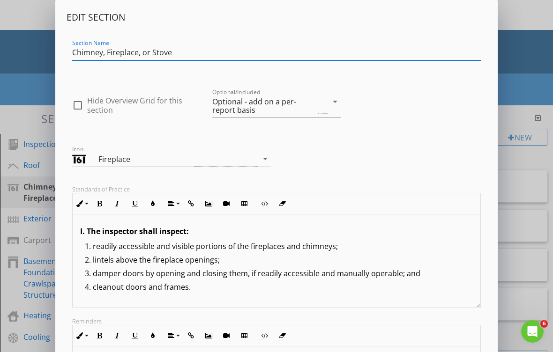
click at [336, 100] on icon "arrow_drop_down" at bounding box center [334, 101] width 11 height 11
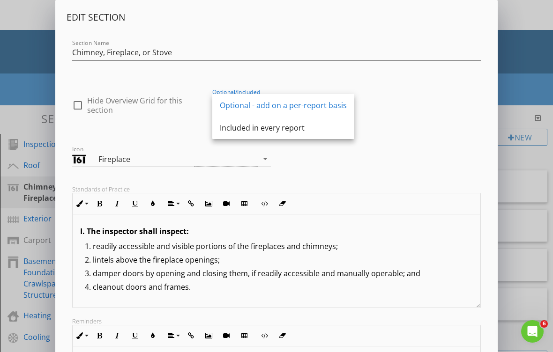
click at [410, 94] on div "check_box_outline_blank Hide Overview Grid for this section Optional/Included O…" at bounding box center [277, 103] width 420 height 48
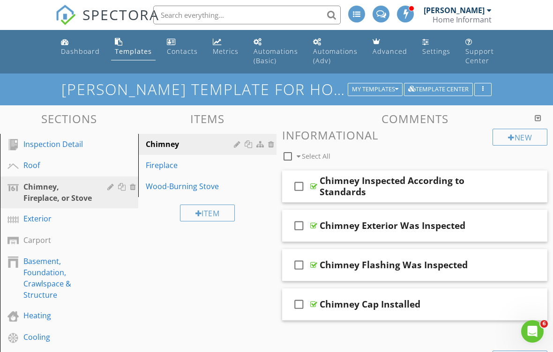
click at [518, 54] on div at bounding box center [276, 176] width 553 height 352
click at [65, 280] on div "Basement, Foundation, Crawlspace & Structure" at bounding box center [58, 278] width 70 height 45
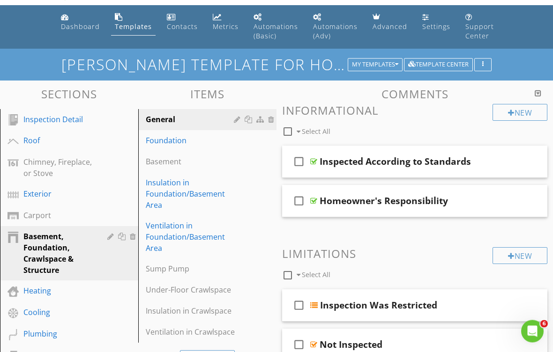
scroll to position [30, 0]
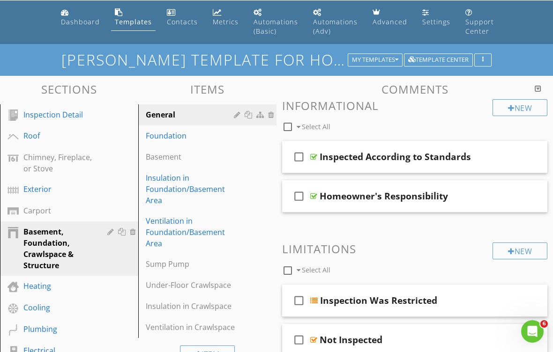
click at [393, 61] on div "My Templates" at bounding box center [375, 60] width 46 height 7
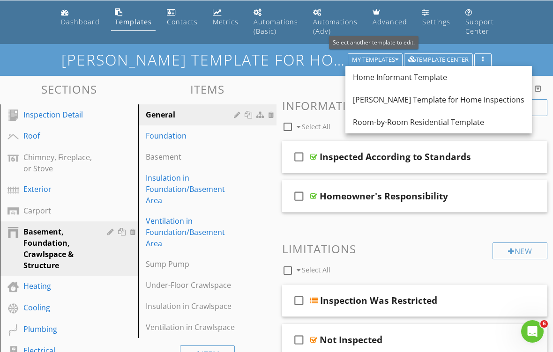
click at [417, 81] on div "Home Informant Template" at bounding box center [438, 77] width 171 height 11
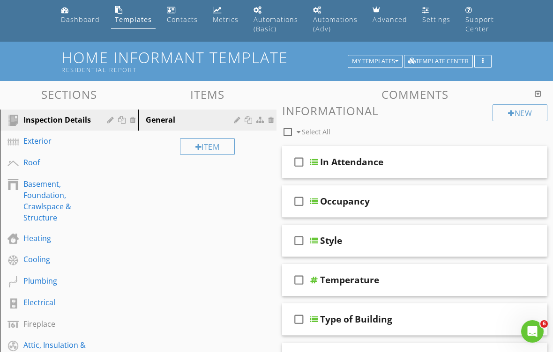
scroll to position [0, 0]
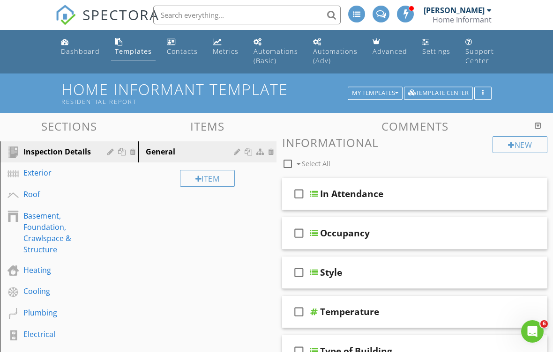
click at [72, 45] on link "Dashboard" at bounding box center [80, 47] width 46 height 27
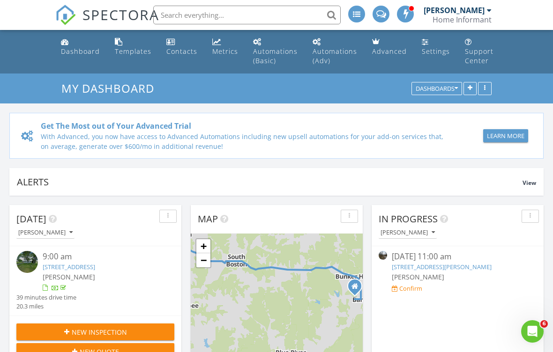
click at [533, 218] on div "button" at bounding box center [530, 216] width 9 height 7
click at [473, 289] on div "Confirm" at bounding box center [458, 288] width 132 height 9
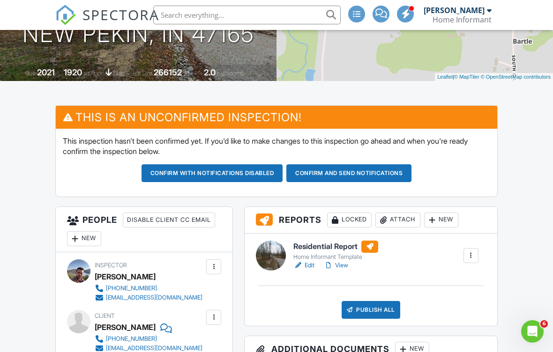
scroll to position [189, 0]
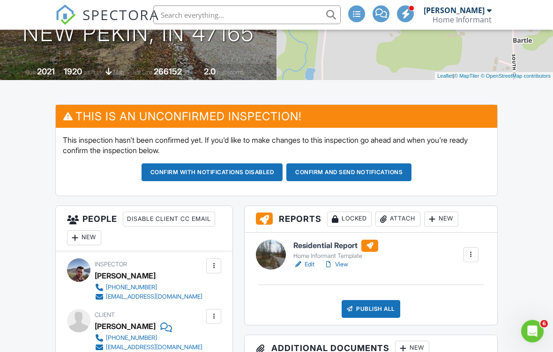
click at [308, 261] on link "Edit" at bounding box center [303, 264] width 21 height 9
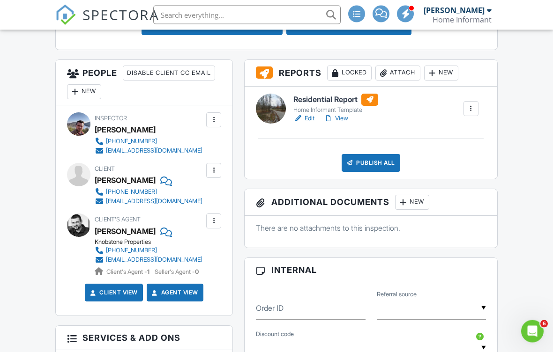
scroll to position [329, 0]
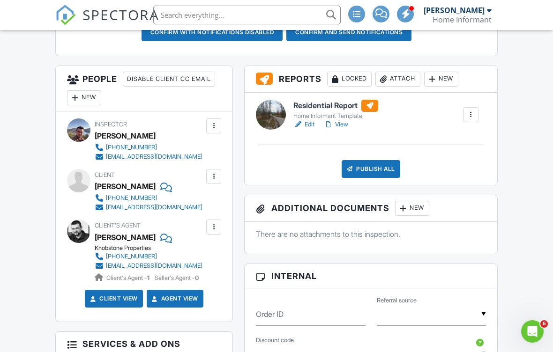
click at [471, 112] on div at bounding box center [470, 114] width 9 height 9
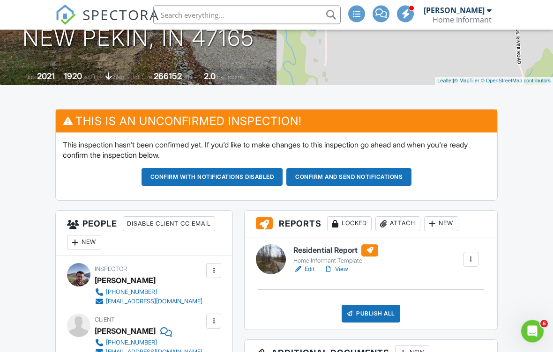
scroll to position [185, 0]
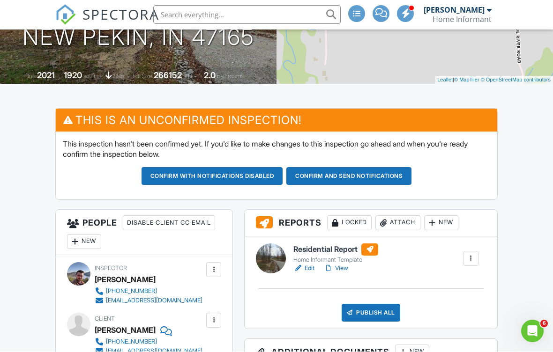
click at [373, 245] on div at bounding box center [369, 250] width 17 height 12
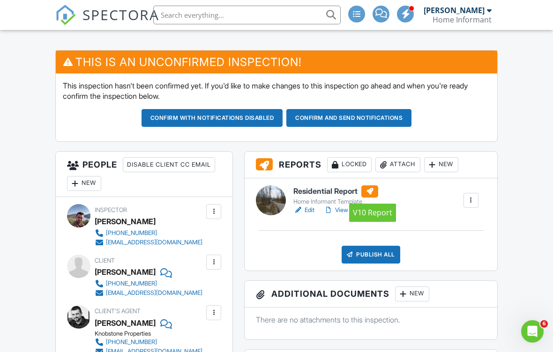
scroll to position [246, 0]
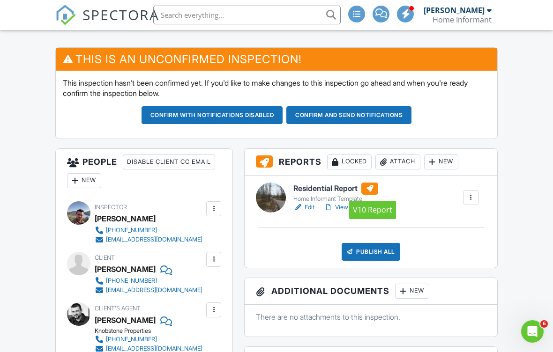
click at [385, 208] on div "Residential Report Home Informant Template Edit View Quick Publish Copy Delete" at bounding box center [386, 198] width 196 height 30
click at [473, 195] on div at bounding box center [470, 197] width 9 height 9
click at [310, 207] on link "Edit" at bounding box center [303, 207] width 21 height 9
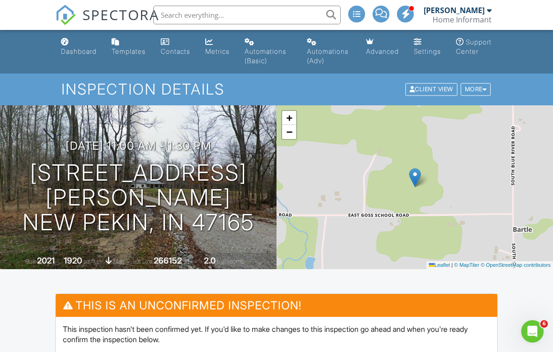
click at [484, 88] on div at bounding box center [484, 90] width 4 height 6
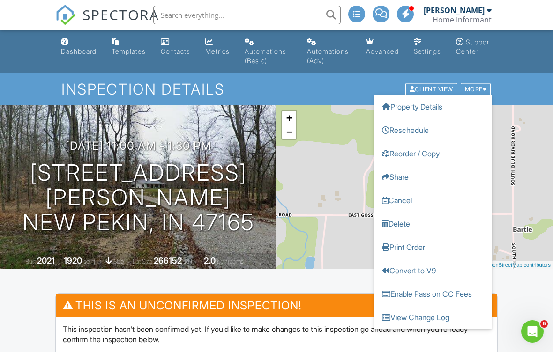
click at [414, 225] on link "Delete" at bounding box center [432, 223] width 117 height 23
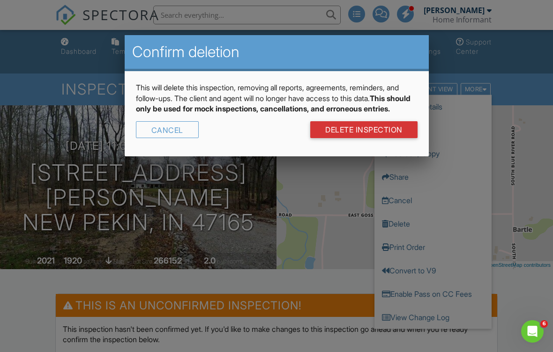
click at [398, 135] on link "DELETE Inspection" at bounding box center [363, 129] width 107 height 17
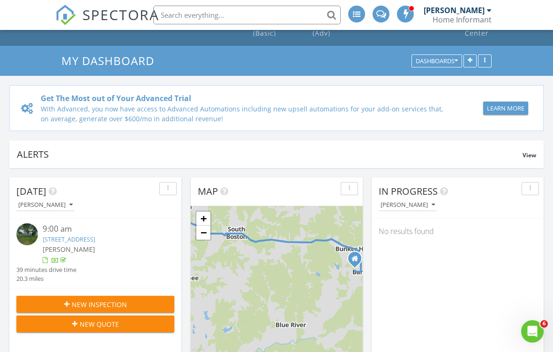
scroll to position [41, 0]
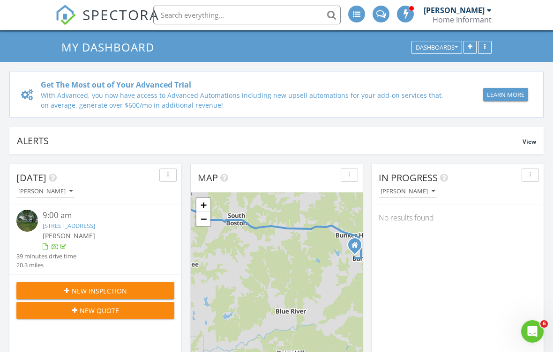
click at [150, 290] on div "New Inspection" at bounding box center [95, 291] width 143 height 10
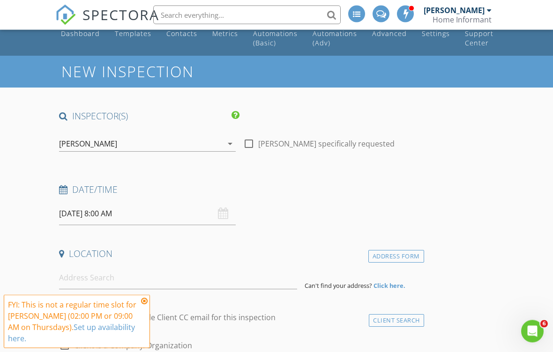
scroll to position [18, 0]
click at [209, 217] on input "08/28/2025 8:00 AM" at bounding box center [147, 213] width 177 height 23
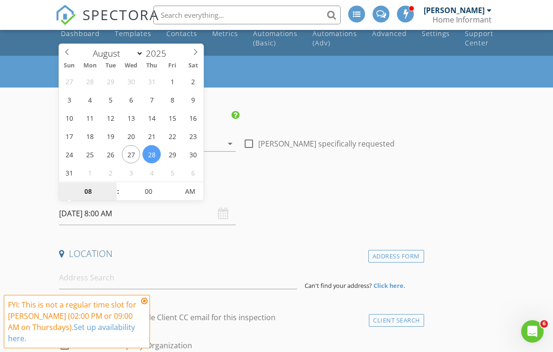
click at [96, 190] on input "08" at bounding box center [88, 192] width 58 height 19
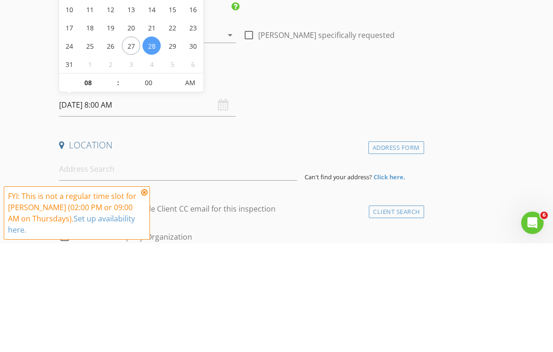
click at [114, 182] on span at bounding box center [113, 186] width 7 height 9
type input "09"
type input "08/28/2025 9:00 AM"
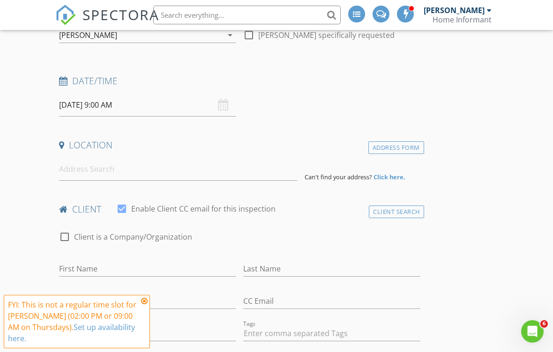
click at [414, 96] on div "Date/Time 08/28/2025 9:00 AM" at bounding box center [239, 96] width 369 height 42
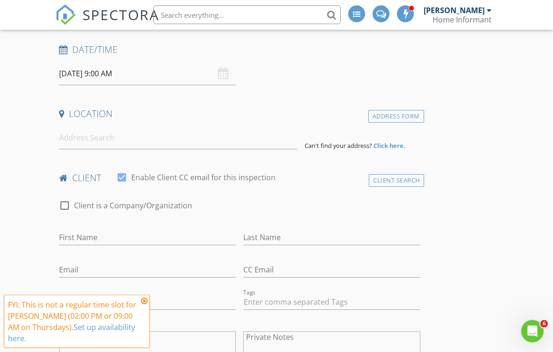
scroll to position [159, 0]
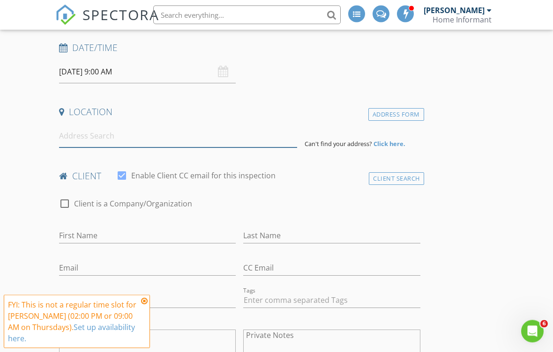
click at [245, 134] on input at bounding box center [178, 136] width 238 height 23
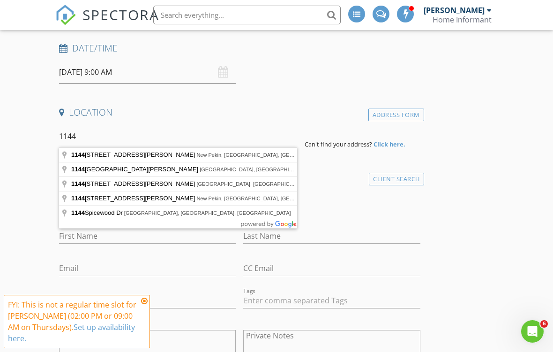
type input "11448 East Goss School Road, New Pekin, IN, USA"
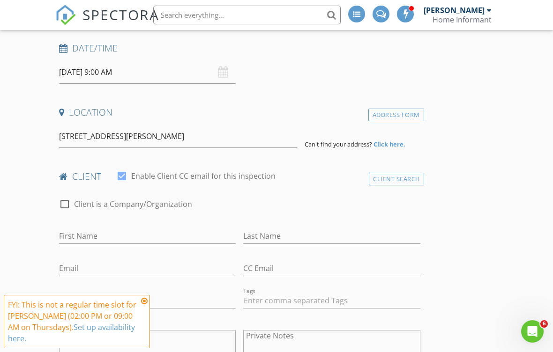
scroll to position [160, 0]
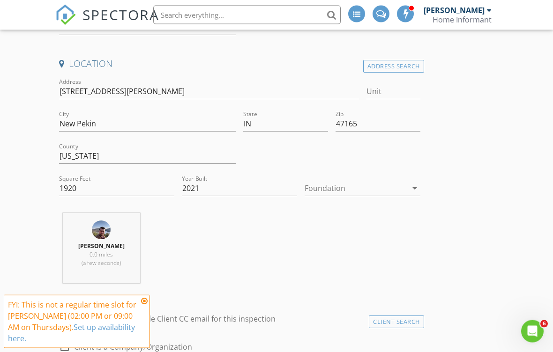
click at [412, 186] on icon "arrow_drop_down" at bounding box center [414, 188] width 11 height 11
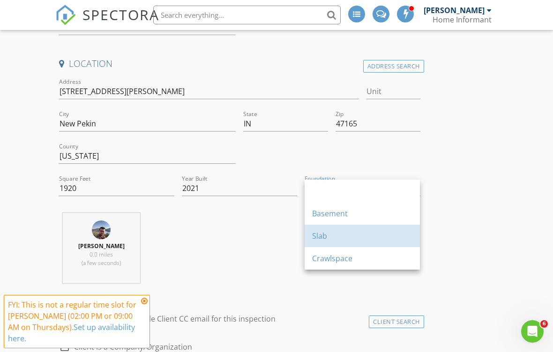
click at [326, 237] on div "Slab" at bounding box center [362, 235] width 100 height 11
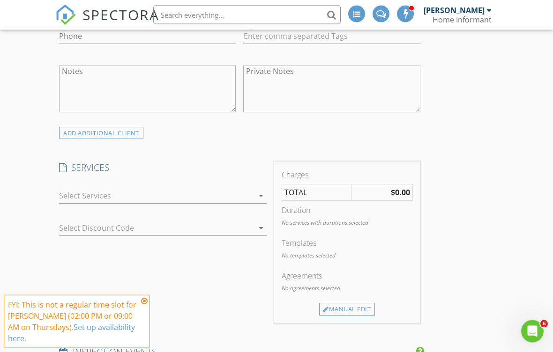
scroll to position [615, 0]
click at [262, 196] on icon "arrow_drop_down" at bounding box center [260, 195] width 11 height 11
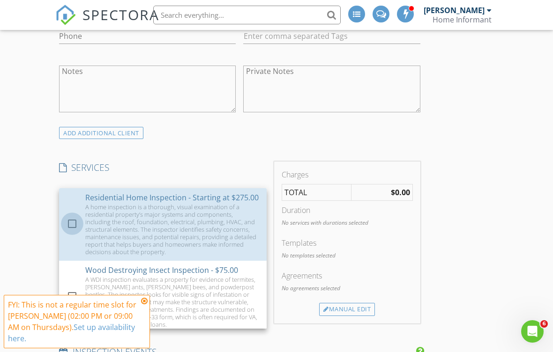
click at [77, 222] on div at bounding box center [72, 224] width 16 height 16
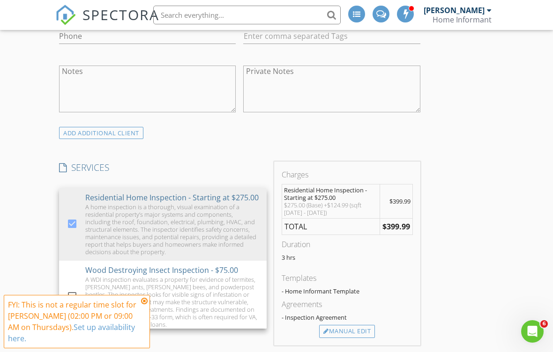
click at [478, 187] on div "INSPECTOR(S) check_box Evan Hunt PRIMARY Evan Hunt arrow_drop_down check_box_ou…" at bounding box center [276, 352] width 442 height 1681
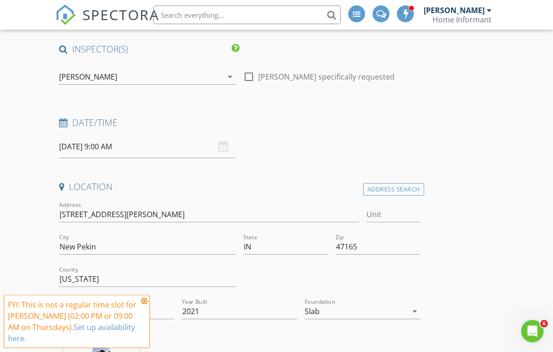
scroll to position [0, 0]
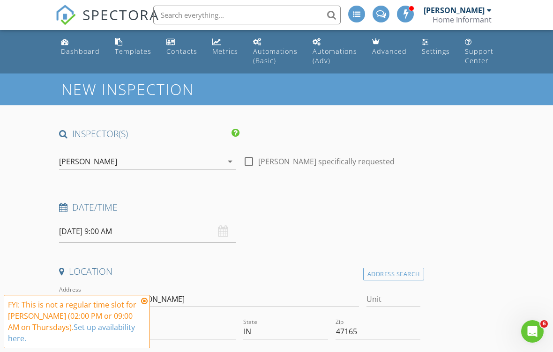
click at [434, 45] on link "Settings" at bounding box center [436, 47] width 36 height 27
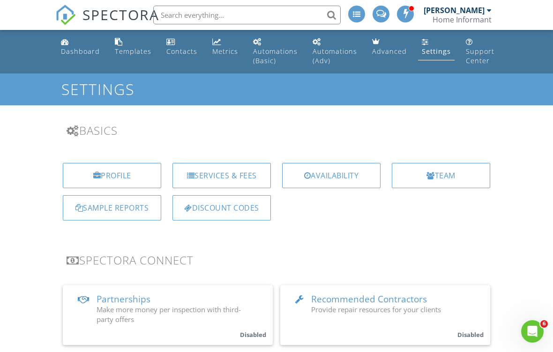
click at [253, 174] on div "Services & Fees" at bounding box center [221, 175] width 98 height 25
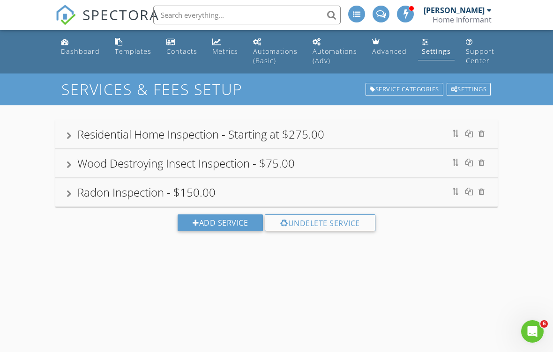
click at [408, 127] on div "Residential Home Inspection - Starting at $275.00" at bounding box center [277, 134] width 420 height 17
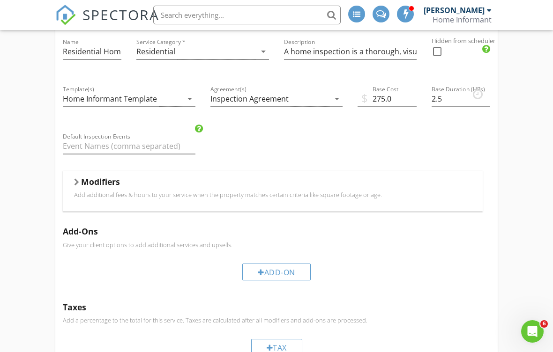
scroll to position [121, 0]
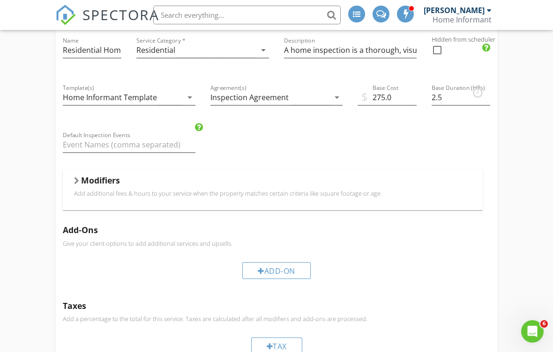
click at [424, 196] on p "Add additional fees & hours to your service when the property matches certain c…" at bounding box center [272, 193] width 397 height 7
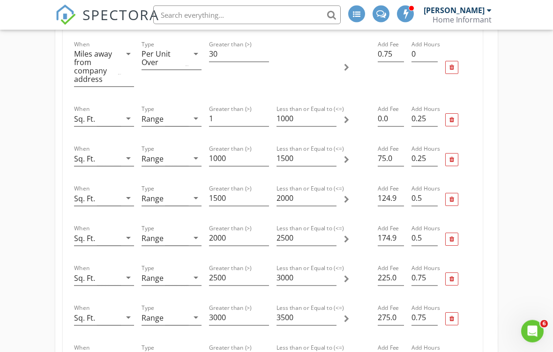
scroll to position [304, 0]
click at [395, 198] on input "124.99" at bounding box center [391, 198] width 26 height 15
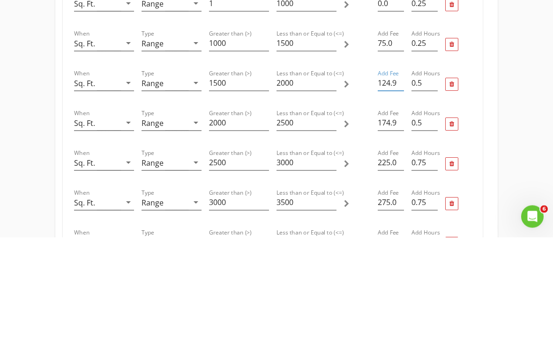
click at [398, 191] on input "124.99" at bounding box center [391, 198] width 26 height 15
click at [518, 72] on div "Residential Home Inspection - Starting at $275.00 Name Residential Home Inspect…" at bounding box center [276, 290] width 553 height 979
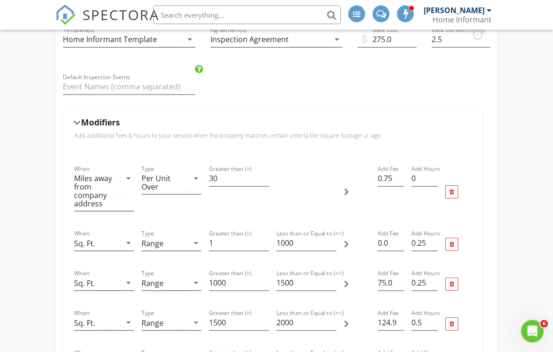
scroll to position [179, 0]
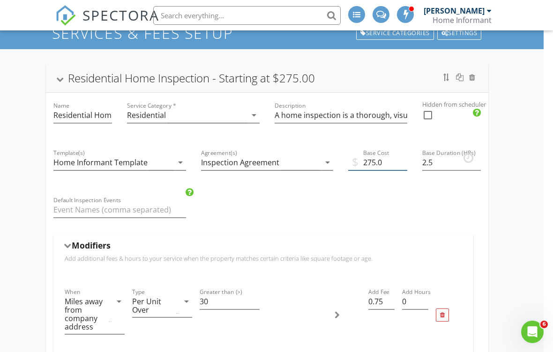
click at [394, 161] on input "275.0" at bounding box center [377, 162] width 59 height 15
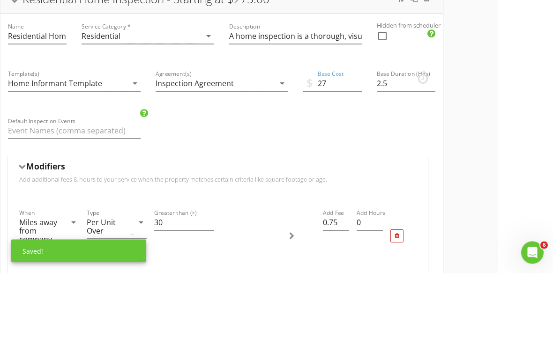
type input "2"
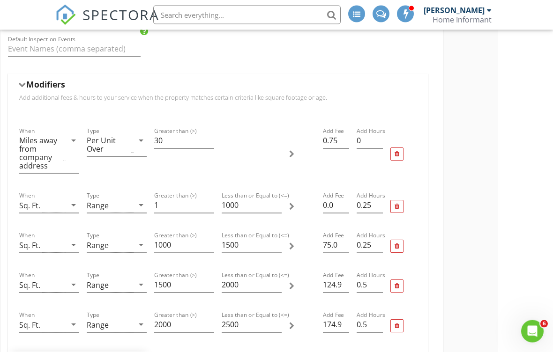
scroll to position [217, 55]
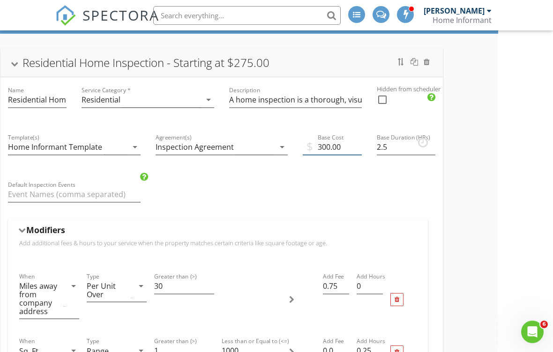
click at [345, 148] on input "300.00" at bounding box center [332, 146] width 59 height 15
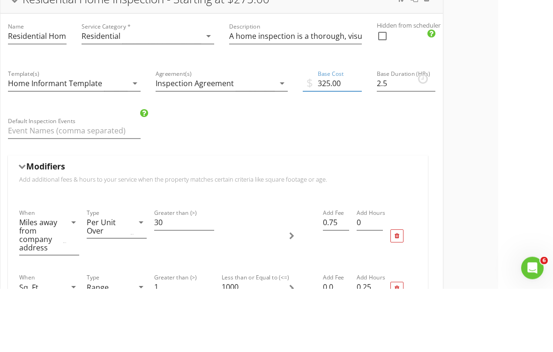
type input "325.00"
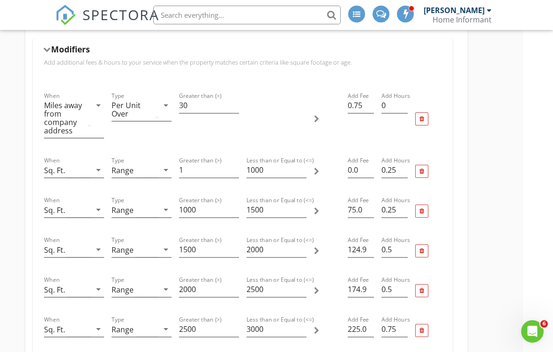
scroll to position [252, 29]
click at [368, 209] on input "75.0" at bounding box center [362, 210] width 26 height 15
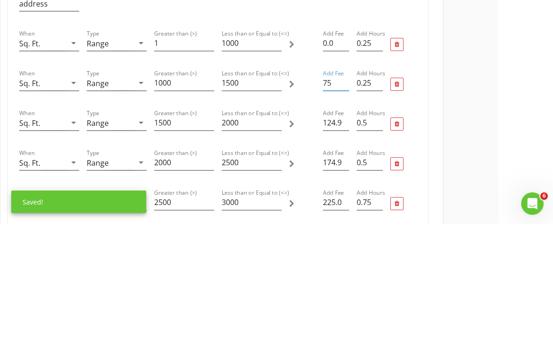
type input "7"
type input "50.00"
click at [498, 113] on html "SPECTORA Evan Hunt Home Informant Role: Inspector Change Role Dashboard New Ins…" at bounding box center [221, 290] width 553 height 1084
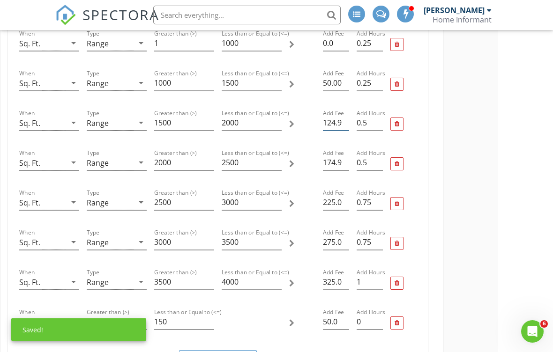
click at [348, 122] on input "124.99" at bounding box center [336, 122] width 26 height 15
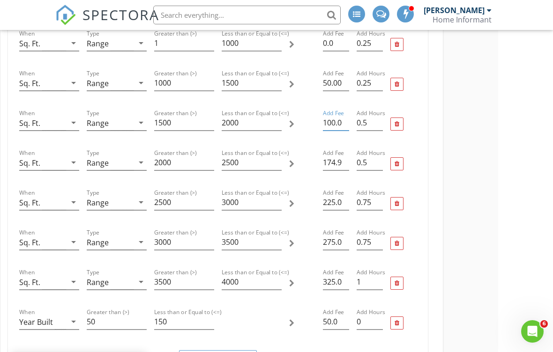
type input "100.00"
click at [498, 126] on html "SPECTORA Evan Hunt Home Informant Role: Inspector Change Role Dashboard New Ins…" at bounding box center [221, 163] width 553 height 1084
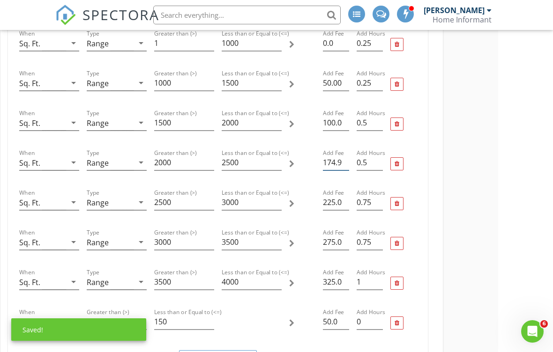
click at [342, 163] on input "174.99" at bounding box center [336, 162] width 26 height 15
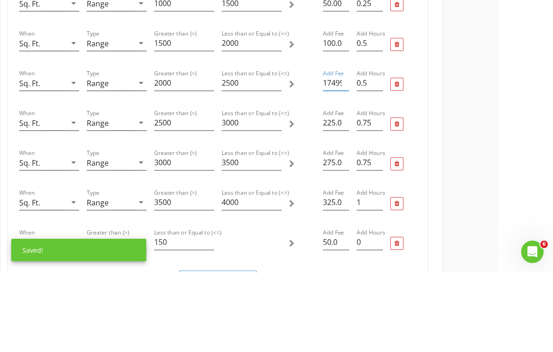
click at [341, 155] on input "17499" at bounding box center [336, 162] width 26 height 15
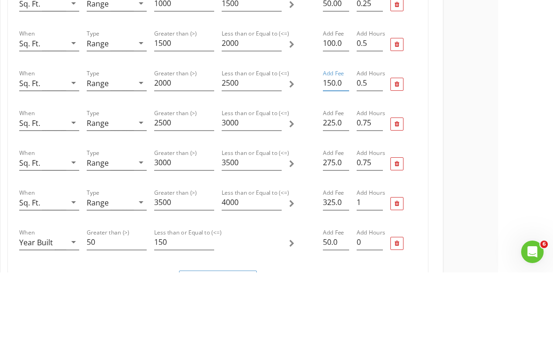
type input "150.00"
click at [498, 117] on html "SPECTORA Evan Hunt Home Informant Role: Inspector Change Role Dashboard New Ins…" at bounding box center [221, 163] width 553 height 1084
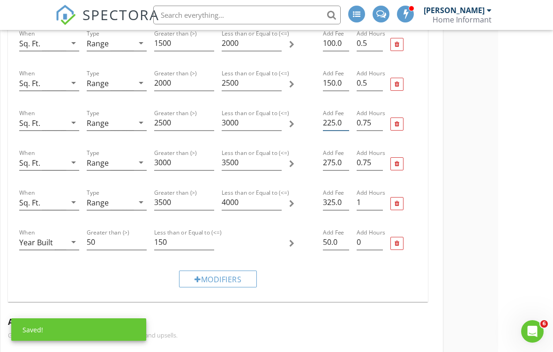
click at [348, 123] on input "225.0" at bounding box center [336, 122] width 26 height 15
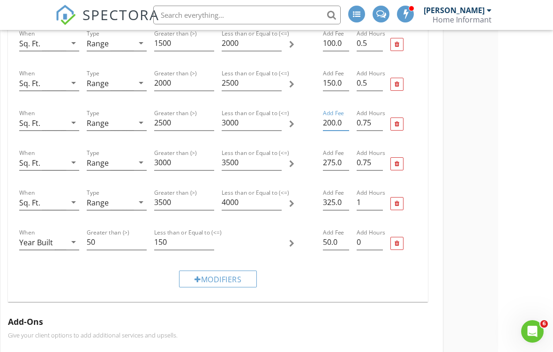
type input "200.00"
click at [498, 131] on html "SPECTORA Evan Hunt Home Informant Role: Inspector Change Role Dashboard New Ins…" at bounding box center [221, 83] width 553 height 1084
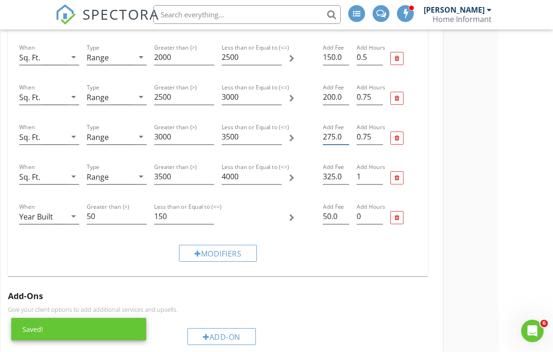
click at [348, 139] on input "275.0" at bounding box center [336, 137] width 26 height 15
type input "250.00"
click at [496, 125] on div "Residential Home Inspection - Starting at $275.00 Name Residential Home Inspect…" at bounding box center [221, 110] width 553 height 979
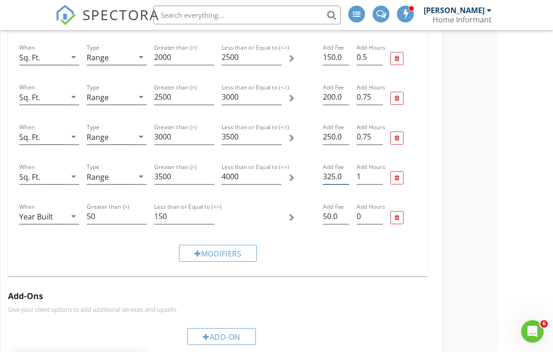
click at [338, 176] on input "325.0" at bounding box center [336, 176] width 26 height 15
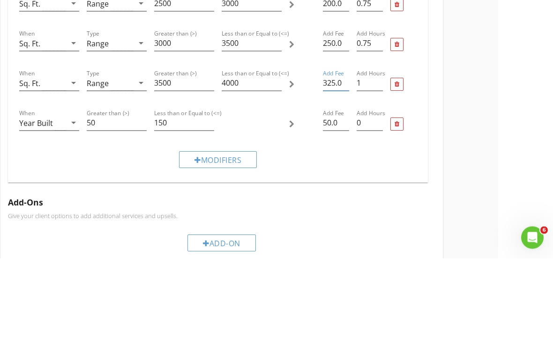
click at [484, 106] on div "Residential Home Inspection - Starting at $275.00 Name Residential Home Inspect…" at bounding box center [221, 110] width 553 height 979
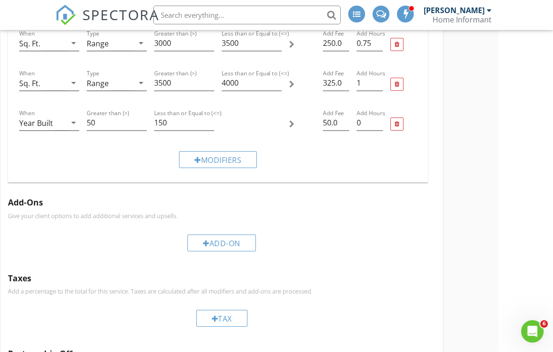
click at [247, 164] on div "Modifiers" at bounding box center [218, 159] width 78 height 17
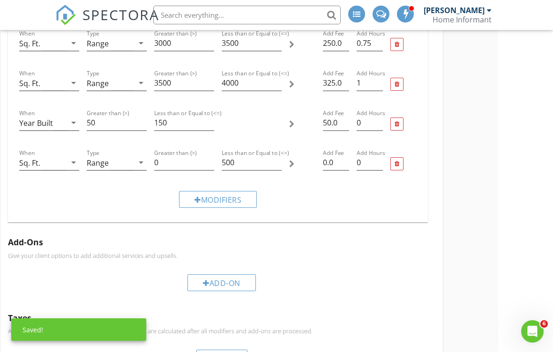
click at [72, 167] on icon "arrow_drop_down" at bounding box center [73, 162] width 11 height 11
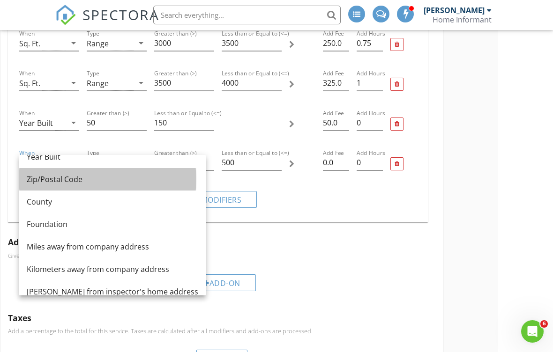
scroll to position [87, 0]
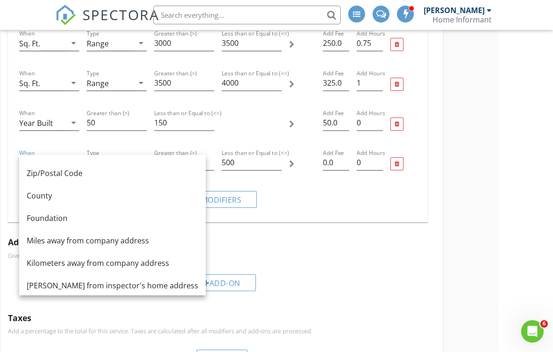
click at [86, 218] on div "Foundation" at bounding box center [112, 218] width 171 height 11
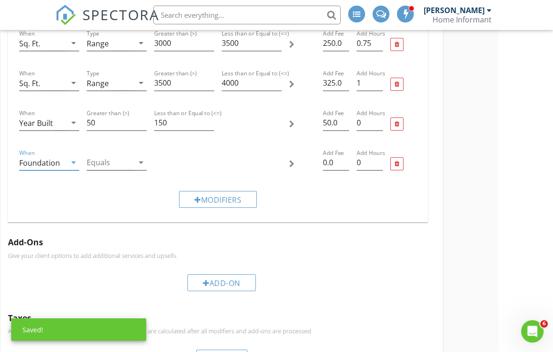
click at [144, 160] on icon "arrow_drop_down" at bounding box center [140, 162] width 11 height 11
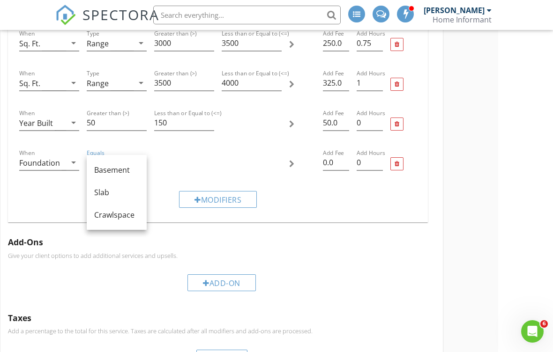
click at [130, 214] on div "Crawlspace" at bounding box center [116, 214] width 45 height 11
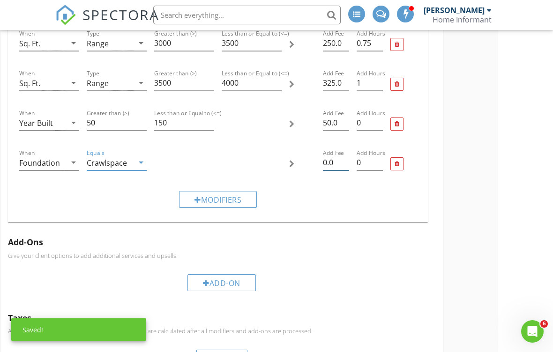
click at [338, 159] on input "0.0" at bounding box center [336, 162] width 26 height 15
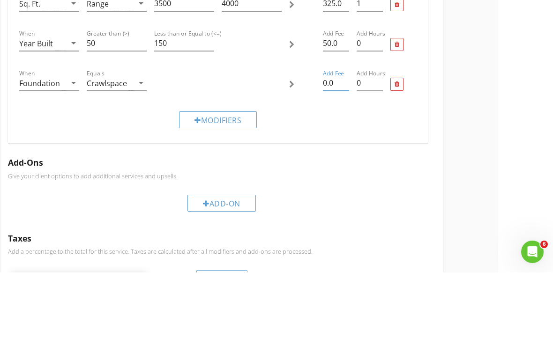
type input "0"
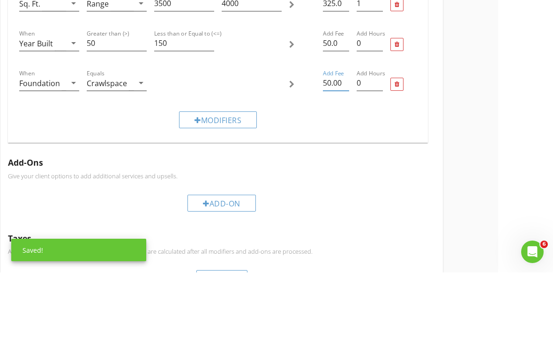
type input "50.00"
click at [496, 105] on div "Residential Home Inspection - Starting at $275.00 Name Residential Home Inspect…" at bounding box center [221, 36] width 553 height 1019
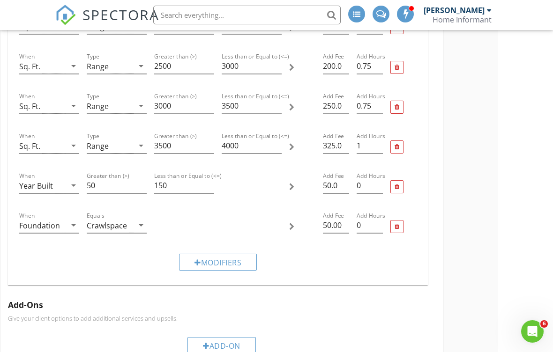
scroll to position [515, 55]
click at [236, 261] on div "Modifiers" at bounding box center [218, 262] width 78 height 17
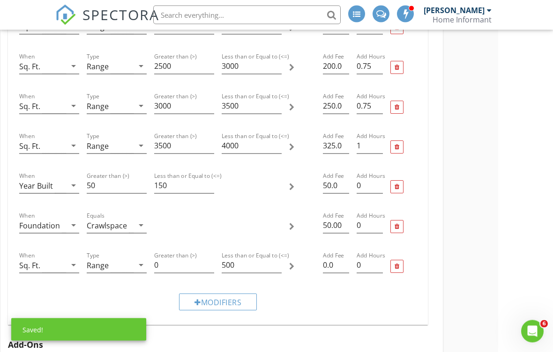
scroll to position [516, 55]
click at [73, 264] on icon "arrow_drop_down" at bounding box center [73, 264] width 11 height 11
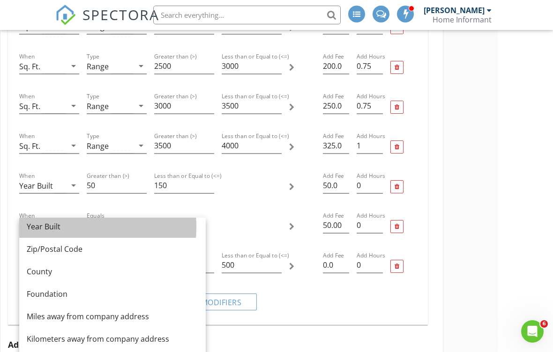
scroll to position [78, 0]
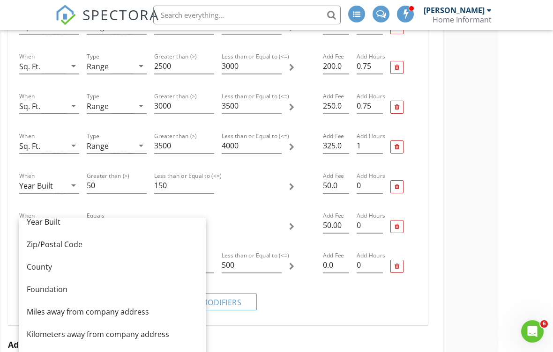
click at [88, 292] on div "Foundation" at bounding box center [112, 289] width 171 height 11
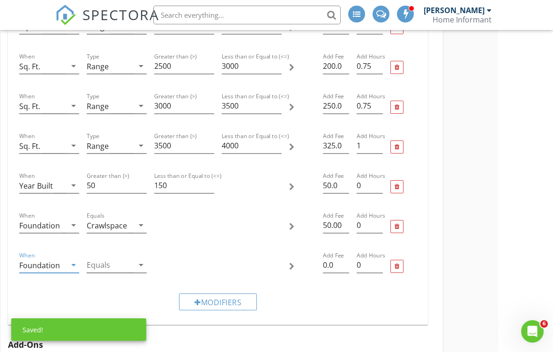
click at [142, 263] on icon "arrow_drop_down" at bounding box center [140, 264] width 11 height 11
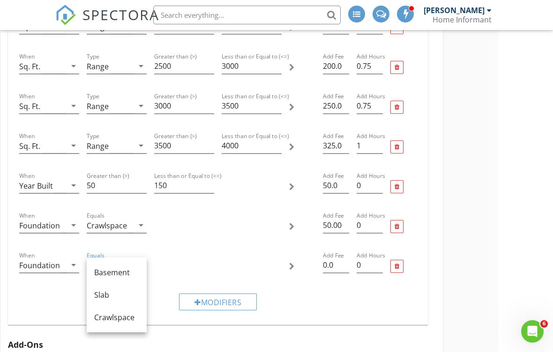
click at [129, 273] on div "Basement" at bounding box center [116, 272] width 45 height 11
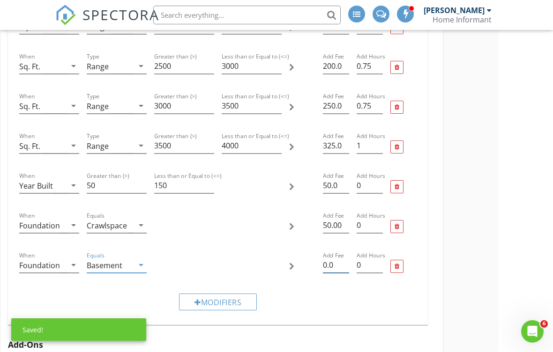
click at [340, 264] on input "0.0" at bounding box center [336, 265] width 26 height 15
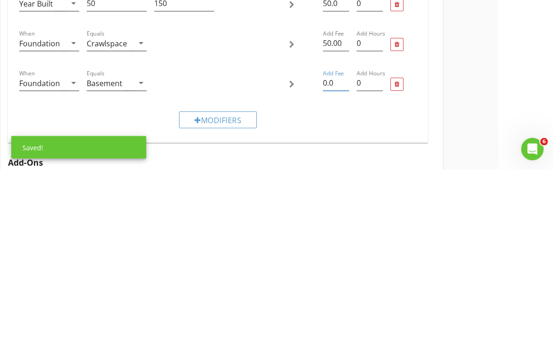
type input "0"
type input "50.00"
click at [497, 102] on div "Residential Home Inspection - Starting at $275.00 Name Residential Home Inspect…" at bounding box center [221, 119] width 553 height 1059
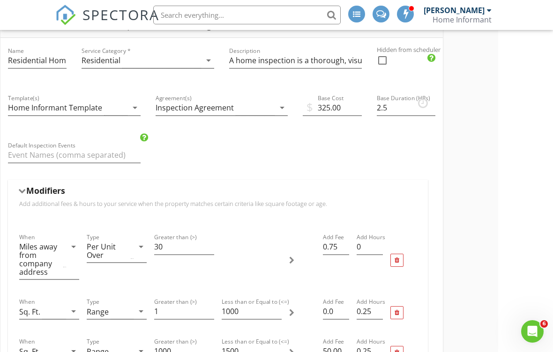
scroll to position [104, 55]
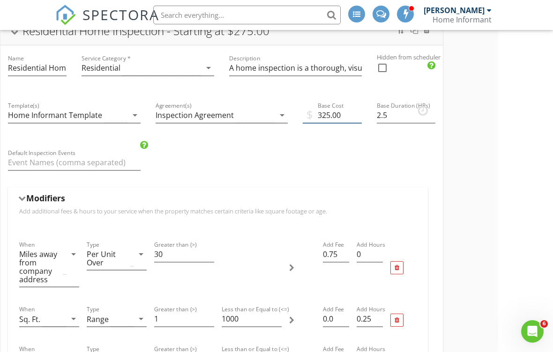
click at [348, 114] on input "325.00" at bounding box center [332, 115] width 59 height 15
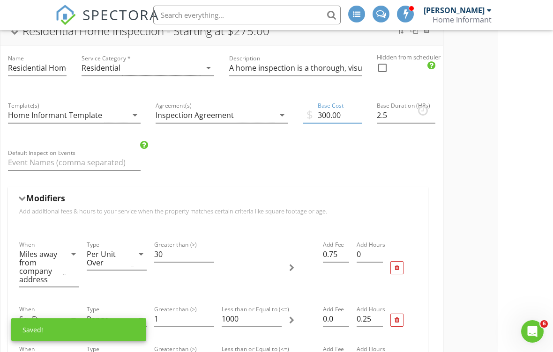
type input "300.00"
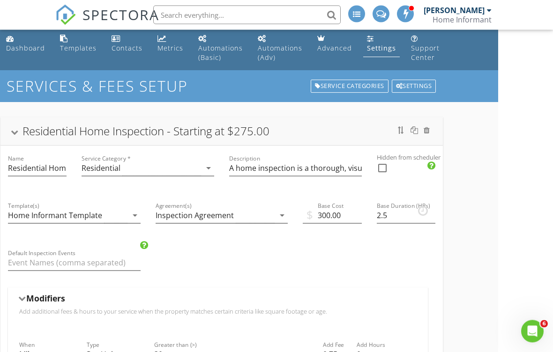
scroll to position [0, 55]
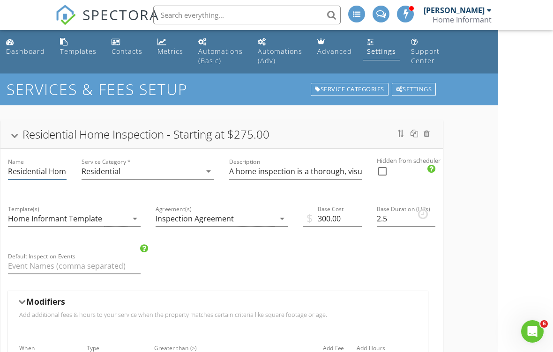
click at [59, 170] on input "Residential Home Inspection - Starting at $275.00" at bounding box center [37, 171] width 59 height 15
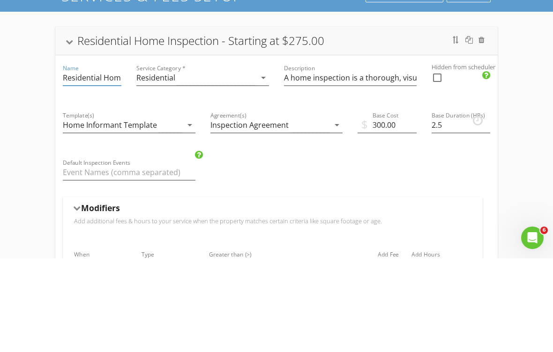
click at [113, 164] on input "Residential Home Inspection - Starting at $275.00" at bounding box center [92, 171] width 59 height 15
click at [105, 164] on input "Residential Home Inspection - Starting at $275.00" at bounding box center [92, 171] width 59 height 15
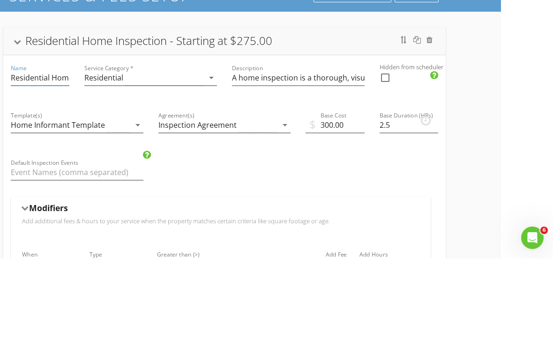
scroll to position [0, 51]
type input "Residential Home Inspection - Starting at $300.00"
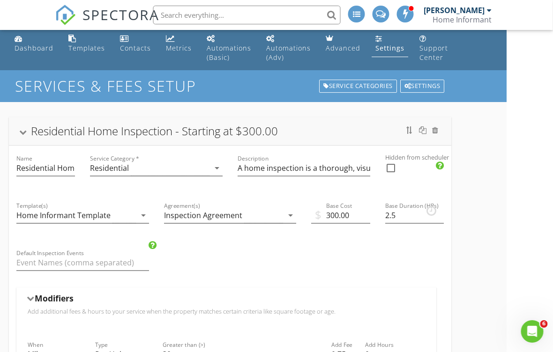
scroll to position [0, 46]
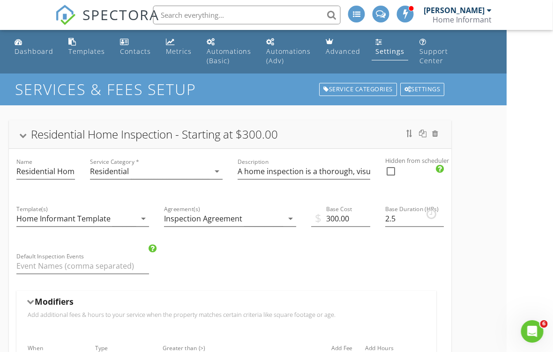
click at [37, 50] on div "Dashboard" at bounding box center [34, 51] width 39 height 9
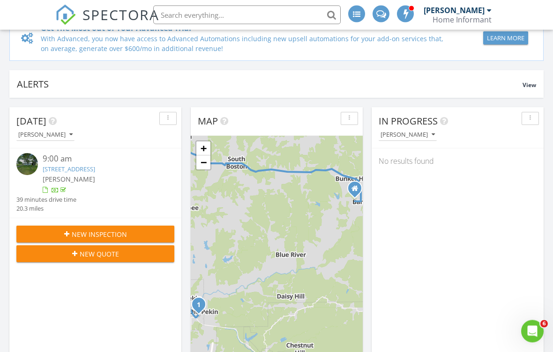
scroll to position [98, 0]
click at [150, 234] on div "New Inspection" at bounding box center [95, 234] width 143 height 10
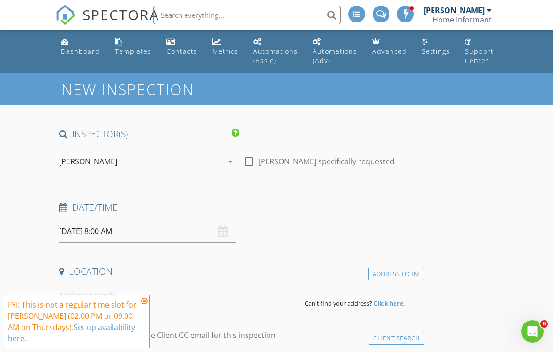
click at [230, 231] on input "[DATE] 8:00 AM" at bounding box center [147, 231] width 177 height 23
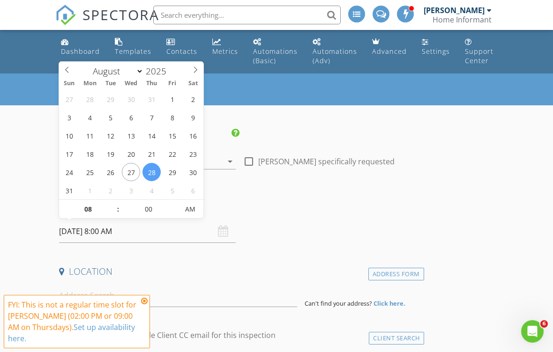
click at [123, 222] on input "[DATE] 8:00 AM" at bounding box center [147, 231] width 177 height 23
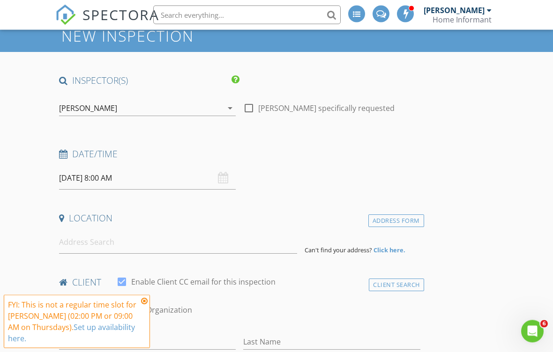
scroll to position [54, 0]
click at [114, 179] on input "[DATE] 8:00 AM" at bounding box center [147, 177] width 177 height 23
click at [147, 305] on icon at bounding box center [144, 300] width 7 height 7
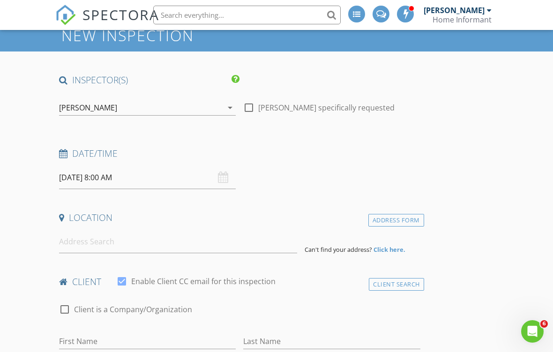
click at [150, 179] on input "[DATE] 8:00 AM" at bounding box center [147, 177] width 177 height 23
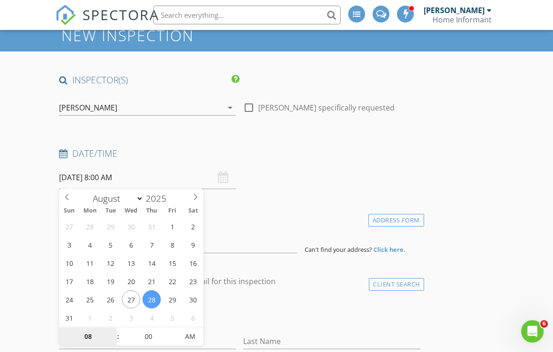
click at [97, 332] on input "08" at bounding box center [88, 337] width 58 height 19
click at [113, 330] on span at bounding box center [113, 331] width 7 height 9
type input "09"
type input "[DATE] 9:00 AM"
click at [376, 156] on h4 "Date/Time" at bounding box center [239, 154] width 361 height 12
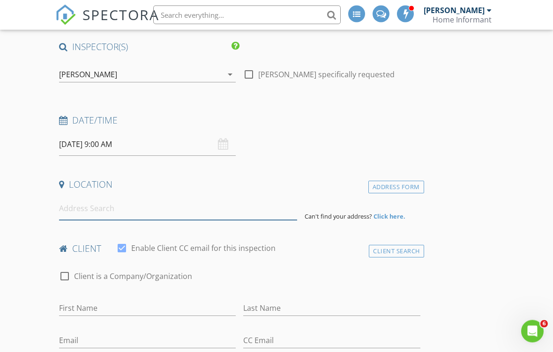
click at [245, 210] on input at bounding box center [178, 209] width 238 height 23
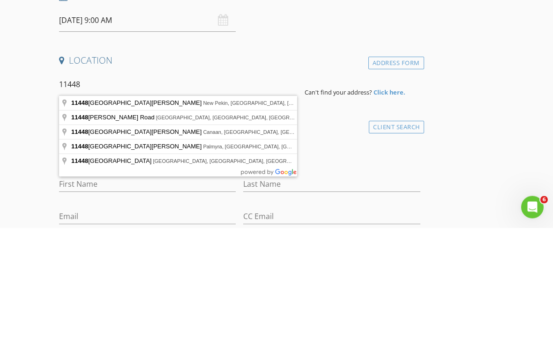
type input "[STREET_ADDRESS][PERSON_NAME]"
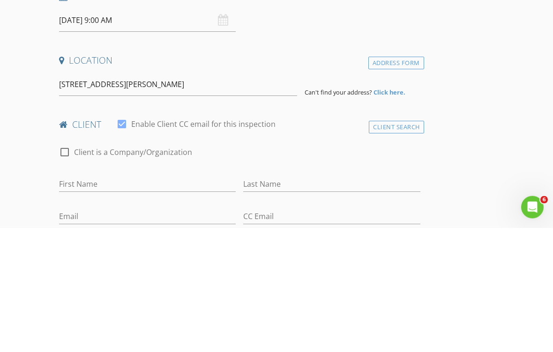
scroll to position [211, 0]
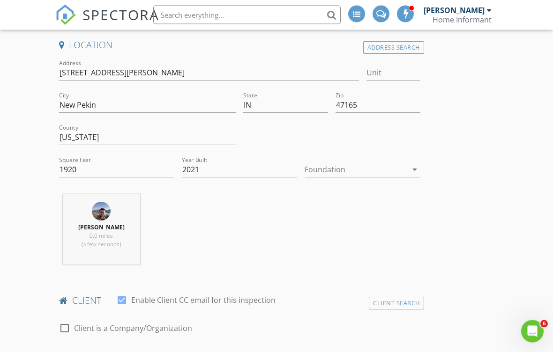
click at [406, 163] on div at bounding box center [355, 170] width 102 height 15
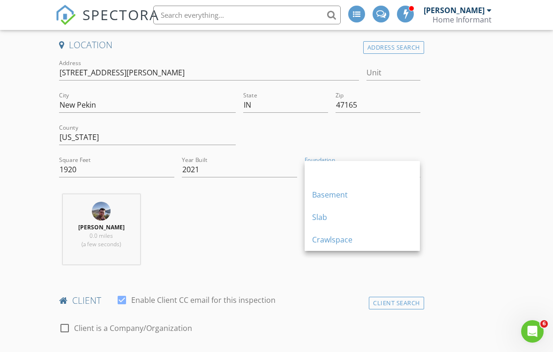
click at [319, 222] on div "Slab" at bounding box center [362, 217] width 100 height 11
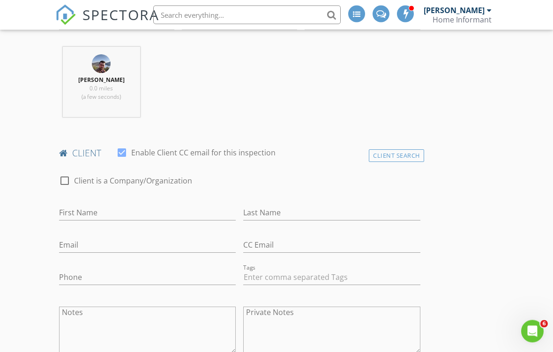
scroll to position [378, 0]
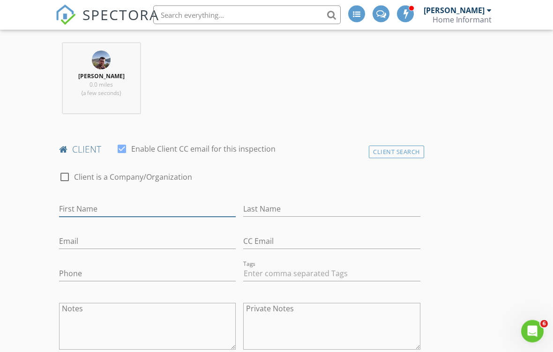
click at [183, 202] on input "First Name" at bounding box center [147, 209] width 177 height 15
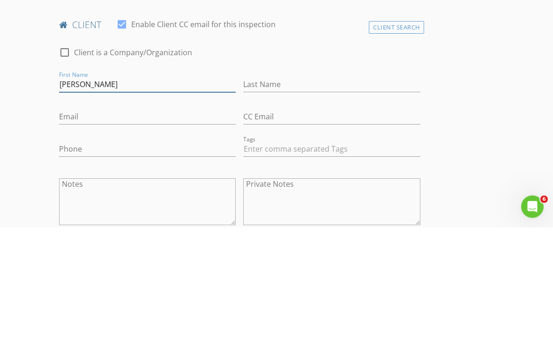
type input "[PERSON_NAME]"
click at [325, 202] on input "Last Name" at bounding box center [331, 209] width 177 height 15
type input "[PERSON_NAME]"
click at [196, 234] on input "Email" at bounding box center [147, 241] width 177 height 15
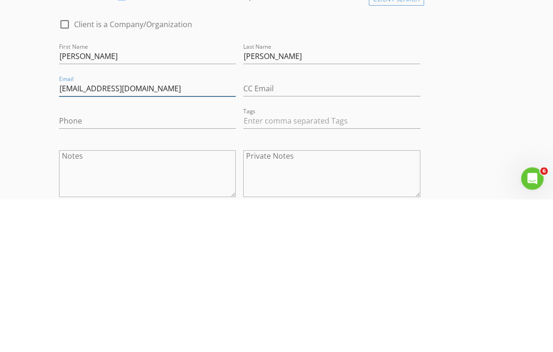
type input "Evan.hunt19@gmail.com"
click at [185, 267] on input "Phone" at bounding box center [147, 274] width 177 height 15
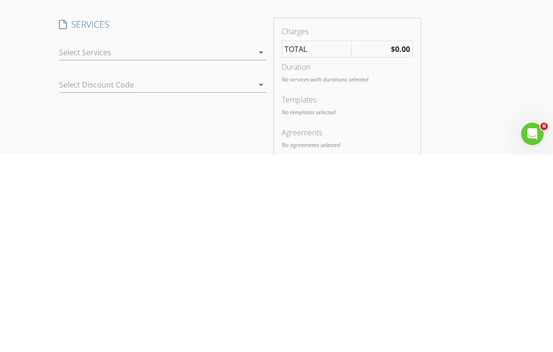
scroll to position [568, 0]
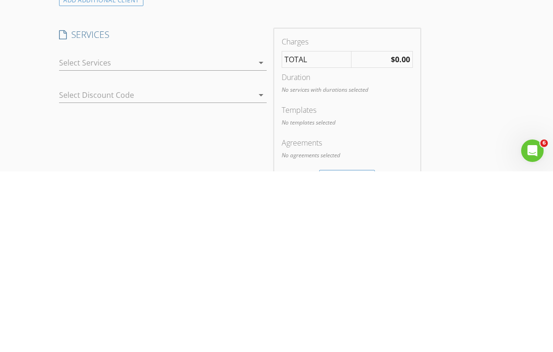
type input "[PHONE_NUMBER]"
click at [253, 238] on div "arrow_drop_down" at bounding box center [259, 243] width 13 height 11
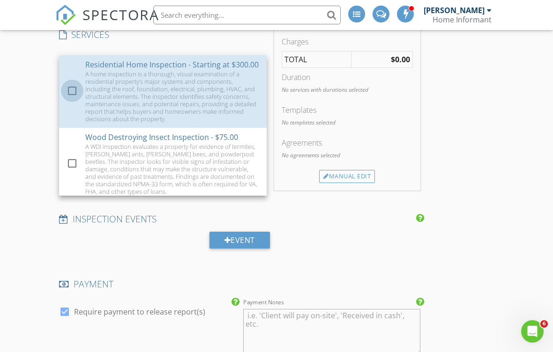
click at [76, 86] on div at bounding box center [72, 91] width 16 height 16
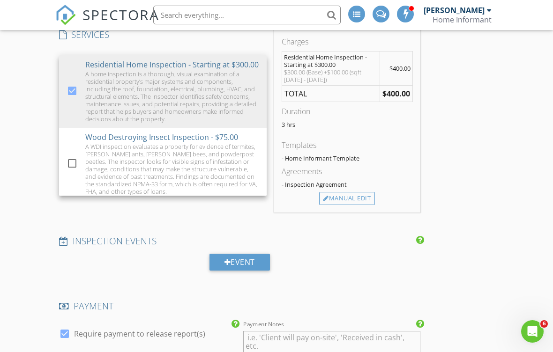
click at [488, 113] on div "INSPECTOR(S) check_box Evan Hunt PRIMARY Evan Hunt arrow_drop_down check_box_ou…" at bounding box center [276, 219] width 442 height 1681
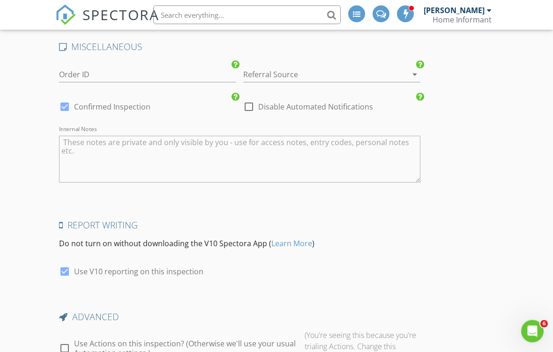
scroll to position [1462, 0]
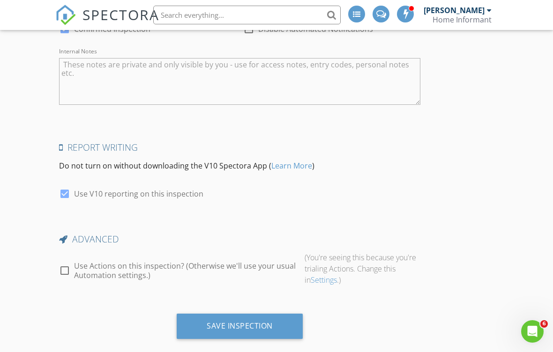
click at [280, 322] on div "Save Inspection" at bounding box center [240, 326] width 126 height 25
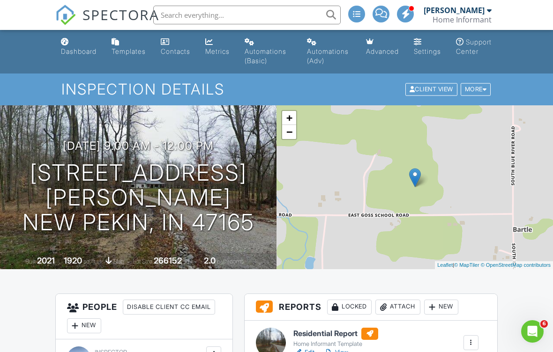
click at [481, 88] on div "More" at bounding box center [475, 89] width 30 height 13
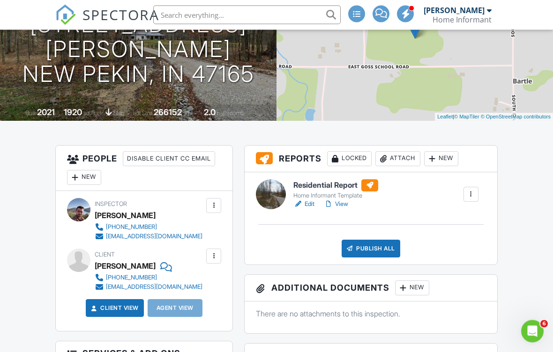
scroll to position [148, 0]
click at [474, 191] on div at bounding box center [470, 194] width 9 height 9
click at [338, 182] on h6 "Residential Report" at bounding box center [335, 185] width 85 height 12
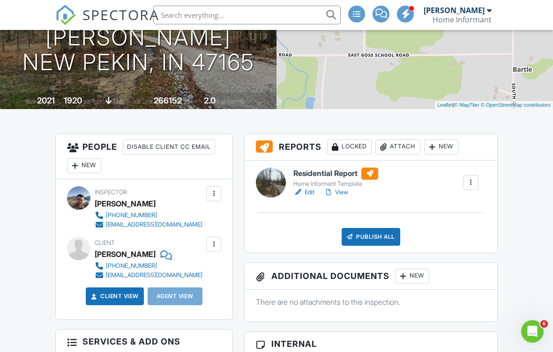
click at [472, 183] on div at bounding box center [470, 182] width 9 height 9
click at [308, 191] on link "Edit" at bounding box center [303, 192] width 21 height 9
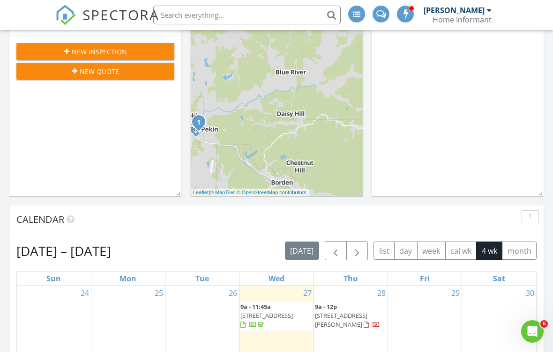
scroll to position [304, 0]
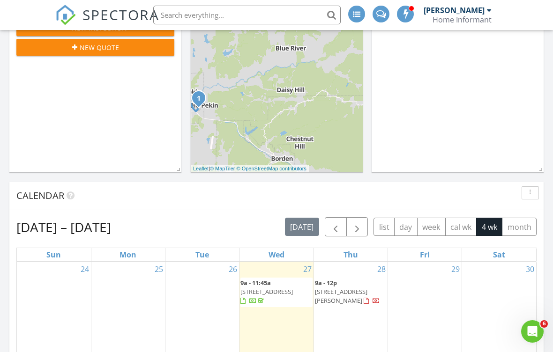
click at [480, 128] on div "In Progress [PERSON_NAME] No results found" at bounding box center [457, 37] width 172 height 272
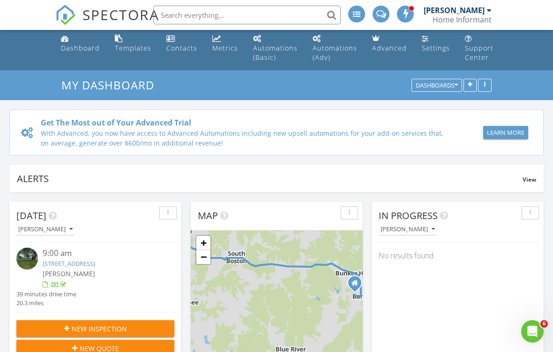
scroll to position [0, 0]
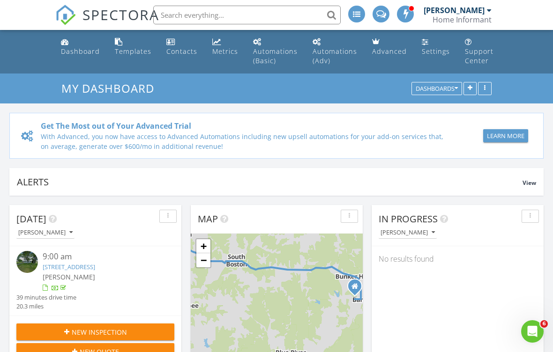
click at [536, 216] on button "button" at bounding box center [529, 216] width 17 height 13
click at [524, 237] on div "Refresh" at bounding box center [521, 237] width 34 height 11
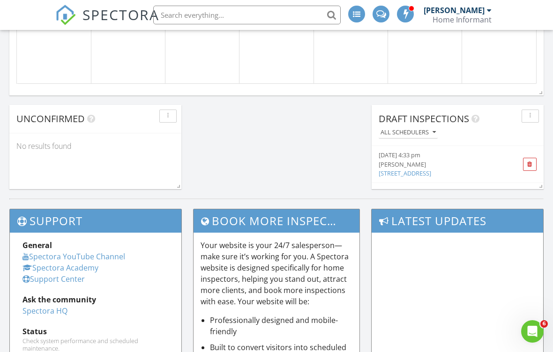
scroll to position [824, 0]
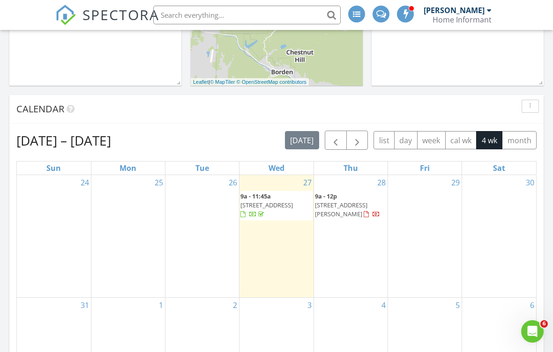
scroll to position [389, 0]
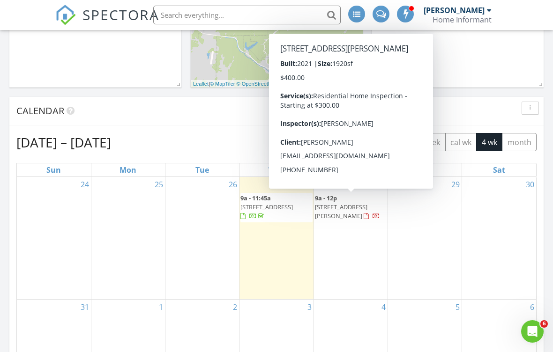
click at [367, 206] on span "[STREET_ADDRESS][PERSON_NAME]" at bounding box center [341, 211] width 52 height 17
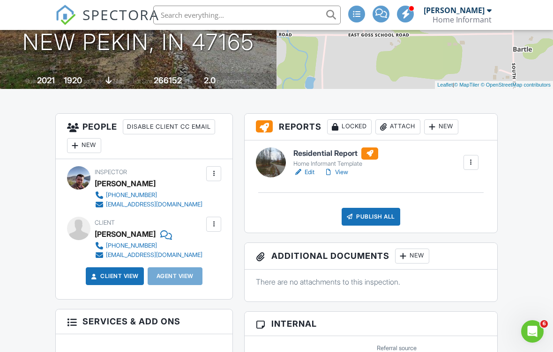
scroll to position [180, 0]
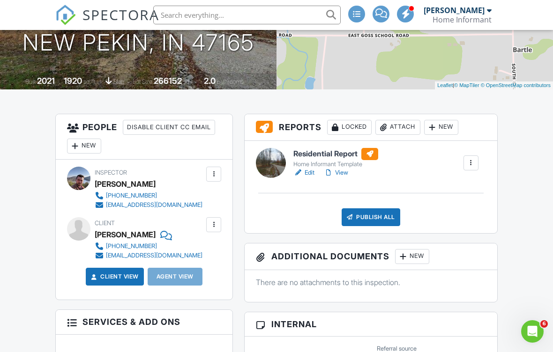
click at [471, 162] on div at bounding box center [470, 162] width 9 height 9
click at [342, 172] on link "View" at bounding box center [336, 172] width 24 height 9
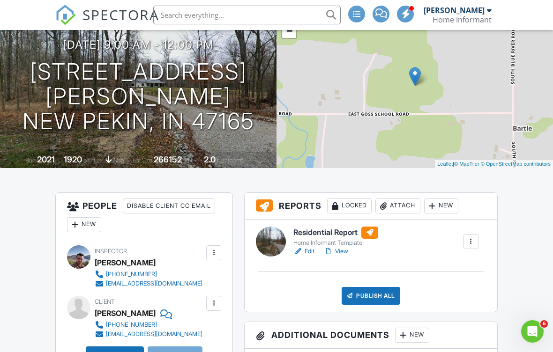
scroll to position [102, 0]
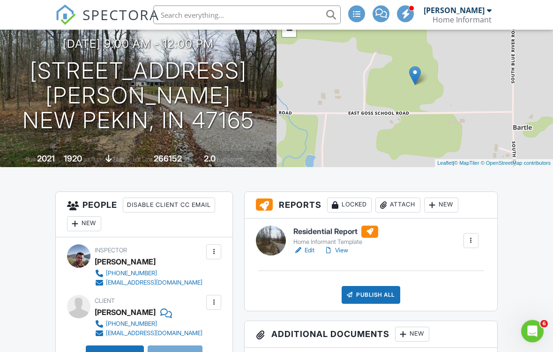
click at [473, 242] on div at bounding box center [470, 241] width 9 height 9
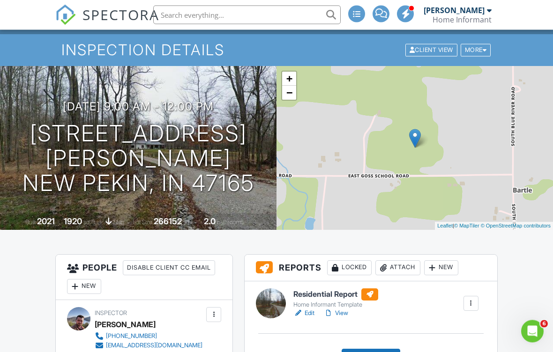
scroll to position [43, 0]
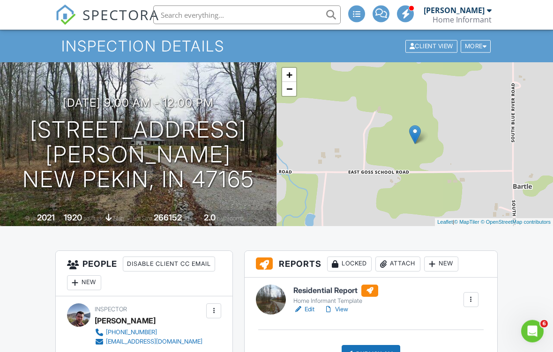
click at [313, 308] on link "Edit" at bounding box center [303, 309] width 21 height 9
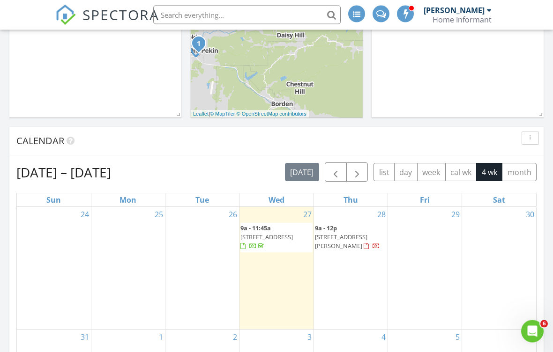
scroll to position [362, 0]
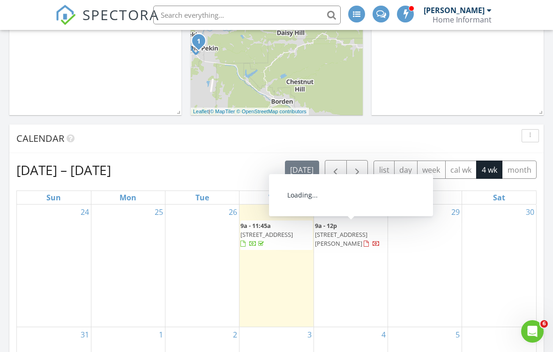
click at [367, 230] on span "11448 E Goss School Rd, New Pekin 47165" at bounding box center [341, 238] width 52 height 17
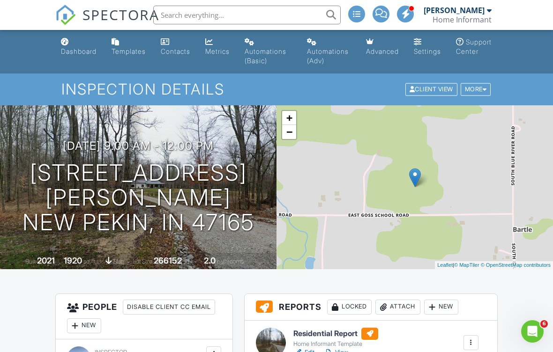
click at [45, 173] on h1 "11448 E Goss School Rd New Pekin, IN 47165" at bounding box center [138, 198] width 246 height 74
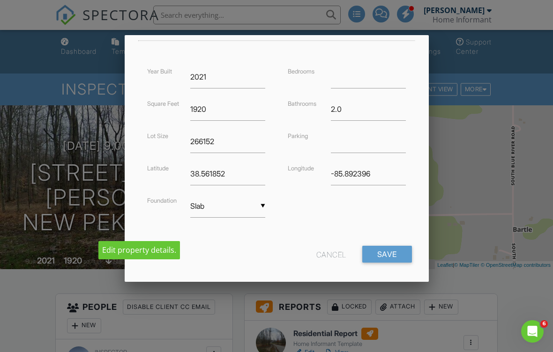
scroll to position [213, 0]
click at [468, 124] on div at bounding box center [276, 173] width 553 height 440
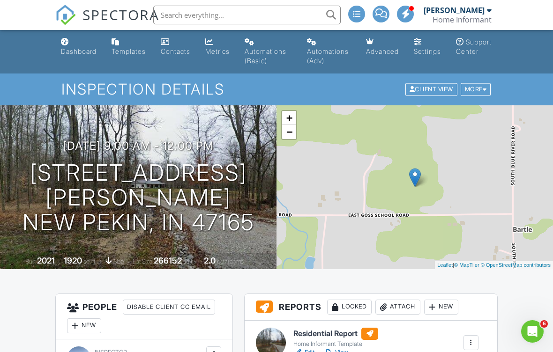
click at [483, 84] on div "More" at bounding box center [475, 89] width 30 height 13
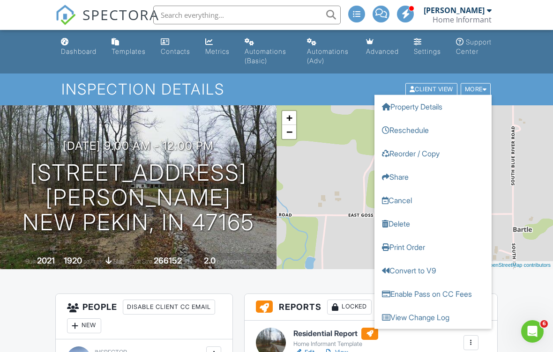
click at [444, 106] on link "Property Details" at bounding box center [432, 106] width 117 height 23
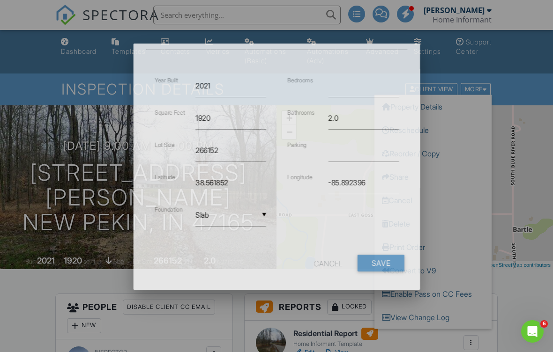
scroll to position [0, 0]
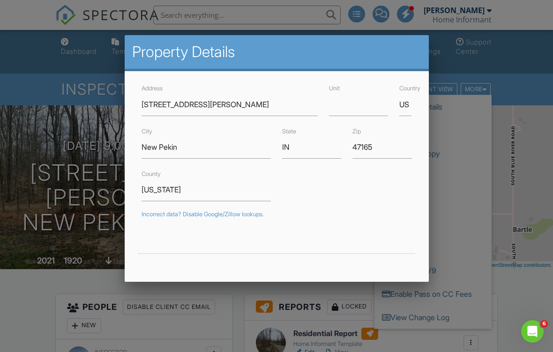
click at [527, 78] on div at bounding box center [276, 173] width 553 height 440
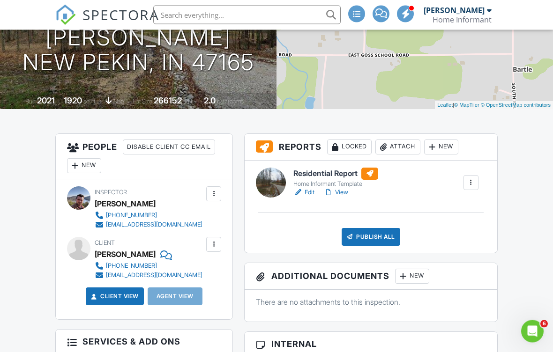
scroll to position [160, 0]
click at [442, 146] on div "New" at bounding box center [441, 147] width 34 height 15
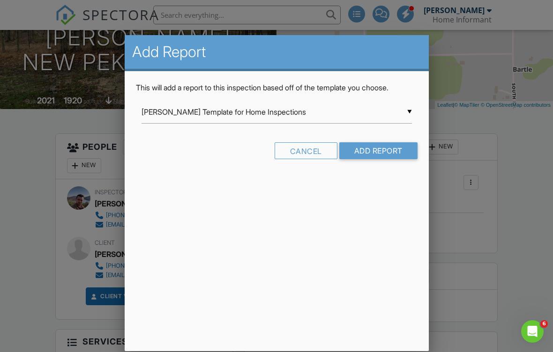
click at [403, 149] on input "Add Report" at bounding box center [378, 150] width 78 height 17
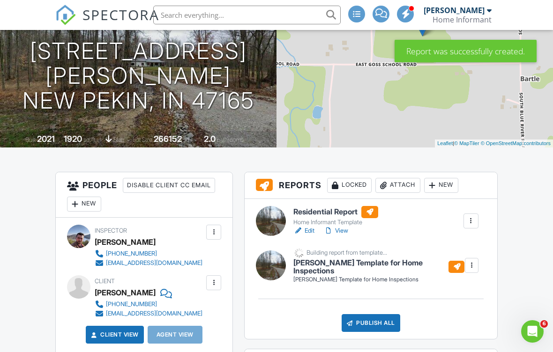
scroll to position [125, 0]
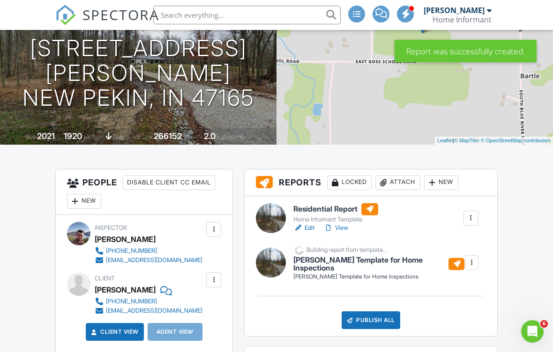
click at [473, 214] on div at bounding box center [470, 218] width 9 height 9
click at [450, 291] on div "Delete" at bounding box center [443, 291] width 20 height 10
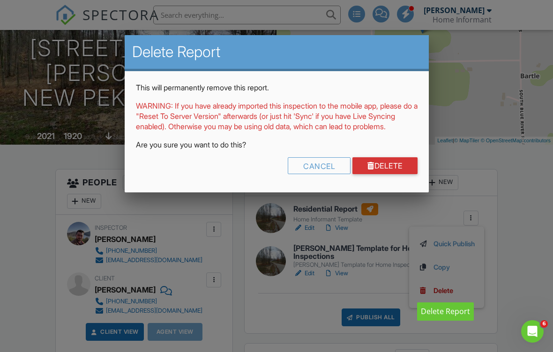
click at [313, 172] on div "Cancel" at bounding box center [319, 165] width 63 height 17
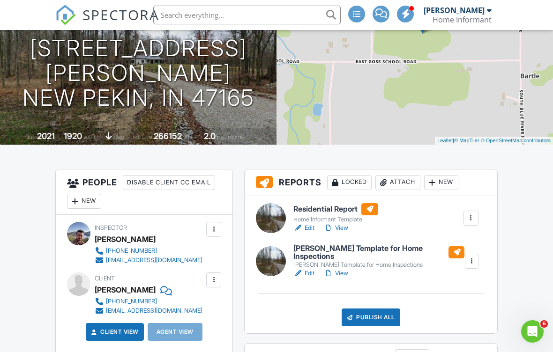
click at [410, 248] on h6 "[PERSON_NAME] Template for Home Inspections" at bounding box center [378, 252] width 170 height 16
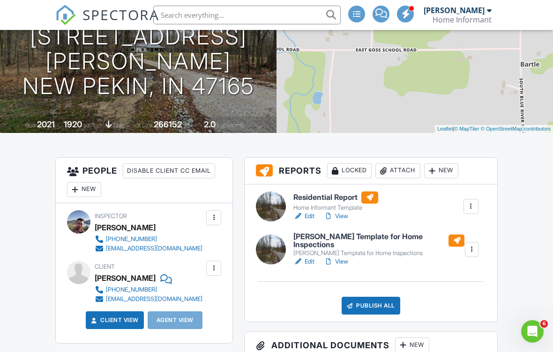
click at [344, 261] on link "View" at bounding box center [336, 261] width 24 height 9
